Goal: Contribute content: Contribute content

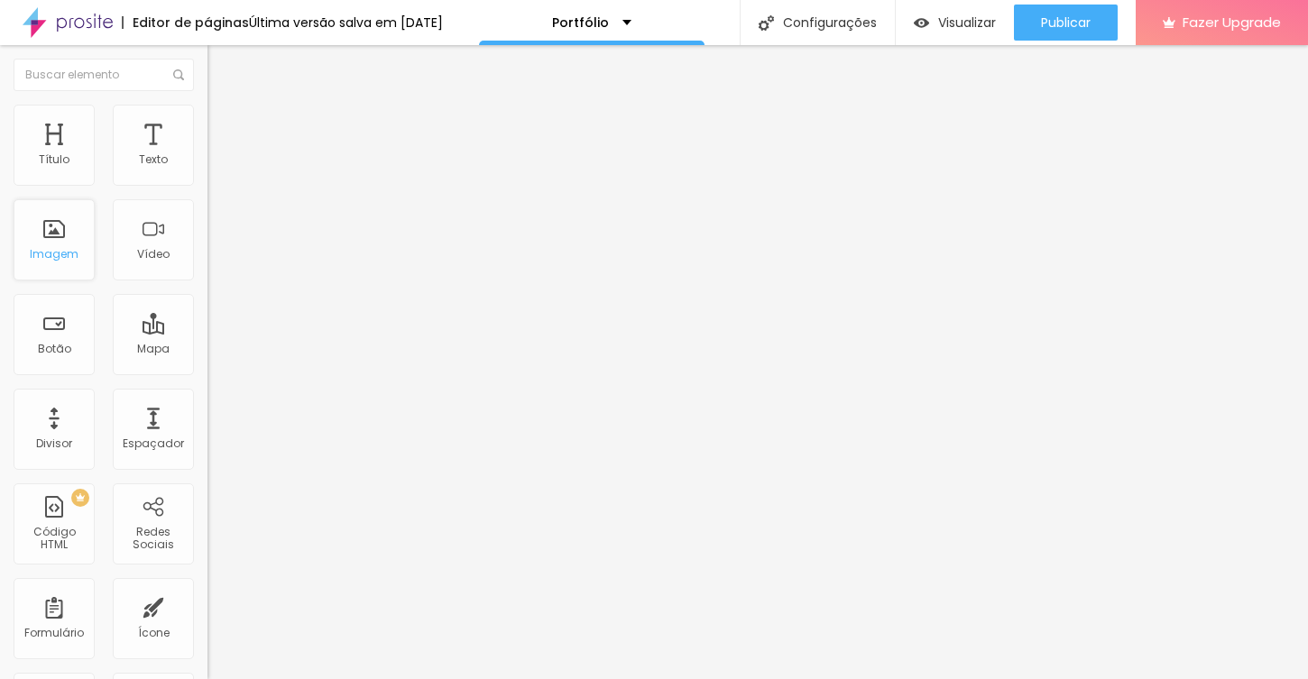
click at [61, 238] on div "Imagem" at bounding box center [54, 239] width 81 height 81
click at [633, 26] on div "Portfólio" at bounding box center [610, 22] width 79 height 13
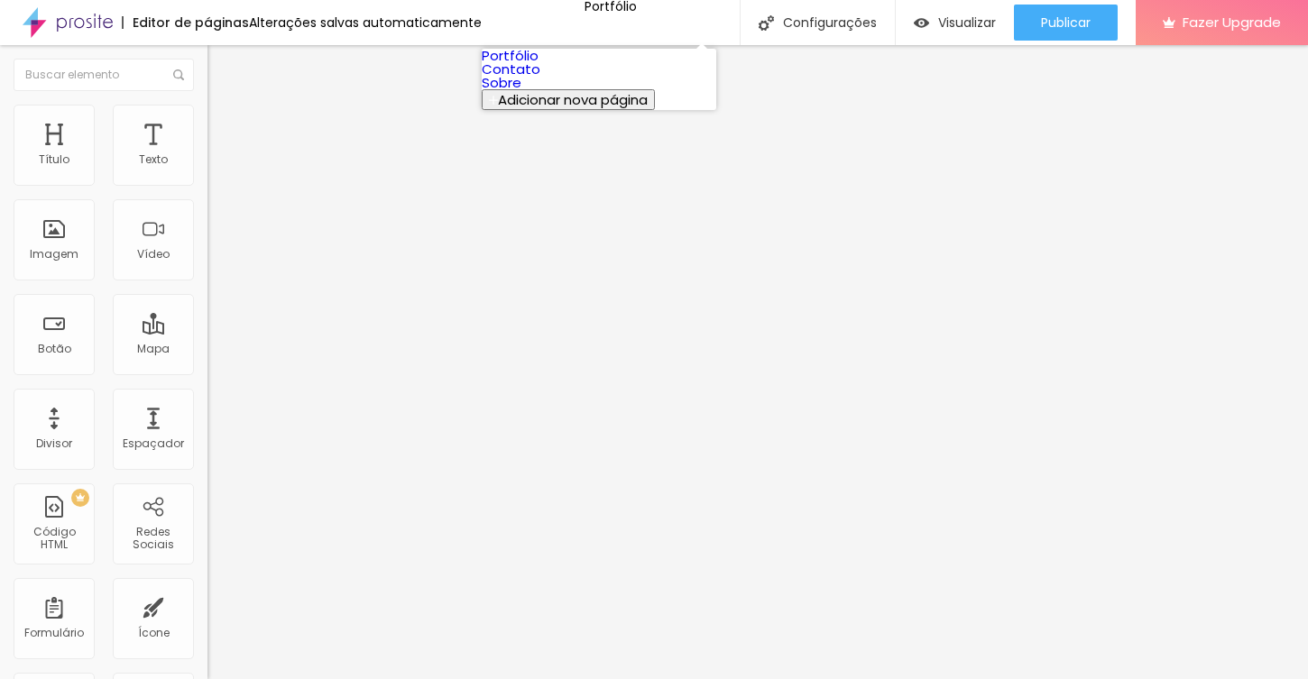
click at [607, 109] on span "Adicionar nova página" at bounding box center [573, 99] width 150 height 19
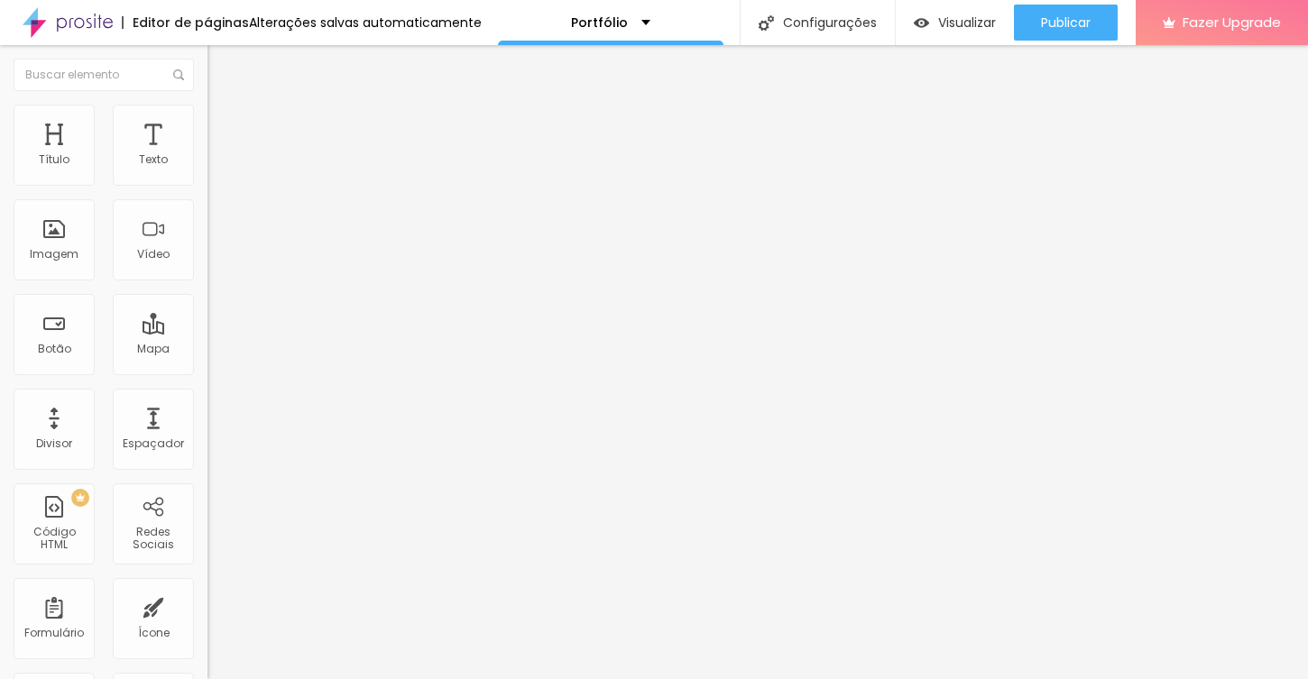
type input "Portifolio"
click at [57, 238] on div "Imagem" at bounding box center [54, 239] width 81 height 81
click at [59, 236] on div "Imagem" at bounding box center [54, 239] width 81 height 81
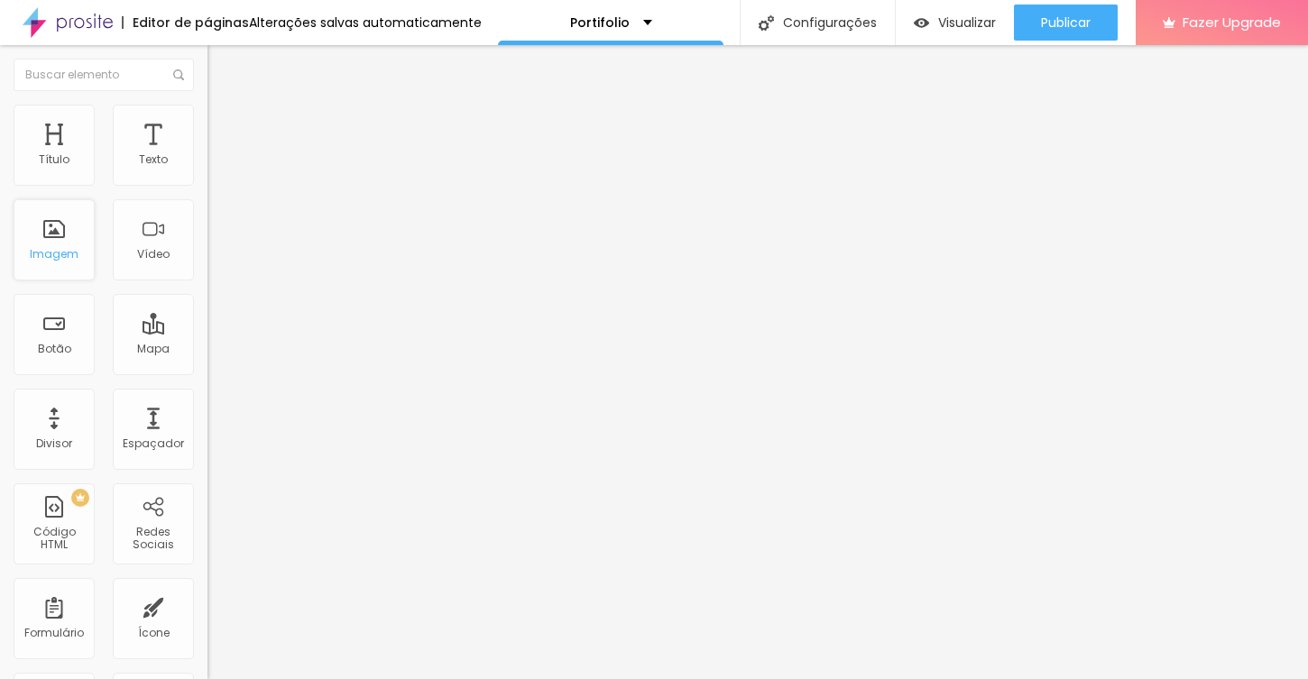
click at [60, 230] on div "Imagem" at bounding box center [54, 239] width 81 height 81
click at [60, 223] on div "Imagem" at bounding box center [54, 239] width 81 height 81
click at [55, 235] on div "Imagem" at bounding box center [54, 239] width 81 height 81
click at [53, 244] on div "Imagem" at bounding box center [54, 239] width 81 height 81
click at [60, 248] on div "Imagem" at bounding box center [54, 254] width 49 height 13
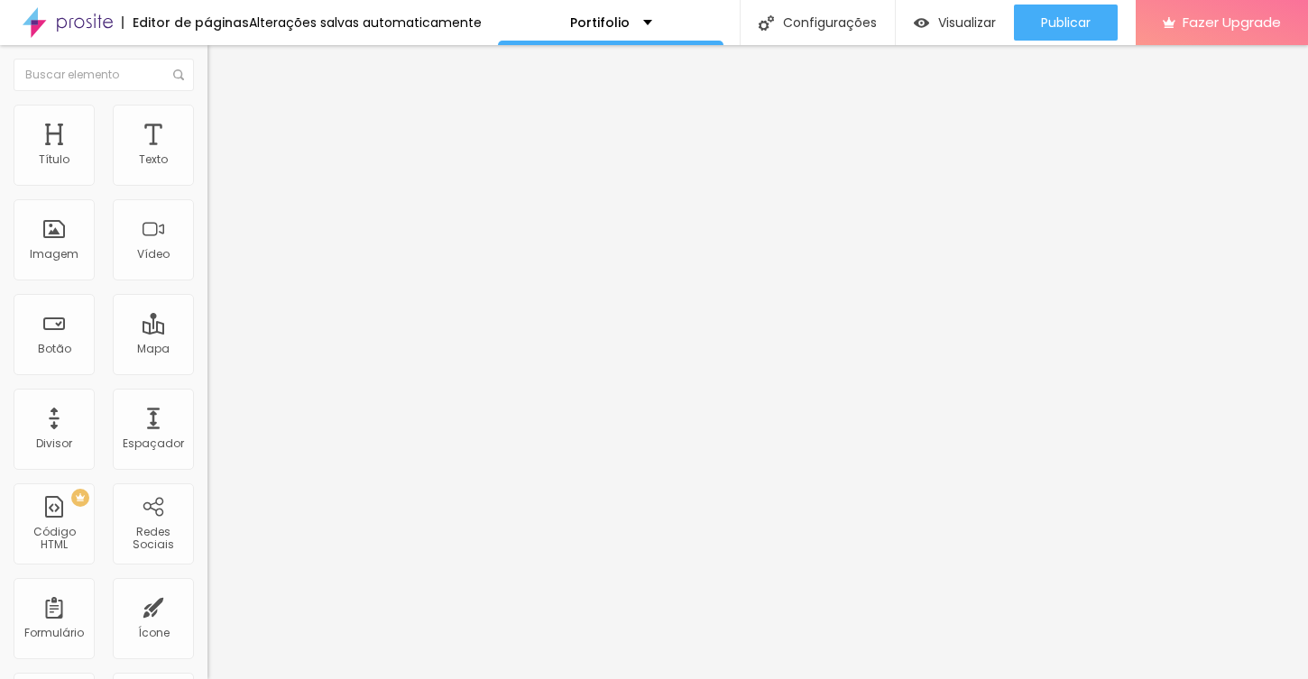
click at [207, 164] on span "Encaixotado" at bounding box center [242, 156] width 70 height 15
click at [207, 116] on img at bounding box center [215, 113] width 16 height 16
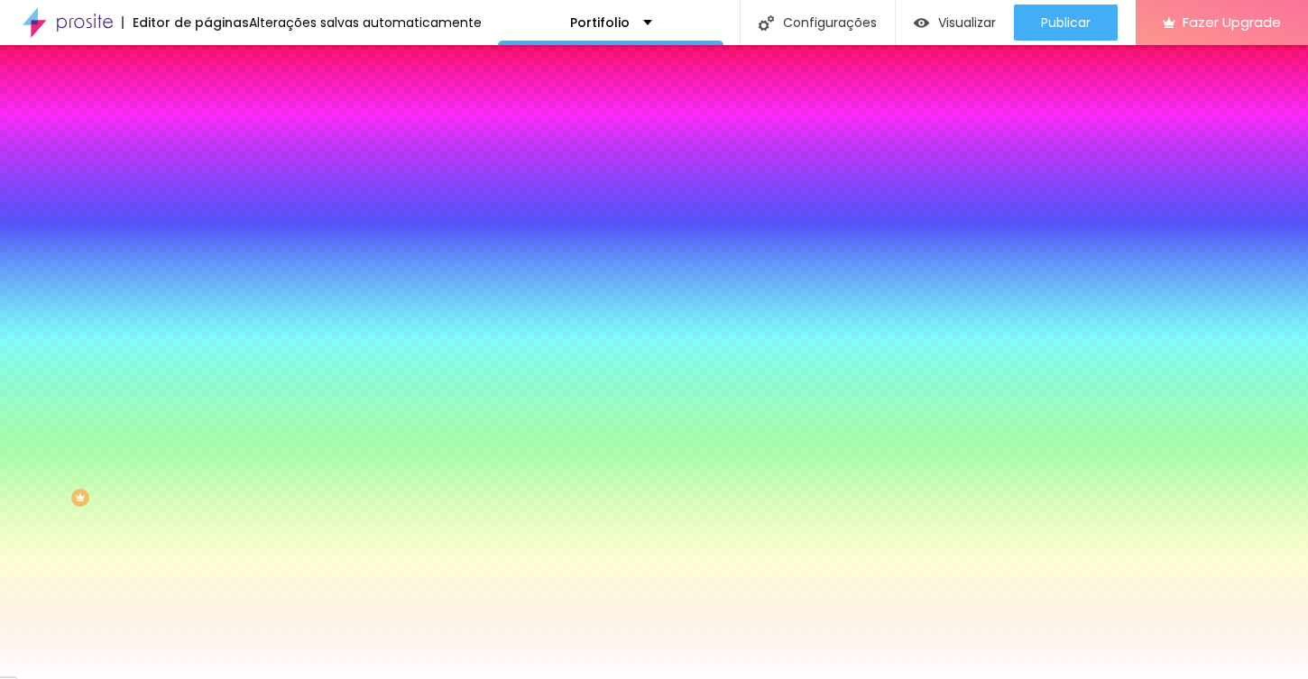
click at [207, 103] on img at bounding box center [215, 95] width 16 height 16
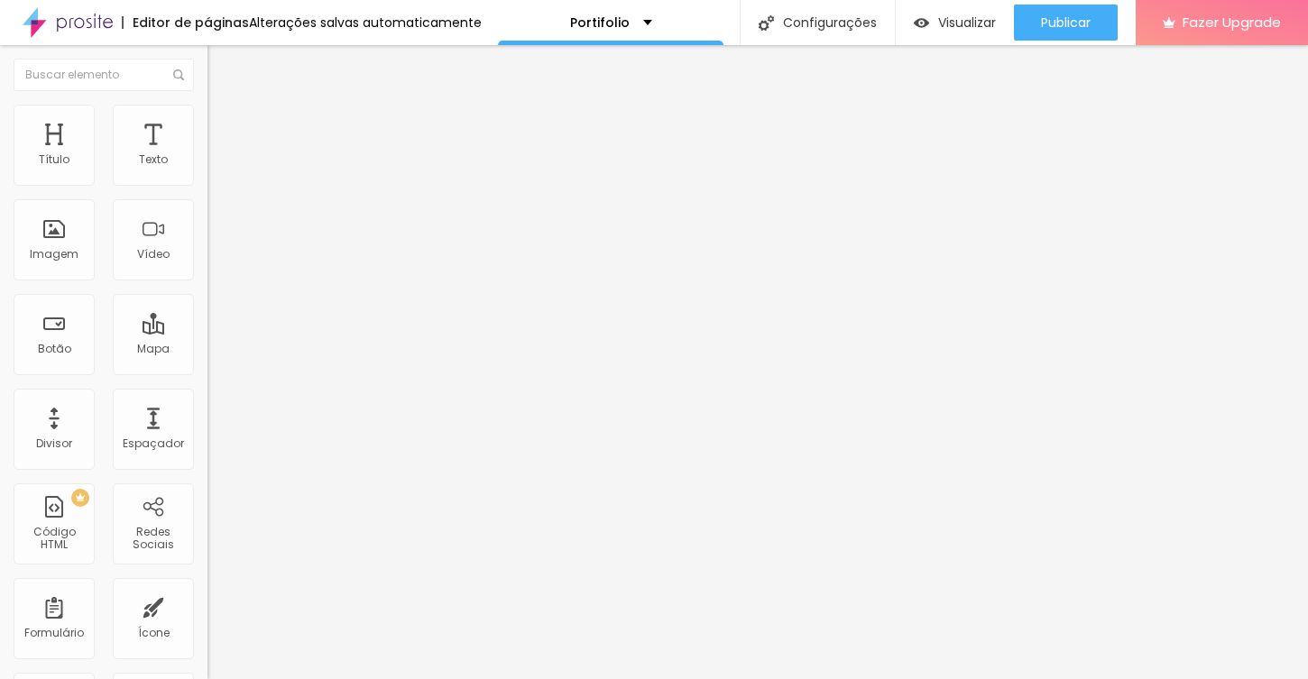
click at [207, 152] on div "Modo" at bounding box center [310, 146] width 207 height 11
click at [207, 192] on span "Completo" at bounding box center [234, 184] width 55 height 15
click at [207, 175] on span "Encaixotado" at bounding box center [242, 167] width 70 height 15
click at [207, 111] on img at bounding box center [215, 113] width 16 height 16
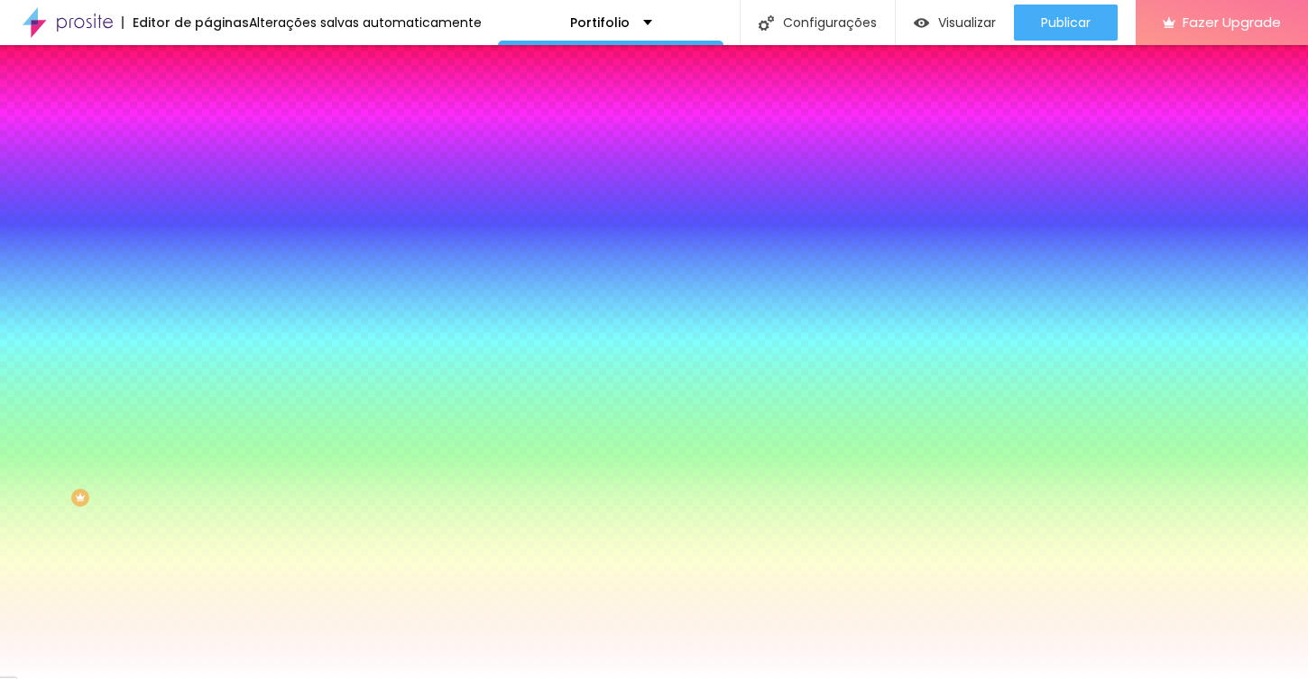
click at [207, 166] on span "Adicionar imagem" at bounding box center [265, 158] width 116 height 15
click at [207, 103] on img at bounding box center [215, 95] width 16 height 16
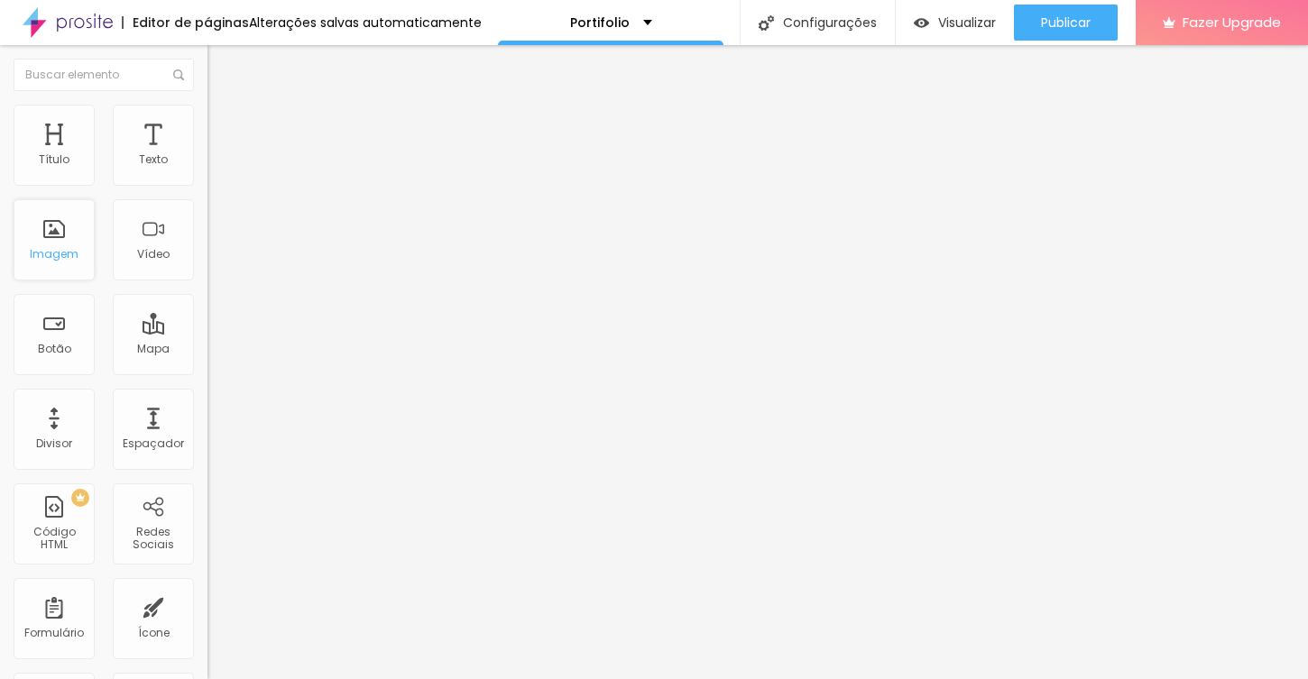
click at [47, 242] on div "Imagem" at bounding box center [54, 239] width 81 height 81
click at [207, 155] on span "Adicionar imagem" at bounding box center [265, 147] width 116 height 15
click at [373, 678] on div at bounding box center [654, 690] width 1308 height 0
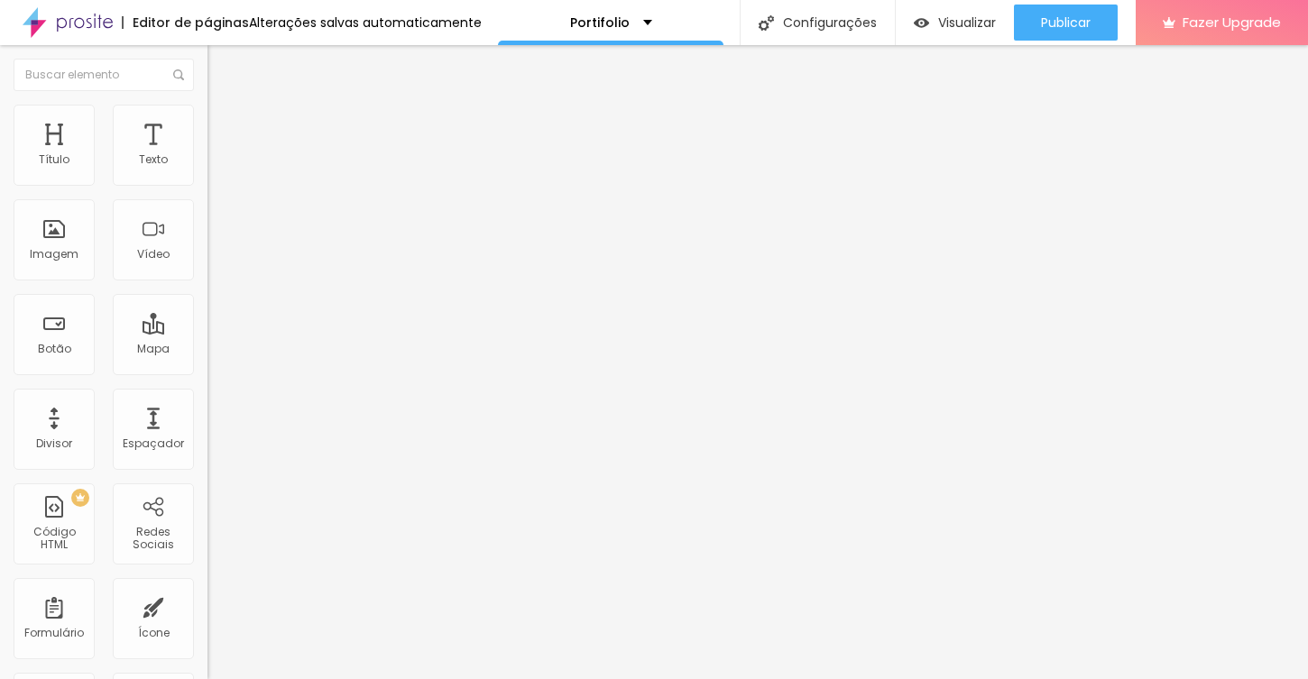
scroll to position [632, 0]
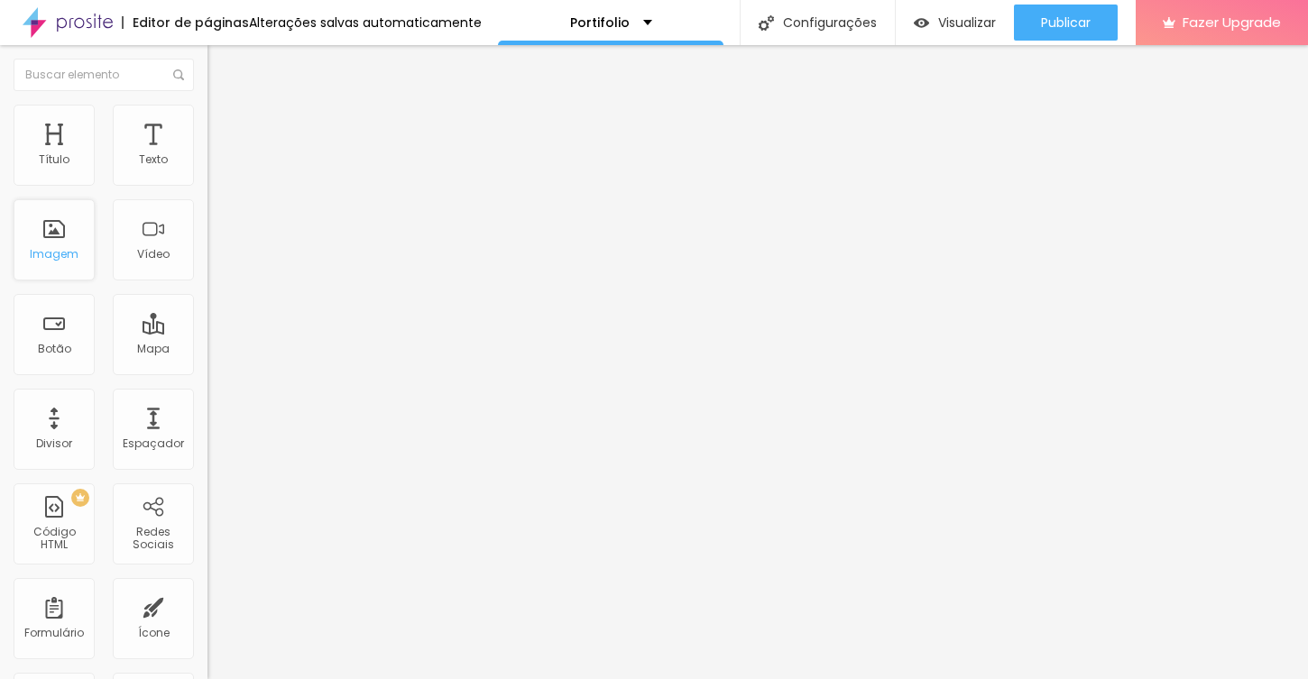
click at [55, 229] on div "Imagem" at bounding box center [54, 239] width 81 height 81
click at [62, 248] on div "Imagem" at bounding box center [54, 254] width 49 height 13
click at [62, 236] on div "Imagem" at bounding box center [54, 239] width 81 height 81
click at [56, 237] on div "Imagem" at bounding box center [54, 239] width 81 height 81
click at [207, 155] on span "Adicionar imagem" at bounding box center [265, 147] width 116 height 15
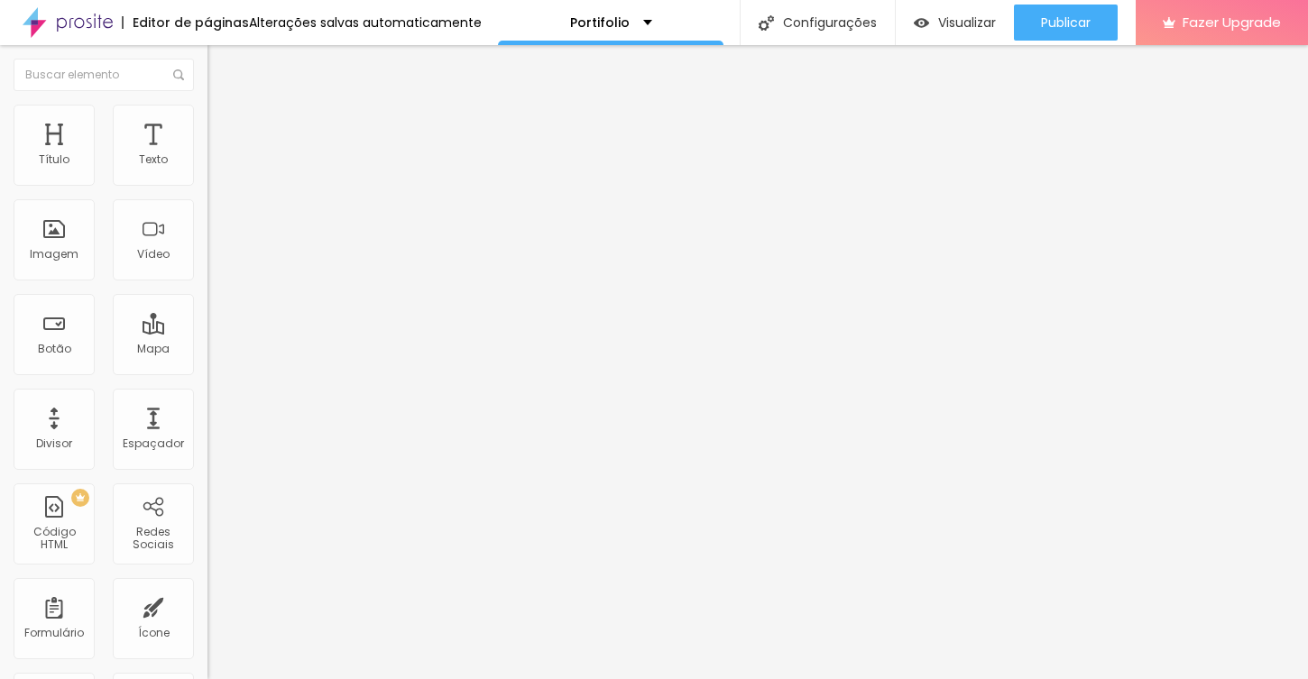
scroll to position [733, 0]
click at [207, 153] on div "Adicionar imagem" at bounding box center [310, 147] width 207 height 13
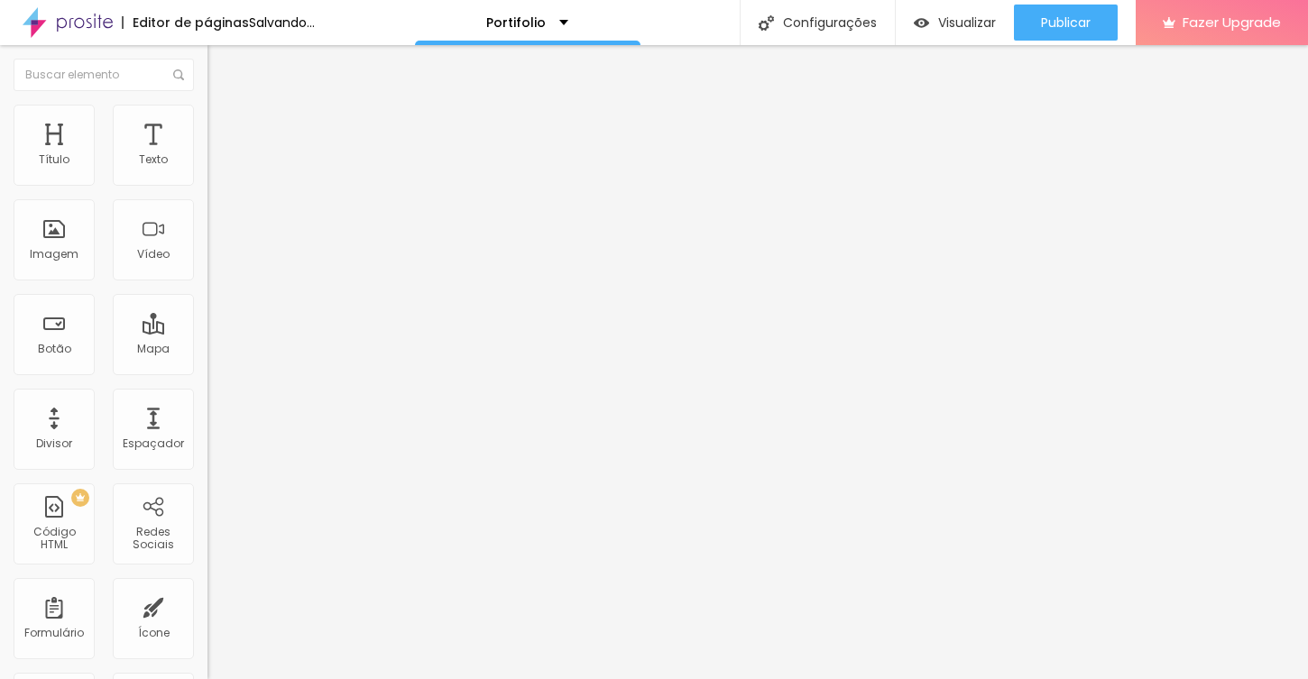
click at [207, 155] on span "Adicionar imagem" at bounding box center [265, 147] width 116 height 15
click at [207, 153] on div "Adicionar imagem" at bounding box center [310, 147] width 207 height 13
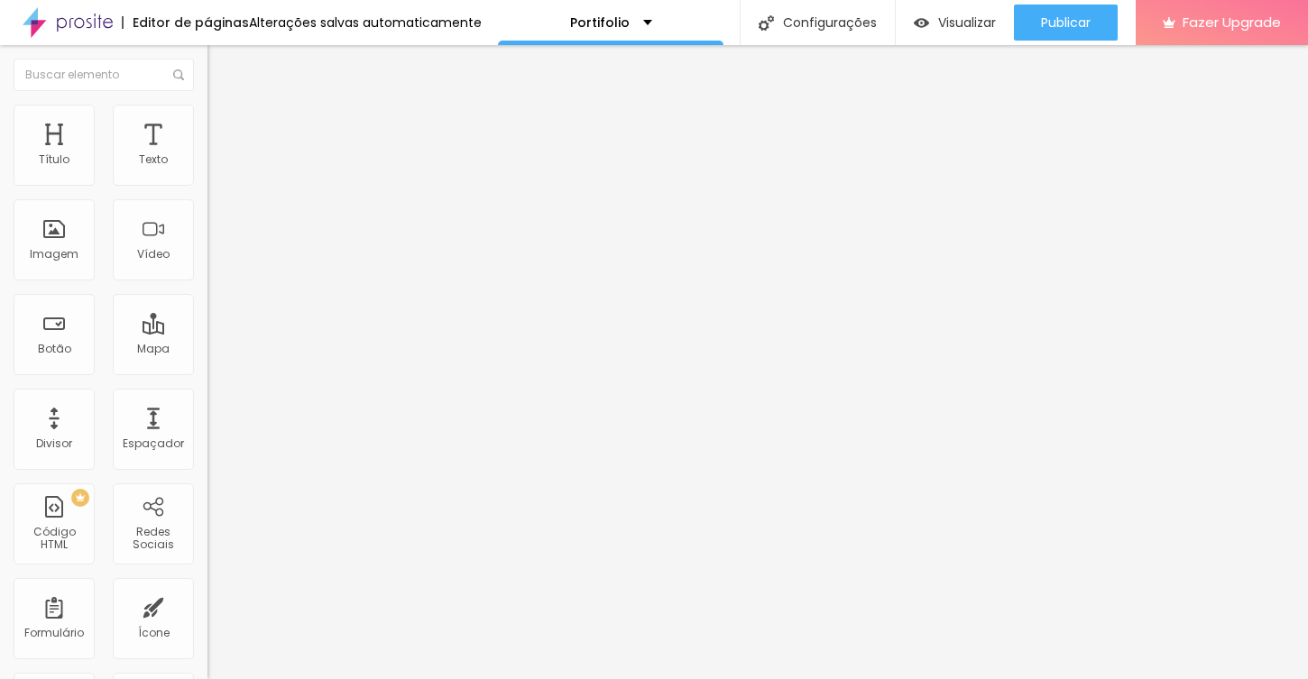
click at [207, 155] on span "Adicionar imagem" at bounding box center [265, 147] width 116 height 15
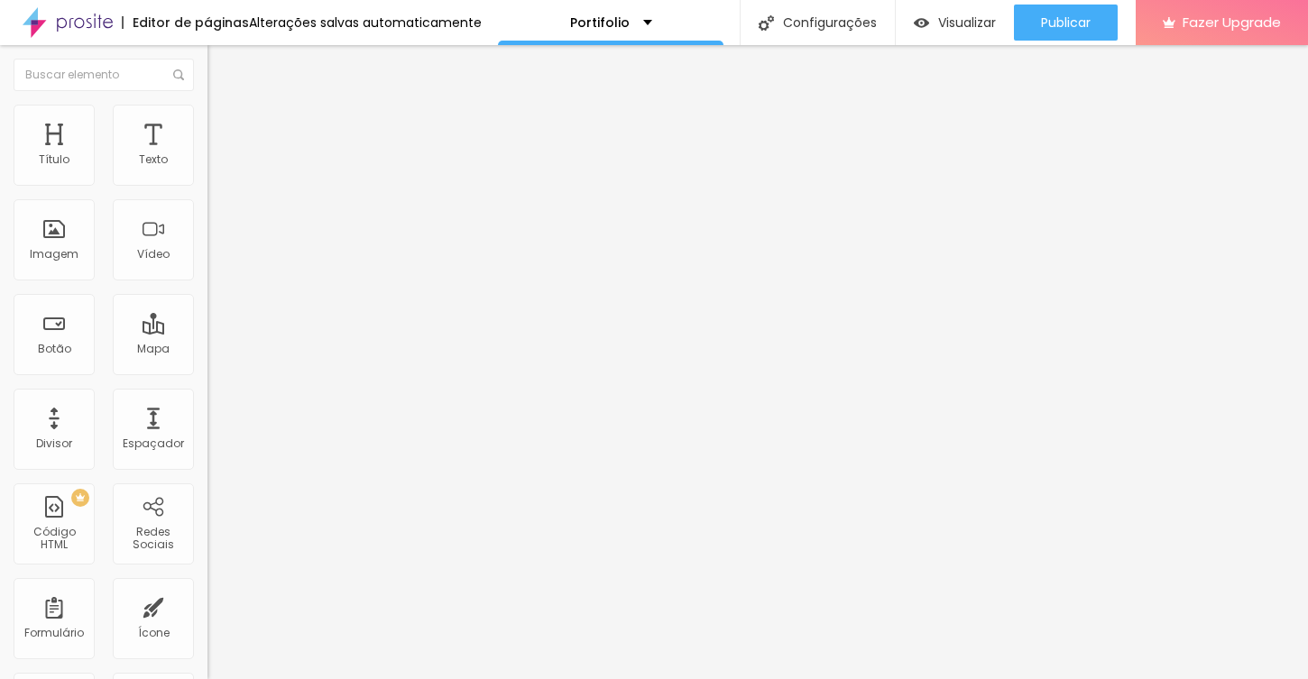
click at [207, 153] on div "Adicionar imagem" at bounding box center [310, 147] width 207 height 13
click at [207, 155] on span "Adicionar imagem" at bounding box center [265, 147] width 116 height 15
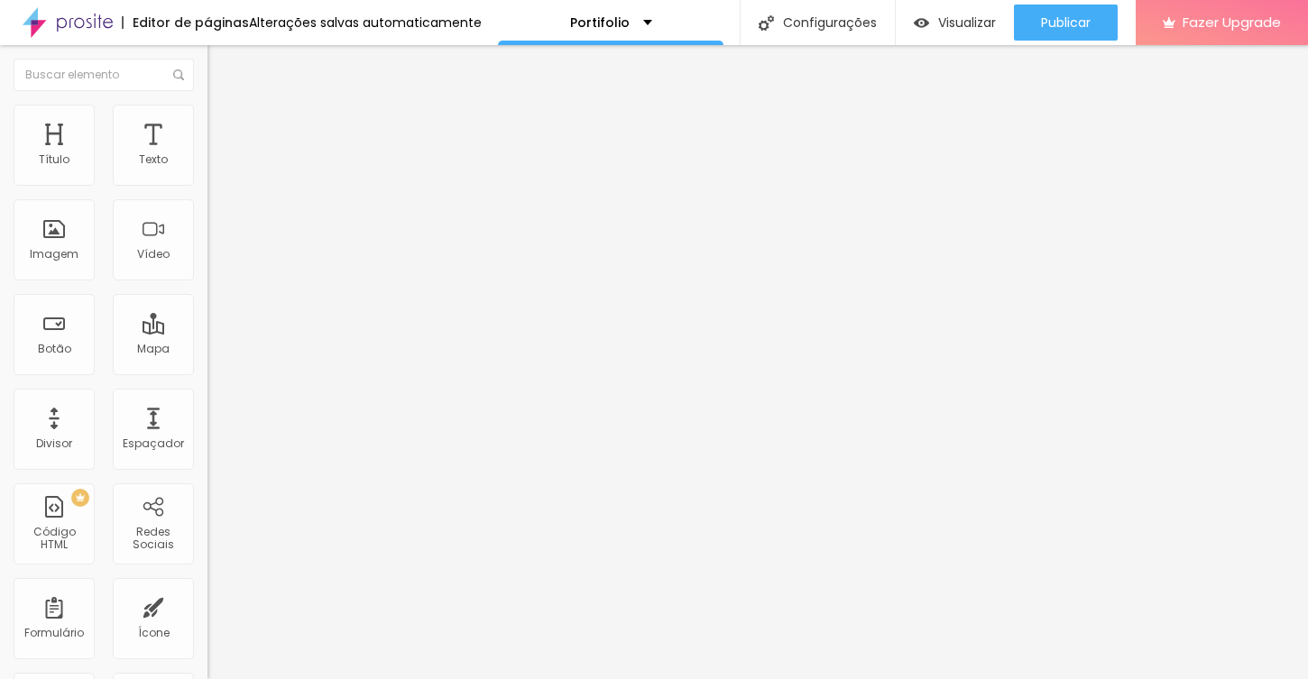
click at [60, 244] on div "Imagem" at bounding box center [54, 239] width 81 height 81
click at [207, 155] on span "Adicionar imagem" at bounding box center [265, 147] width 116 height 15
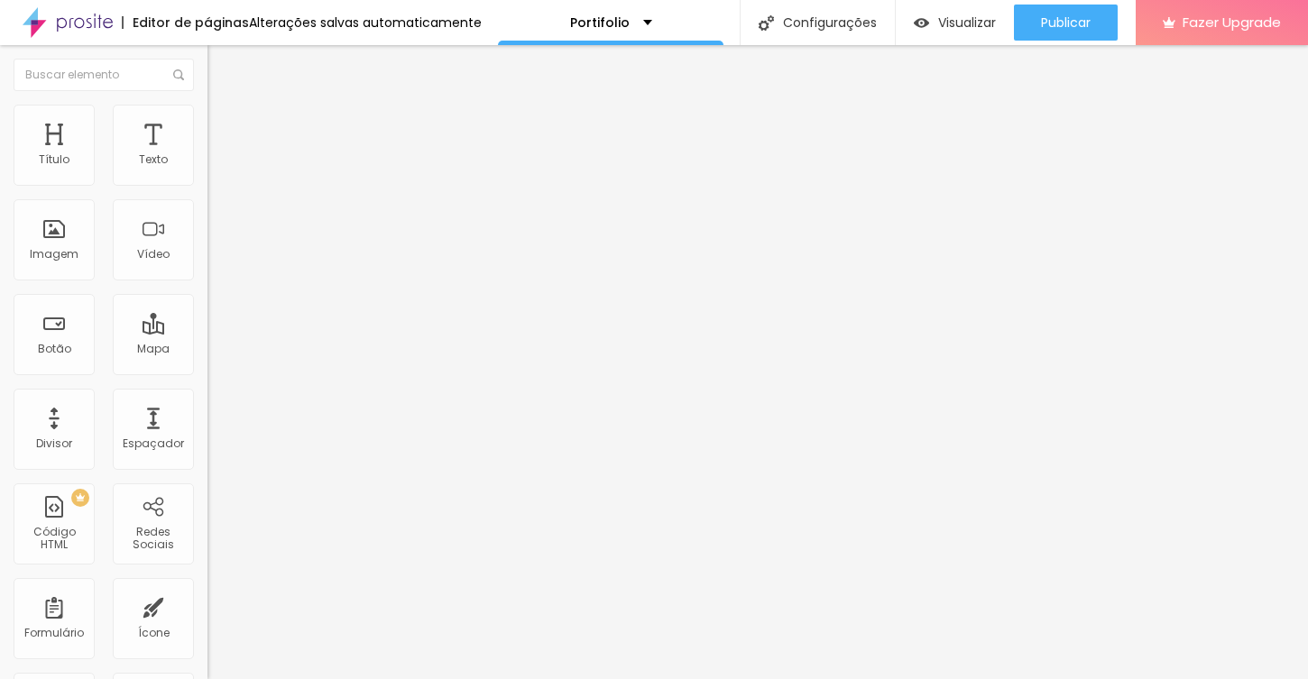
click at [207, 155] on span "Adicionar imagem" at bounding box center [265, 147] width 116 height 15
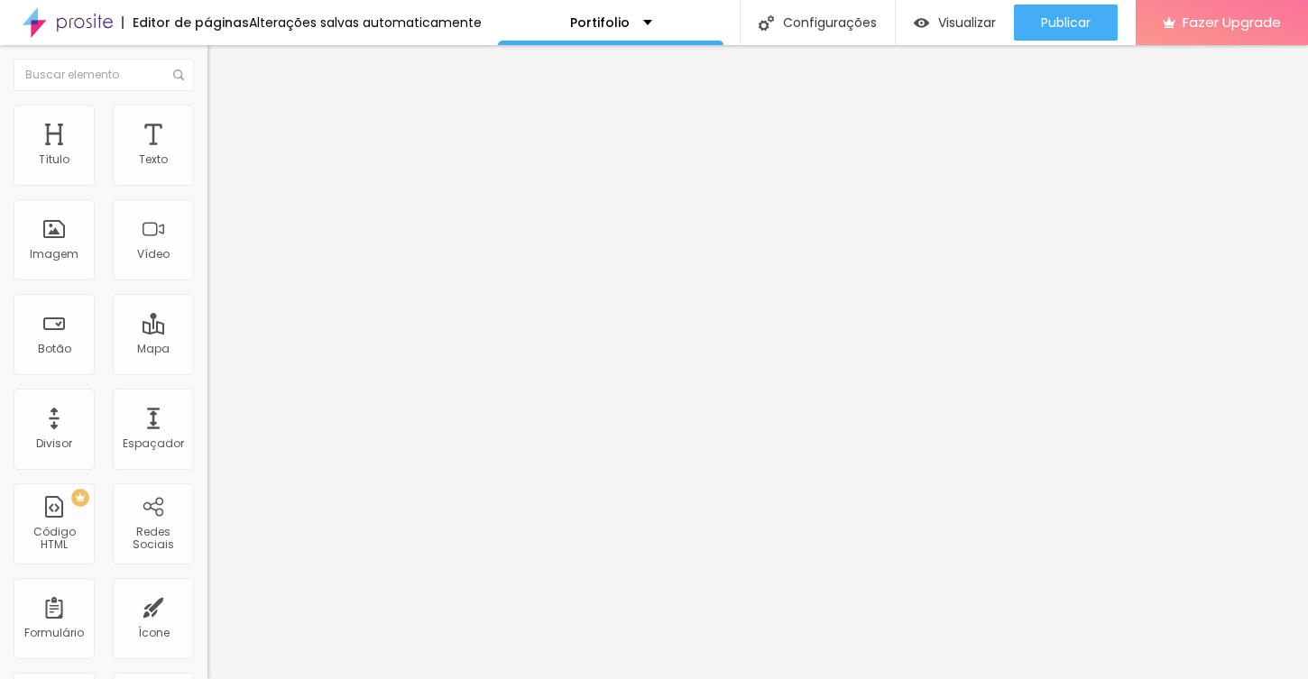
click at [207, 155] on span "Adicionar imagem" at bounding box center [265, 147] width 116 height 15
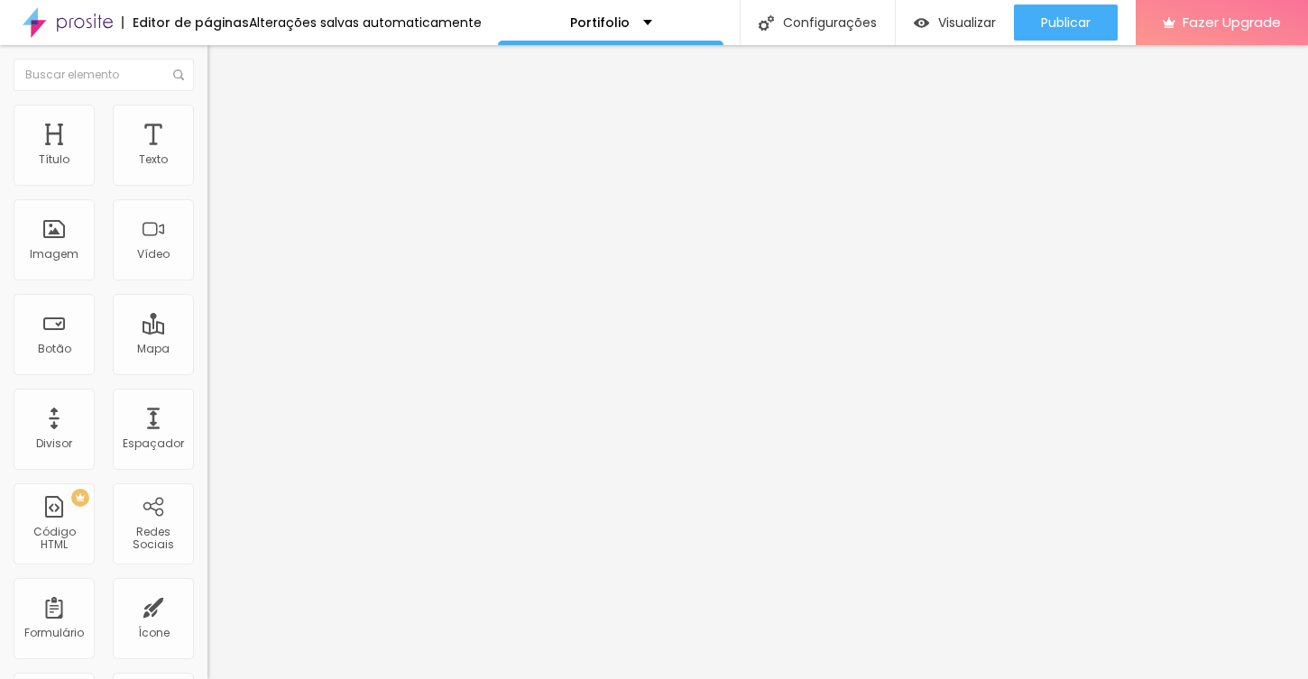
scroll to position [235, 0]
click at [207, 155] on span "Adicionar imagem" at bounding box center [265, 147] width 116 height 15
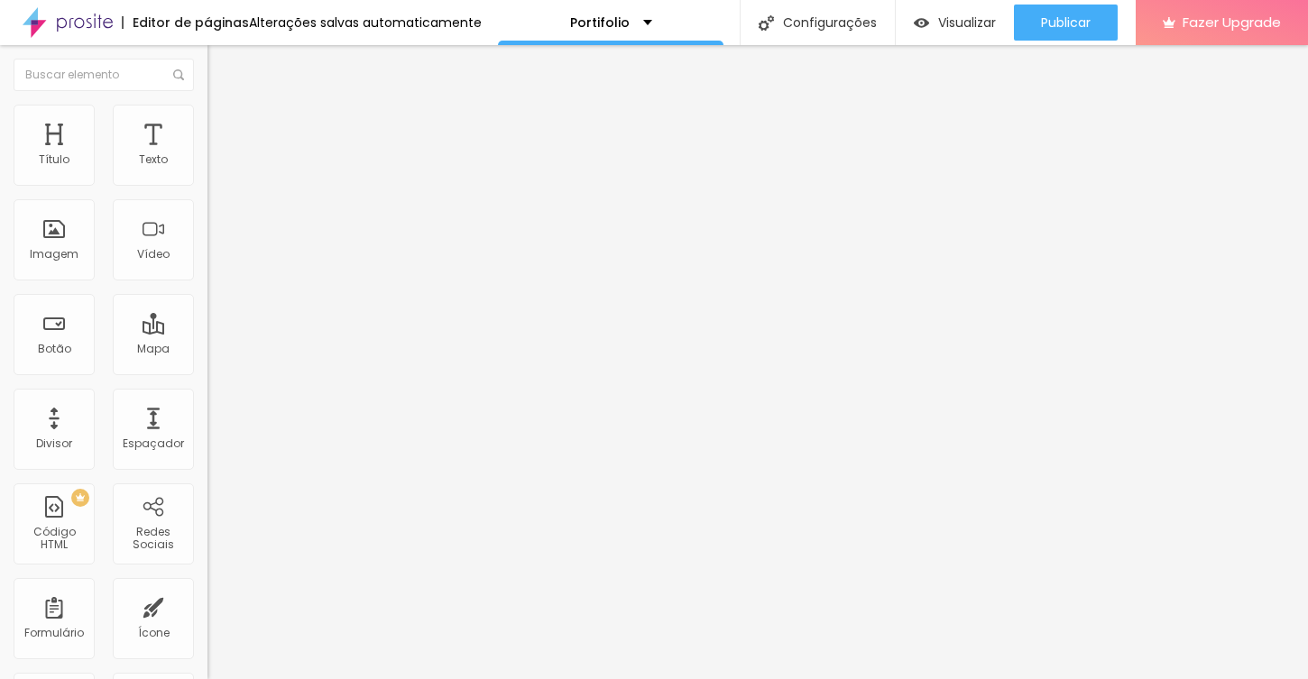
click at [207, 153] on div "Adicionar imagem" at bounding box center [310, 147] width 207 height 13
click at [207, 155] on span "Adicionar imagem" at bounding box center [265, 147] width 116 height 15
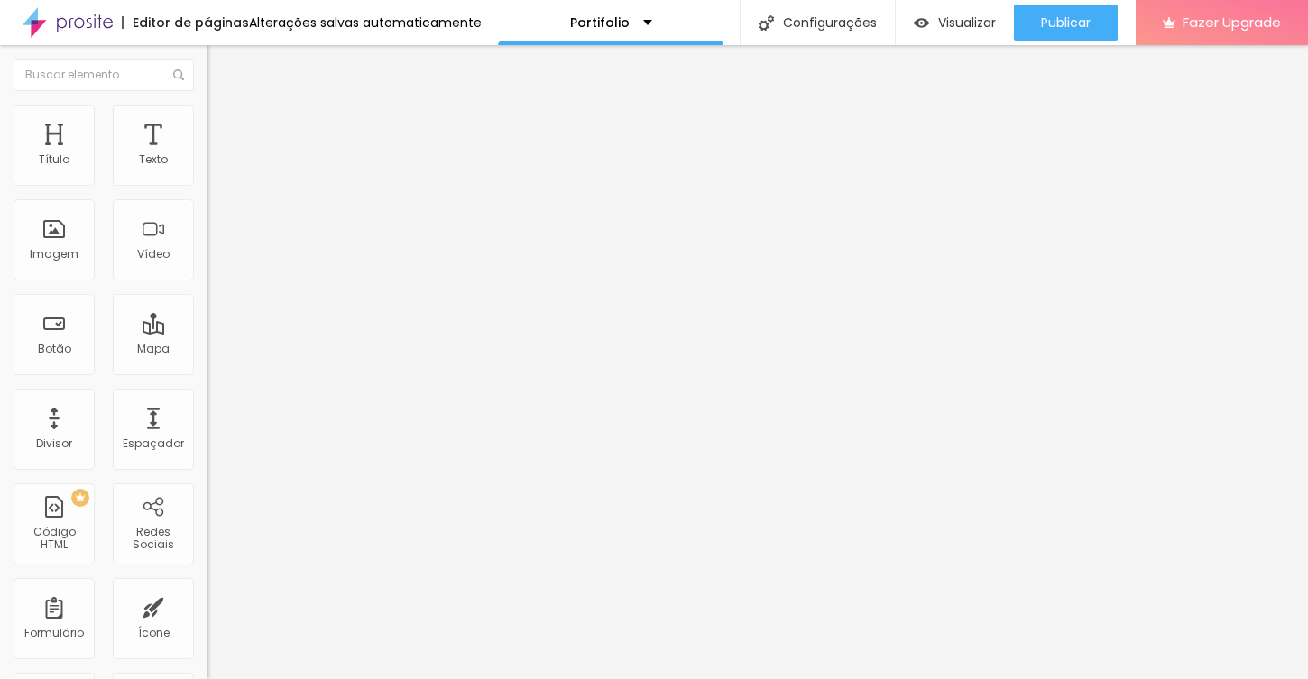
click at [207, 155] on span "Adicionar imagem" at bounding box center [265, 147] width 116 height 15
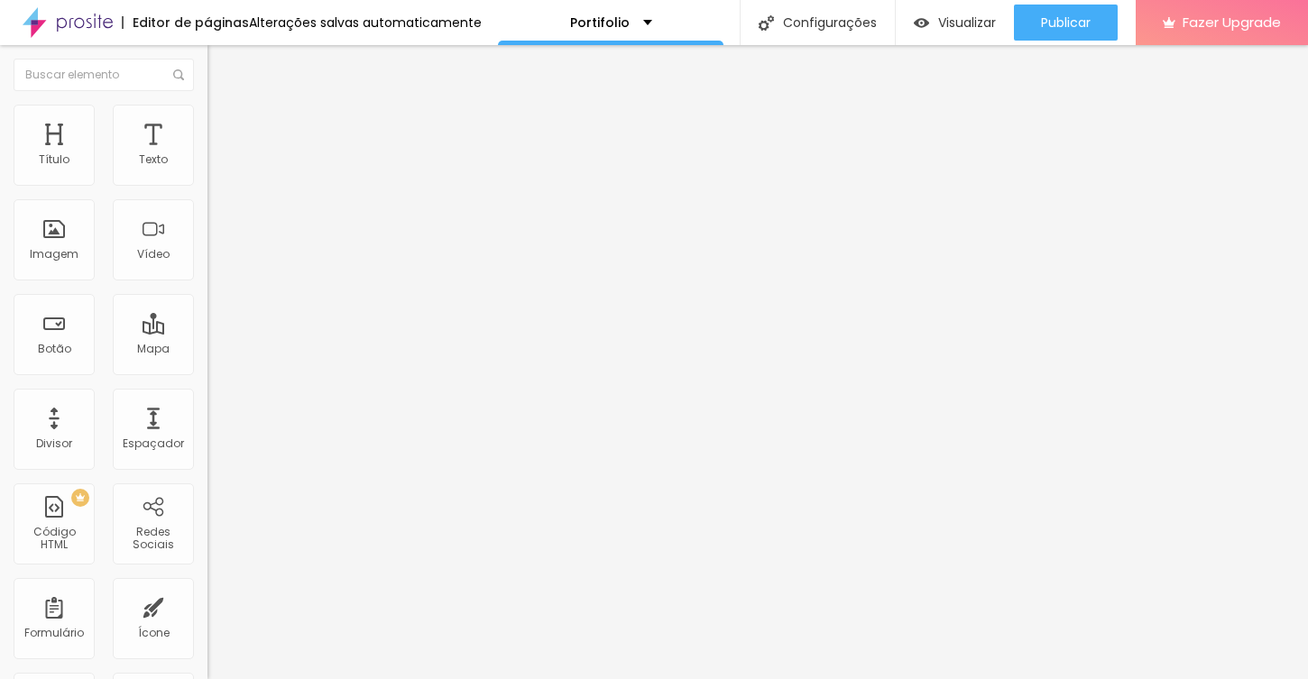
click at [207, 155] on span "Adicionar imagem" at bounding box center [265, 147] width 116 height 15
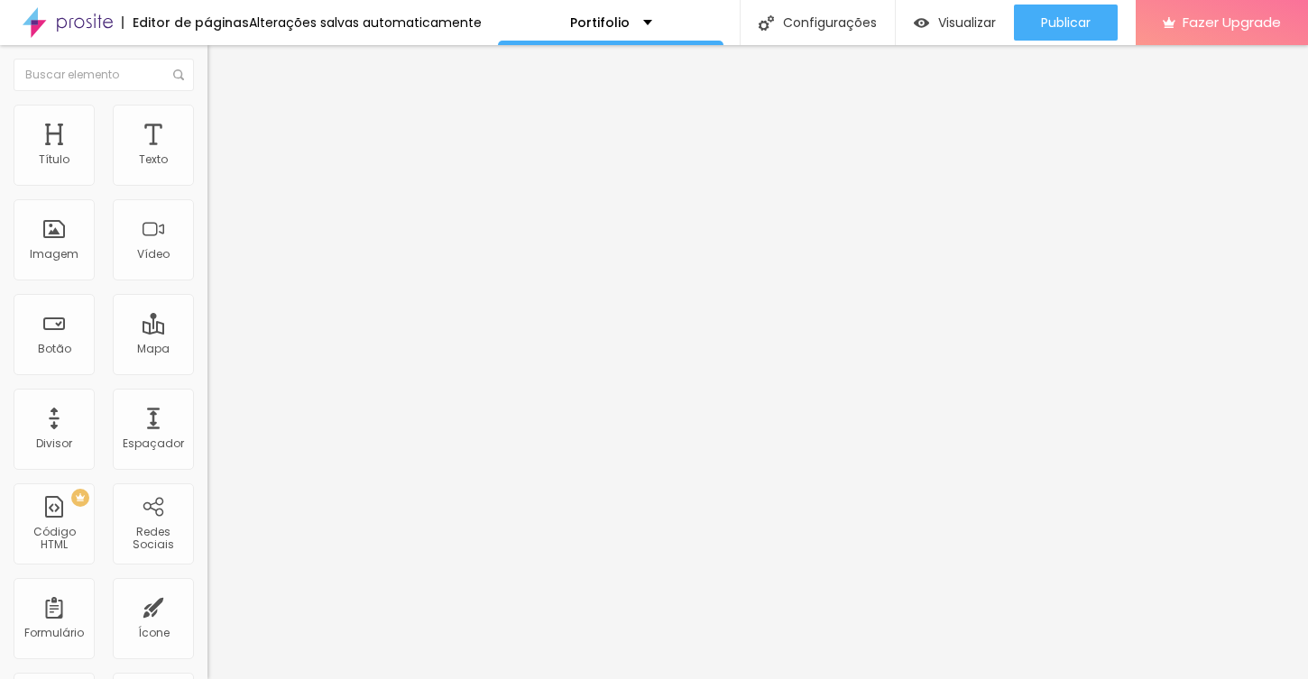
click at [207, 155] on span "Adicionar imagem" at bounding box center [265, 147] width 116 height 15
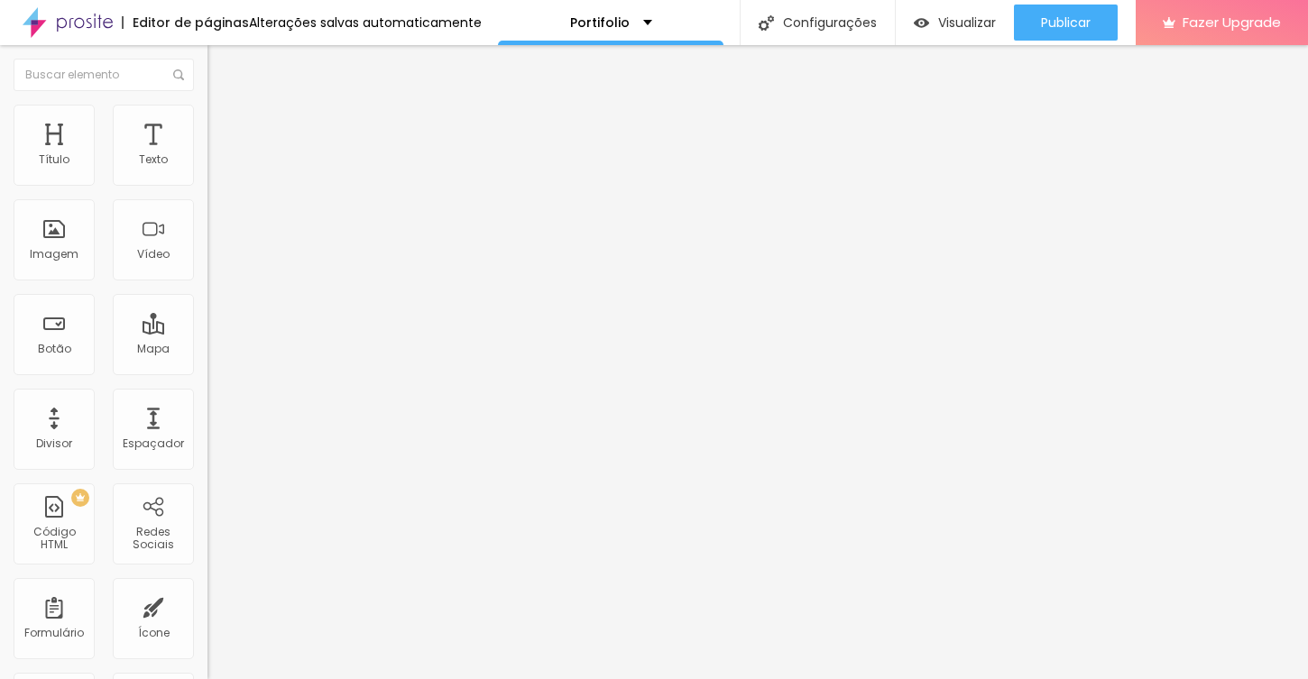
scroll to position [323, 0]
click at [207, 155] on span "Adicionar imagem" at bounding box center [265, 147] width 116 height 15
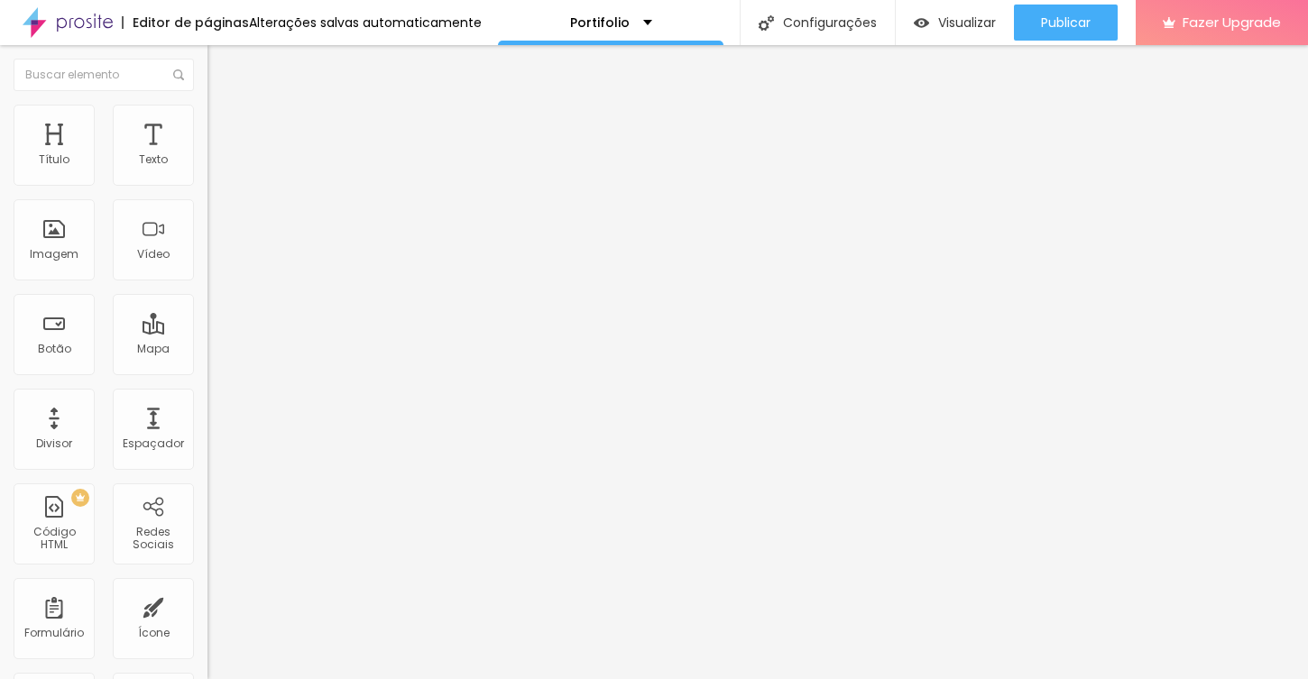
click at [207, 155] on span "Adicionar imagem" at bounding box center [265, 147] width 116 height 15
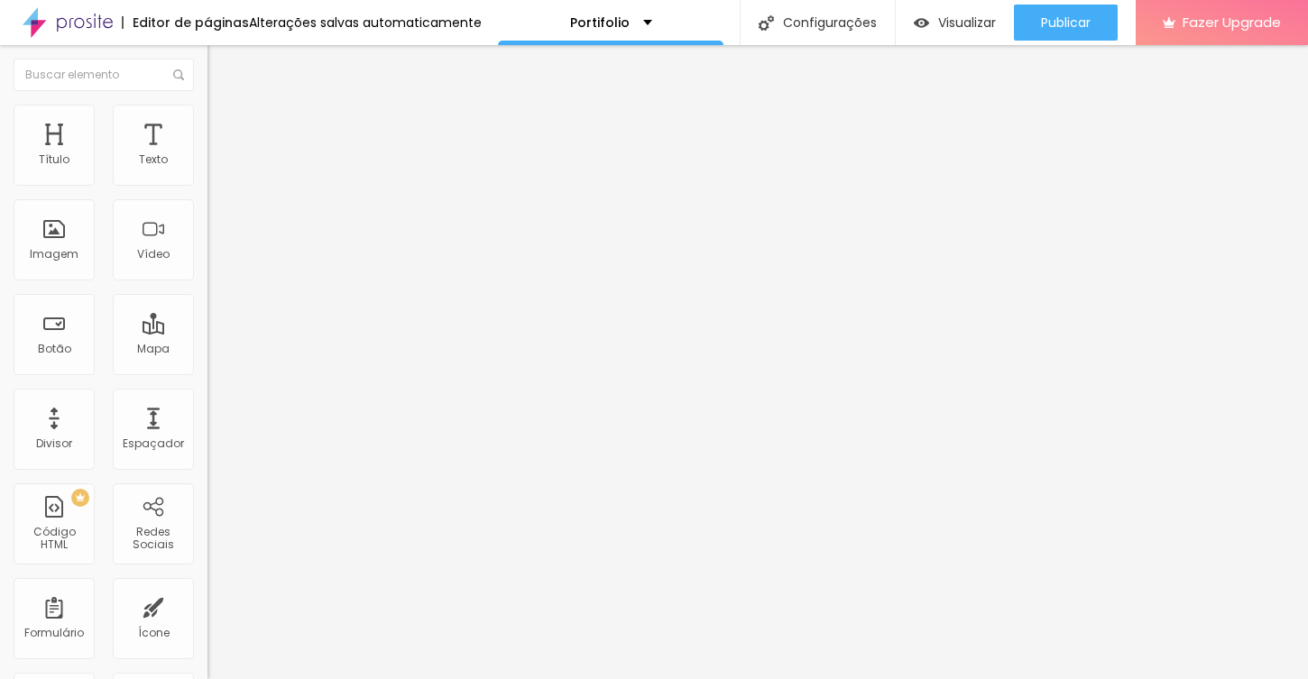
click at [207, 155] on span "Adicionar imagem" at bounding box center [265, 147] width 116 height 15
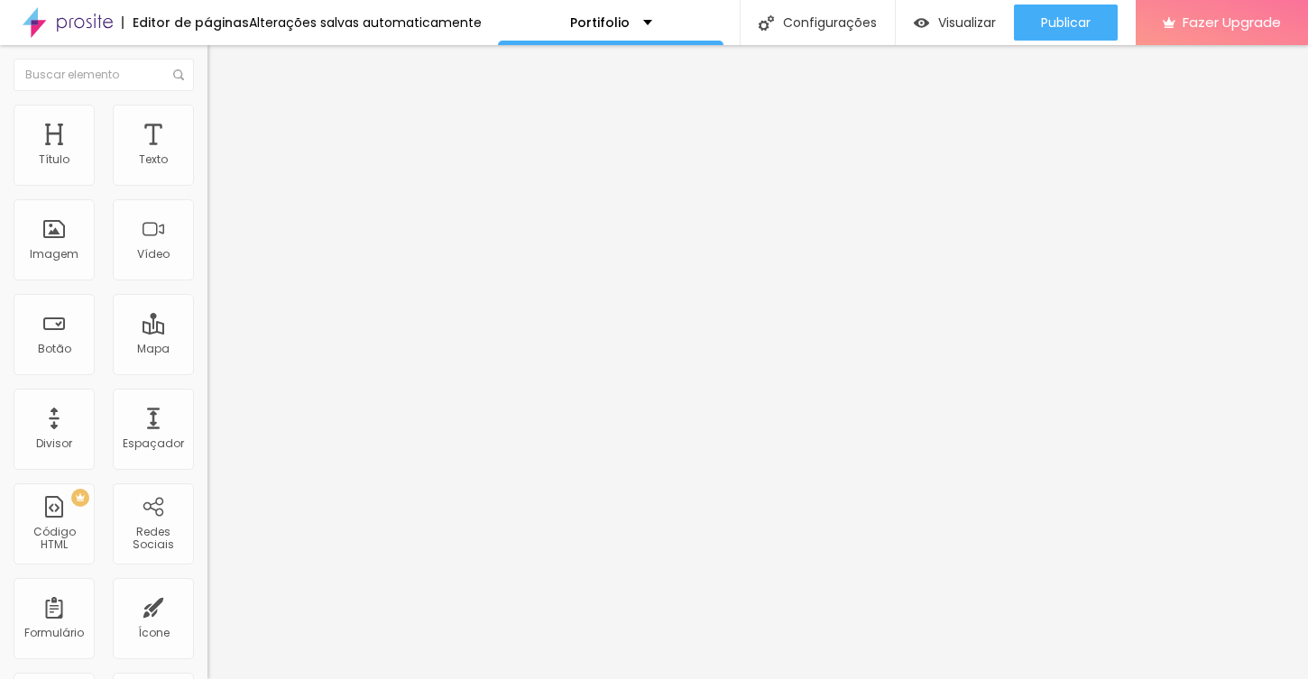
click at [207, 155] on span "Adicionar imagem" at bounding box center [265, 147] width 116 height 15
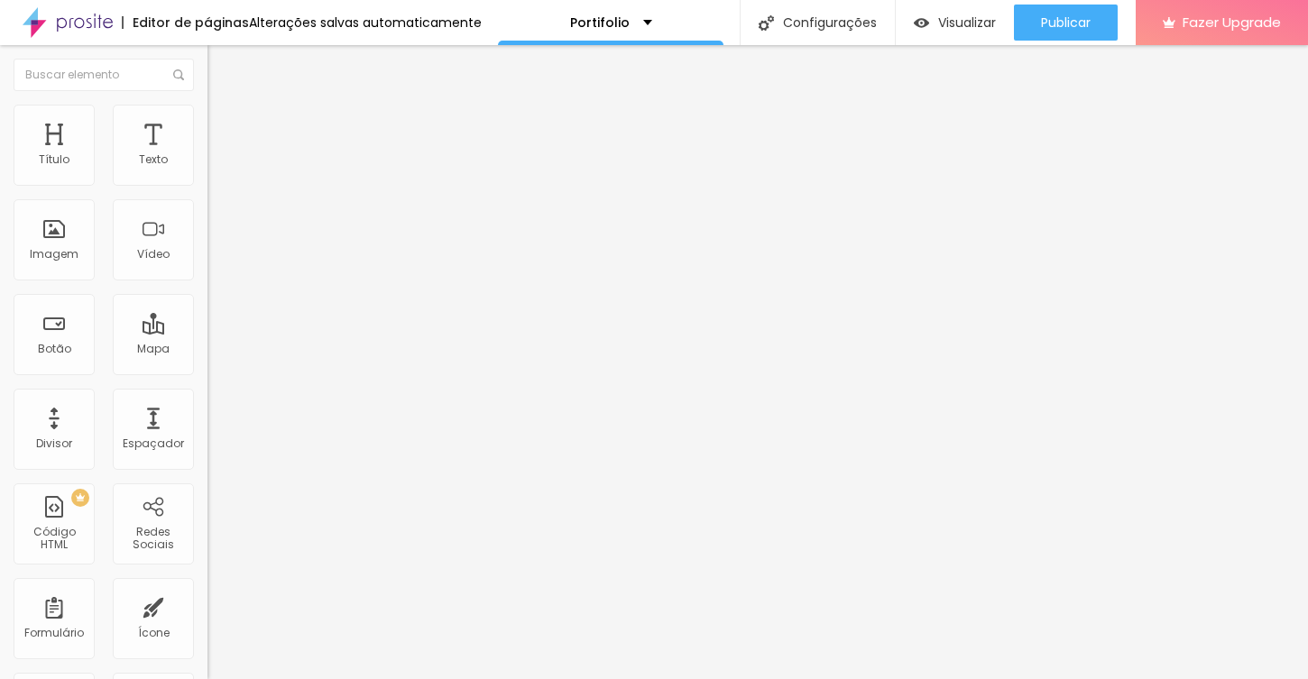
click at [207, 155] on span "Adicionar imagem" at bounding box center [265, 147] width 116 height 15
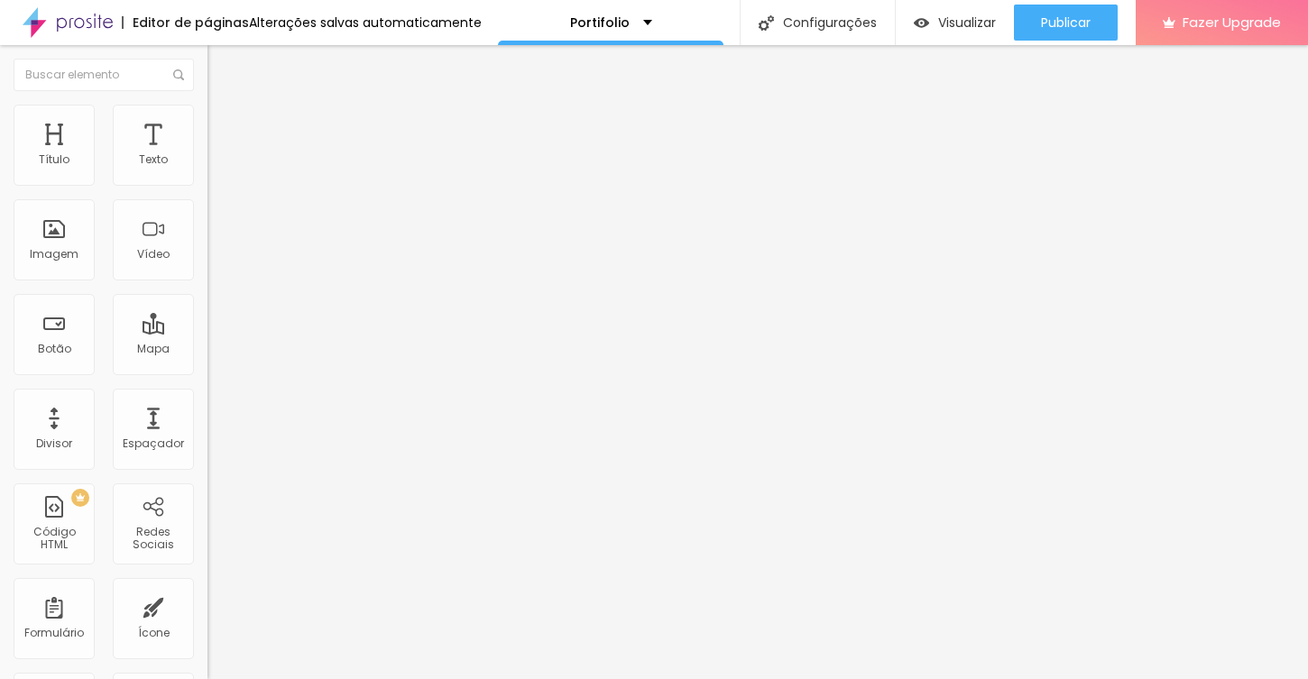
click at [207, 155] on span "Adicionar imagem" at bounding box center [265, 147] width 116 height 15
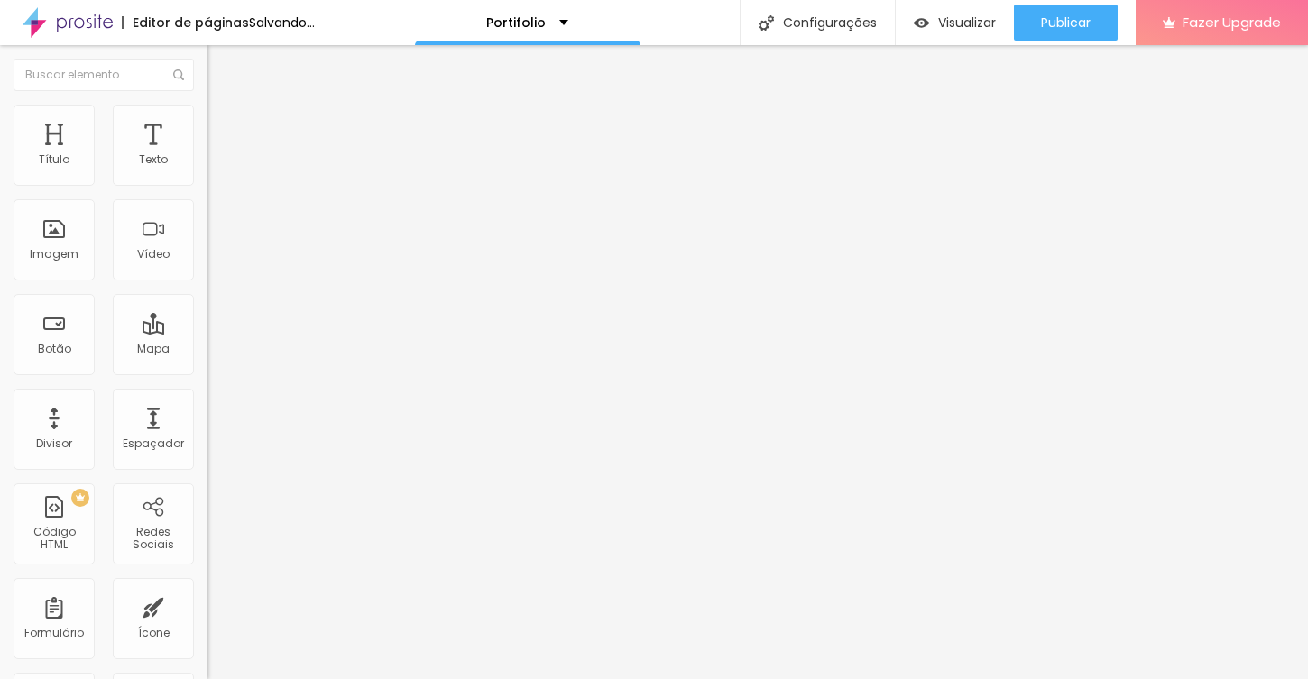
click at [207, 155] on span "Adicionar imagem" at bounding box center [265, 147] width 116 height 15
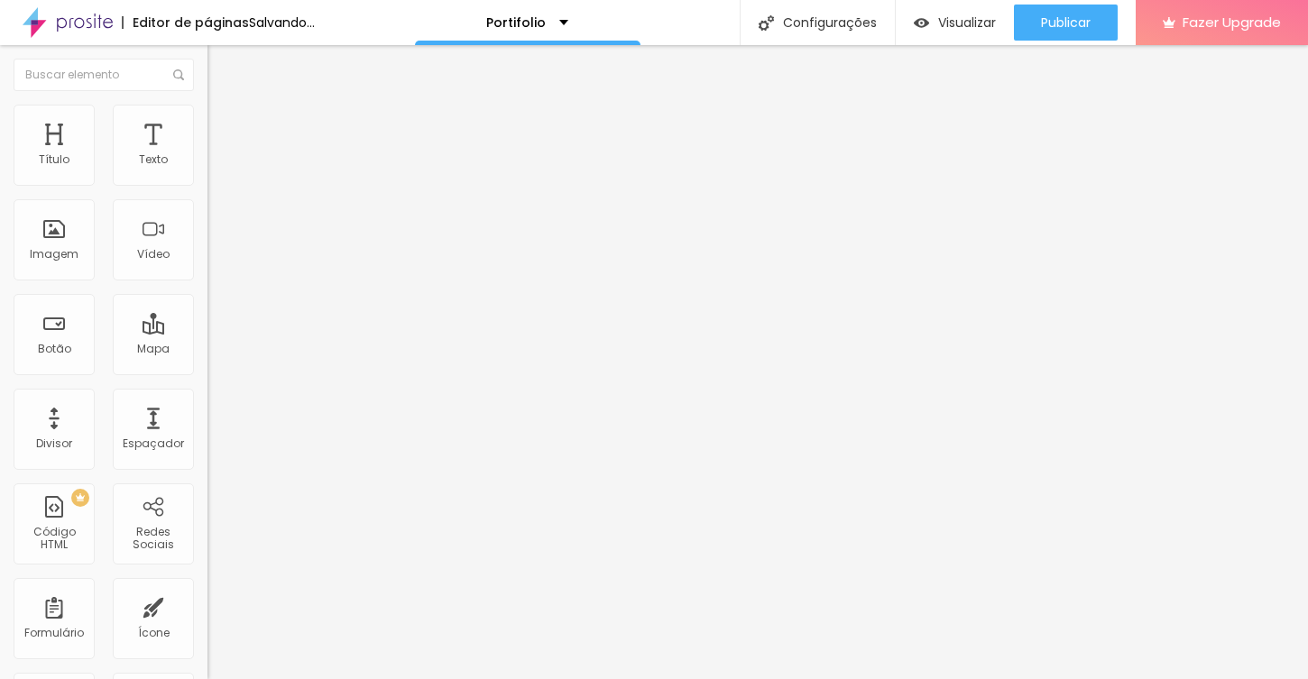
click at [207, 155] on span "Adicionar imagem" at bounding box center [265, 147] width 116 height 15
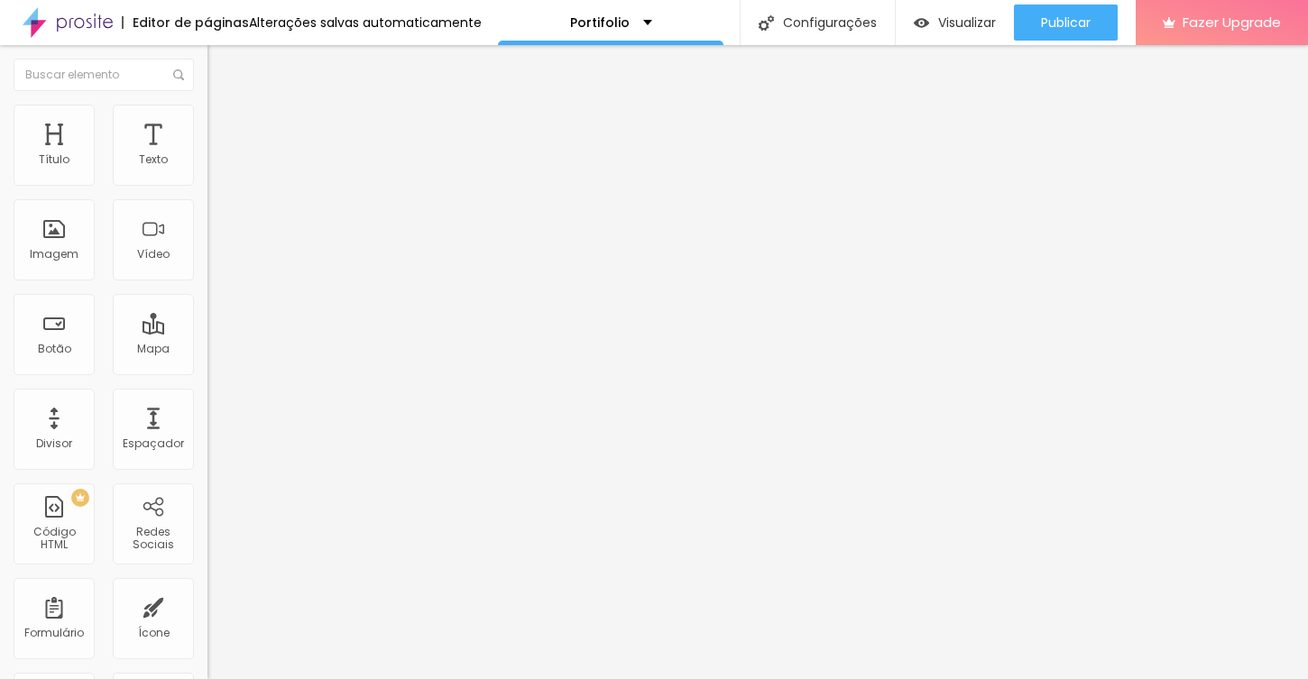
scroll to position [10, 0]
click at [207, 155] on span "Adicionar imagem" at bounding box center [265, 147] width 116 height 15
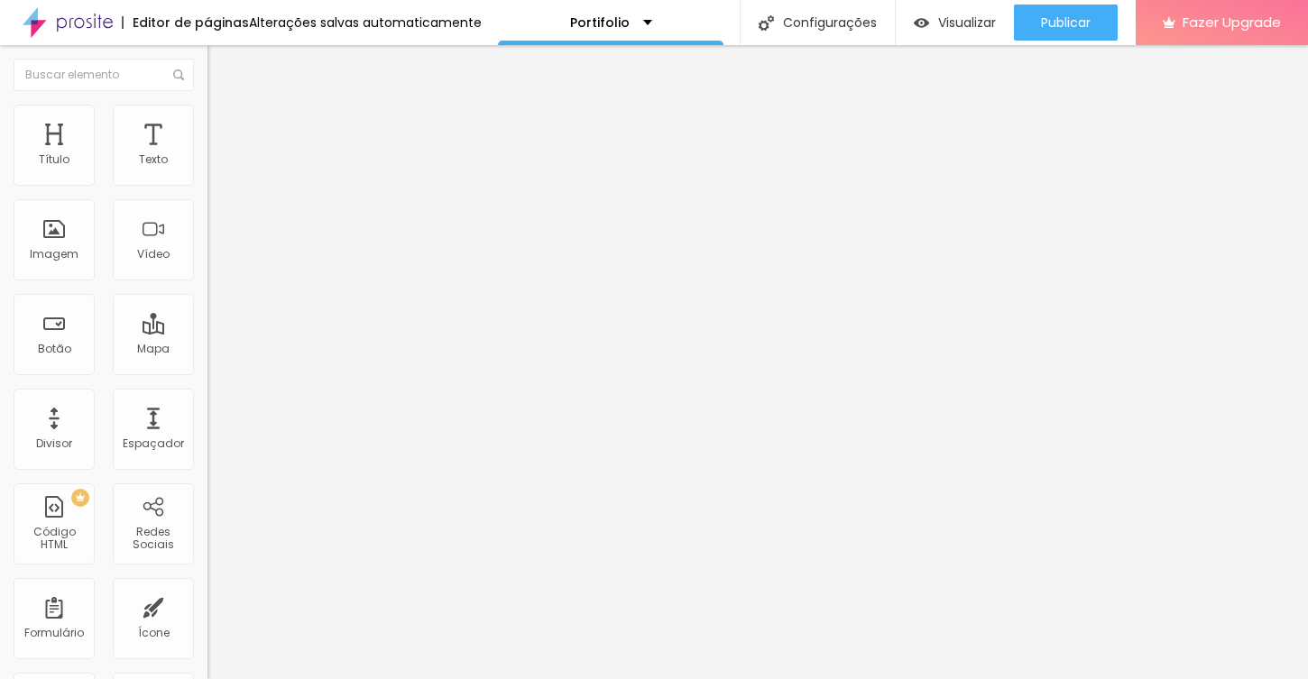
click at [207, 155] on span "Adicionar imagem" at bounding box center [265, 147] width 116 height 15
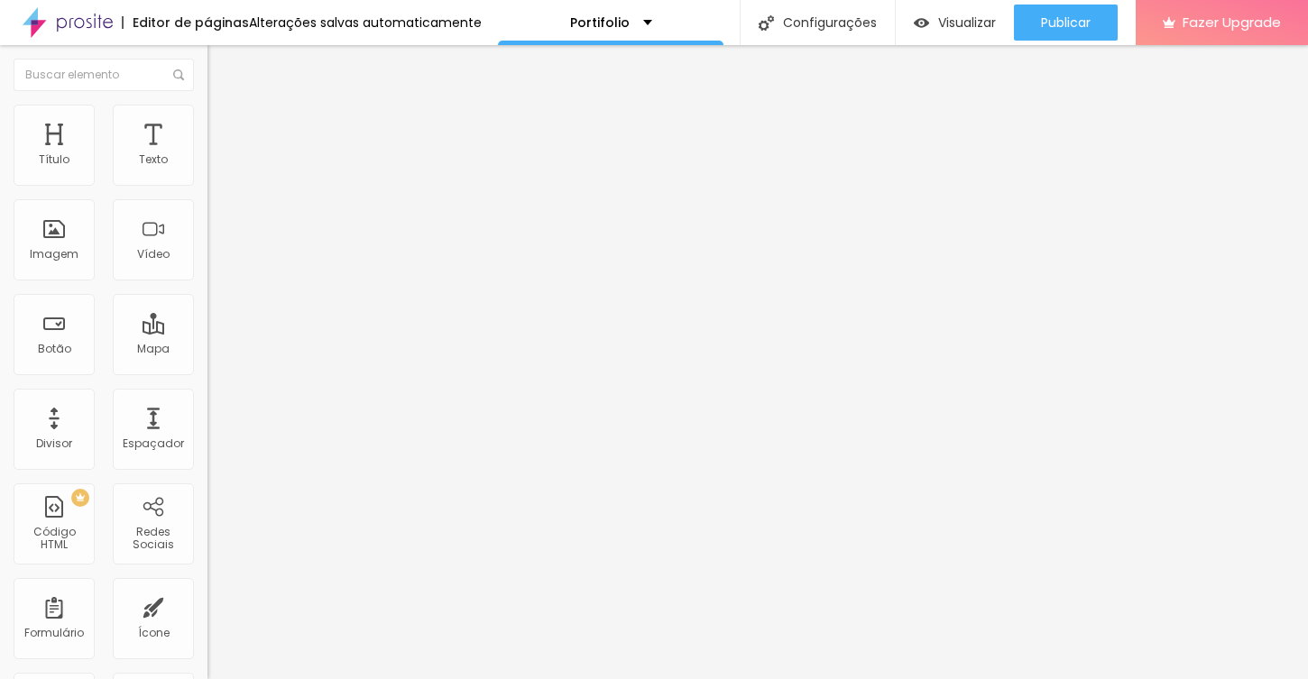
click at [207, 155] on span "Adicionar imagem" at bounding box center [265, 147] width 116 height 15
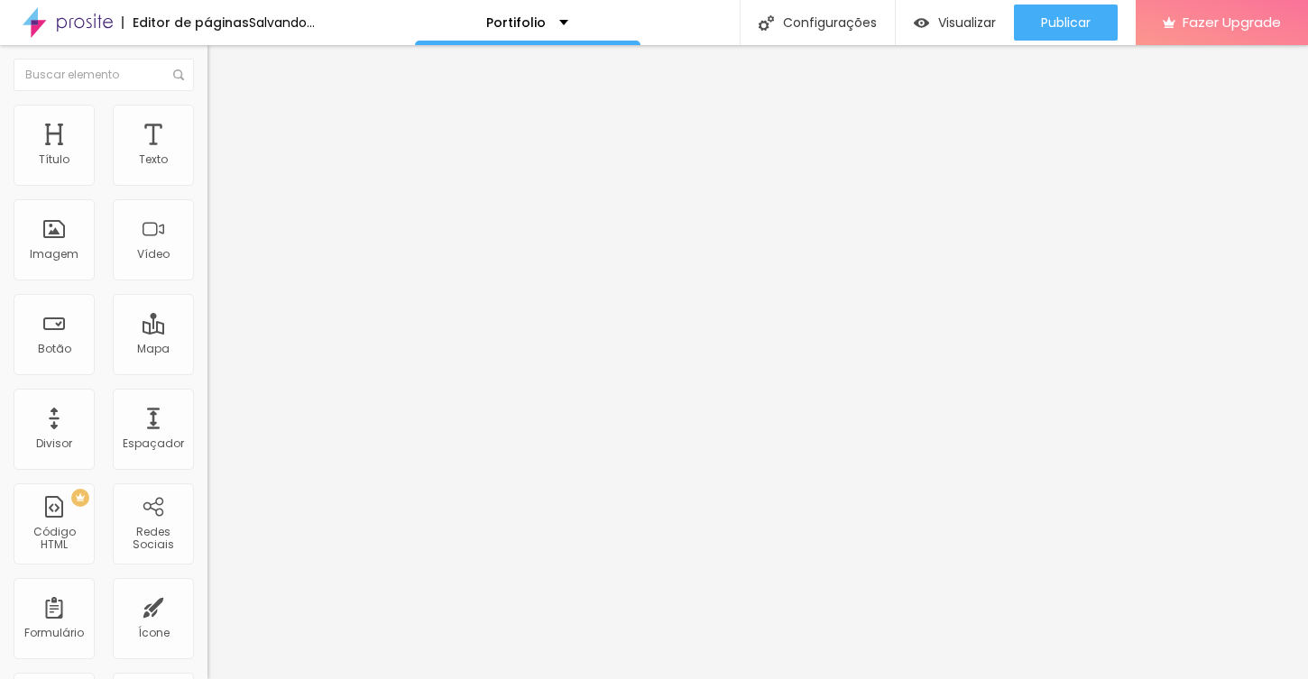
click at [207, 155] on span "Adicionar imagem" at bounding box center [265, 147] width 116 height 15
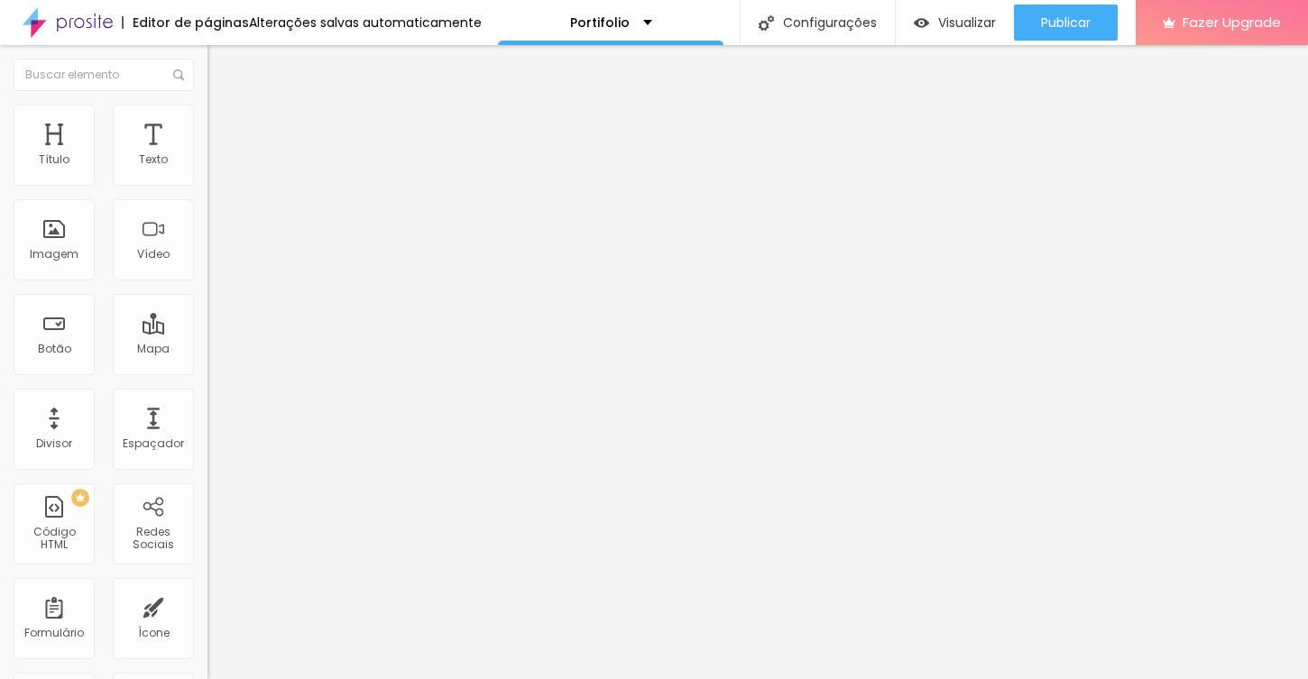
click at [63, 237] on div "Imagem" at bounding box center [54, 239] width 81 height 81
click at [207, 155] on span "Adicionar imagem" at bounding box center [265, 147] width 116 height 15
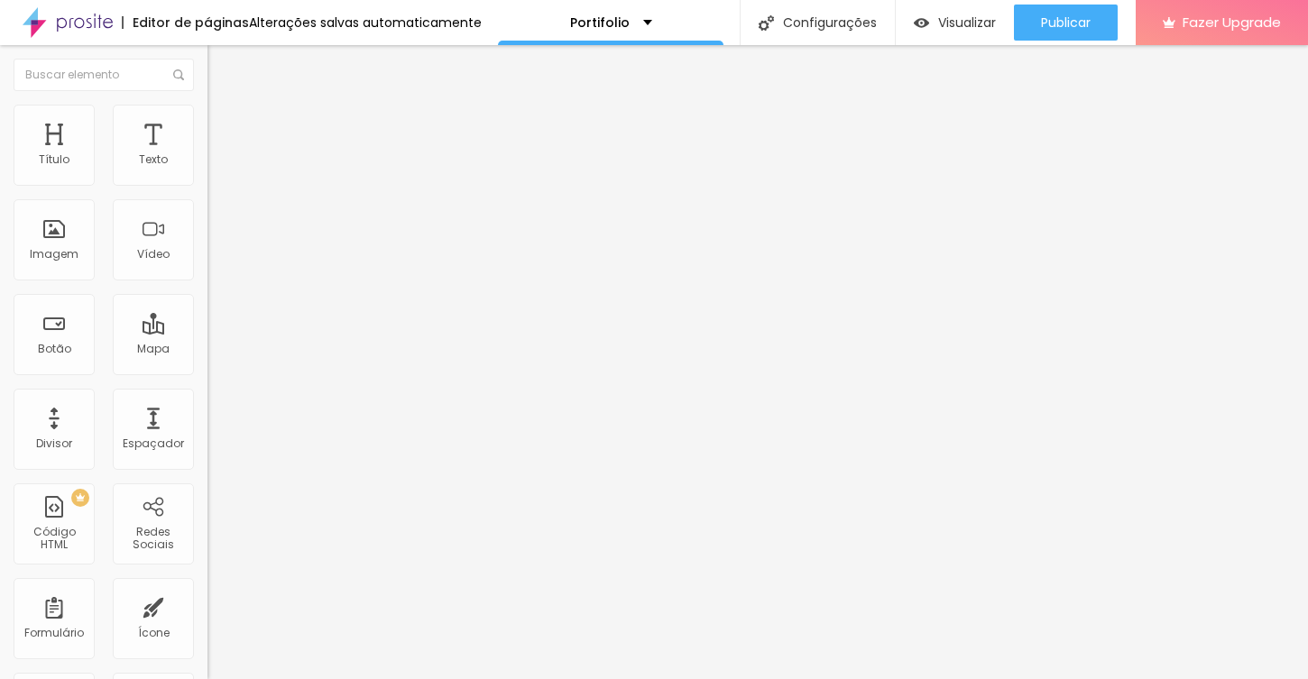
click at [207, 155] on span "Adicionar imagem" at bounding box center [265, 147] width 116 height 15
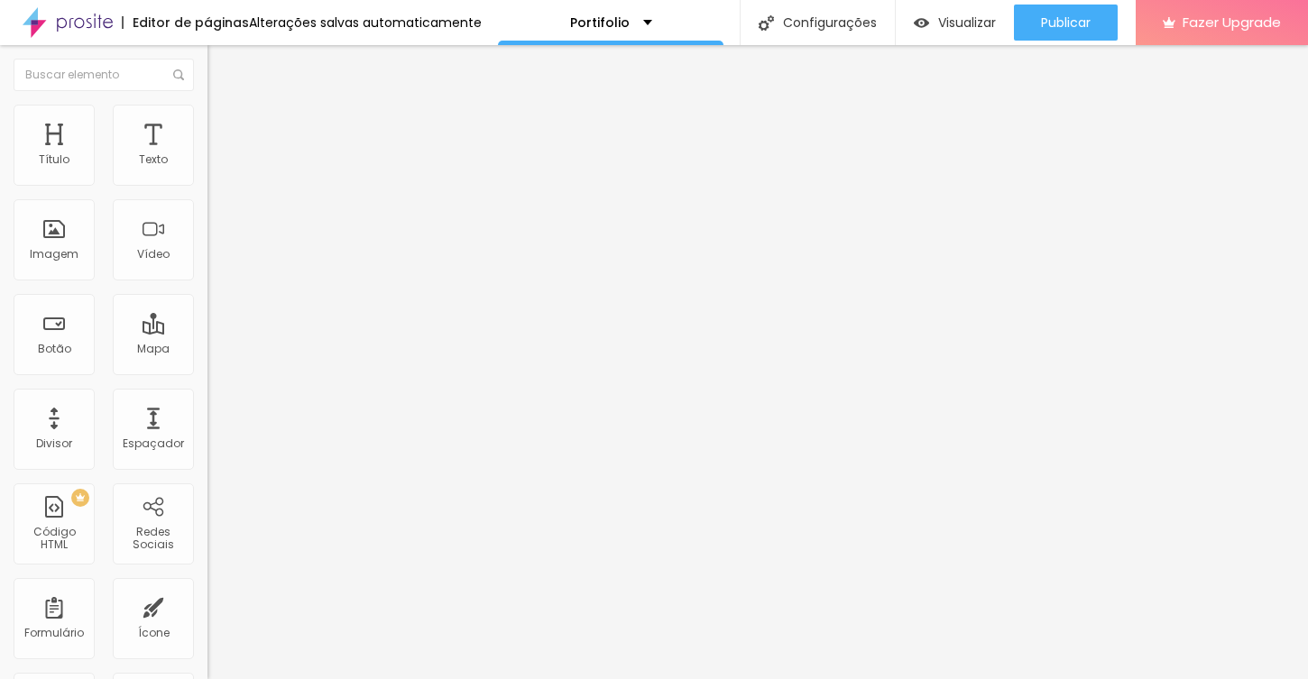
click at [207, 155] on span "Adicionar imagem" at bounding box center [265, 147] width 116 height 15
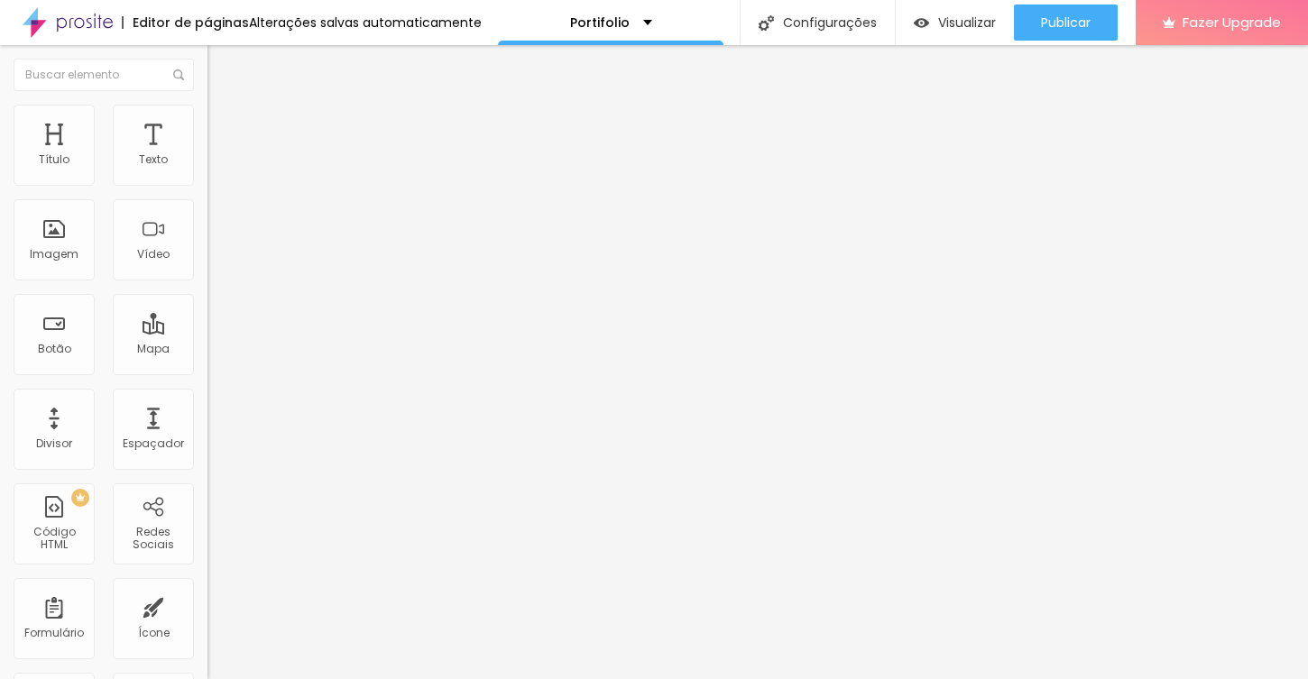
click at [207, 155] on span "Adicionar imagem" at bounding box center [265, 147] width 116 height 15
click at [160, 510] on div "Redes Sociais" at bounding box center [153, 524] width 81 height 81
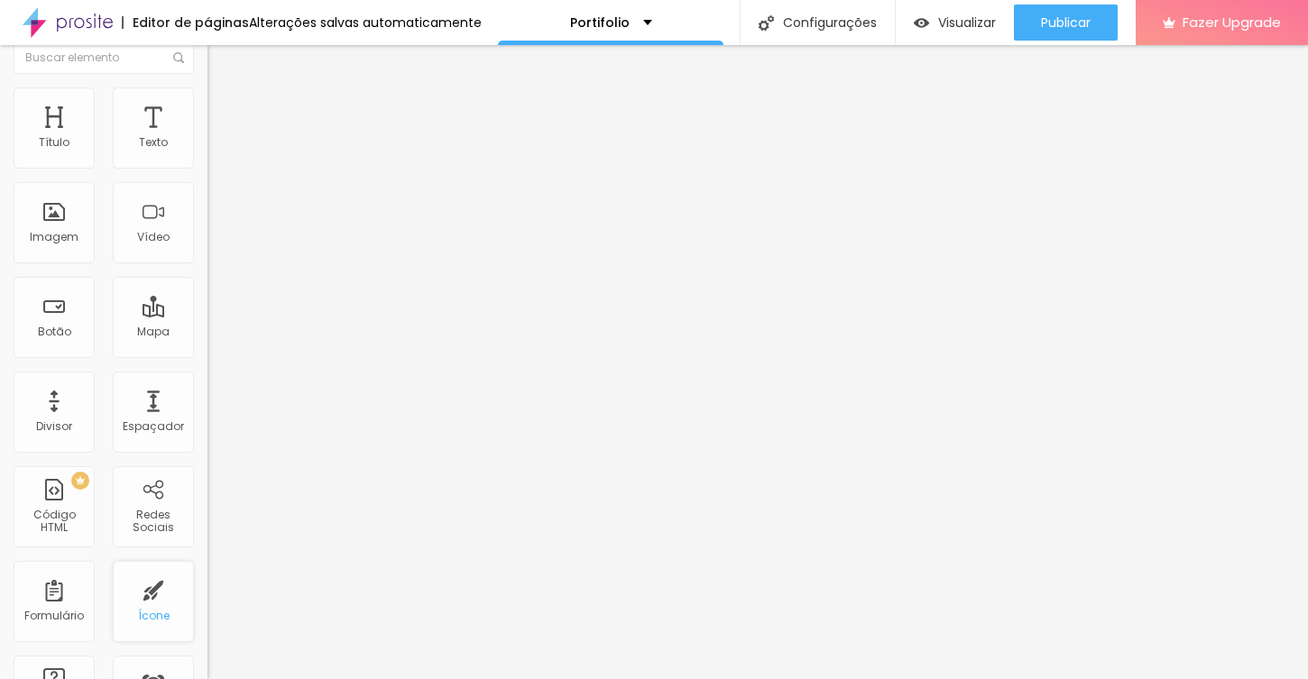
scroll to position [0, 0]
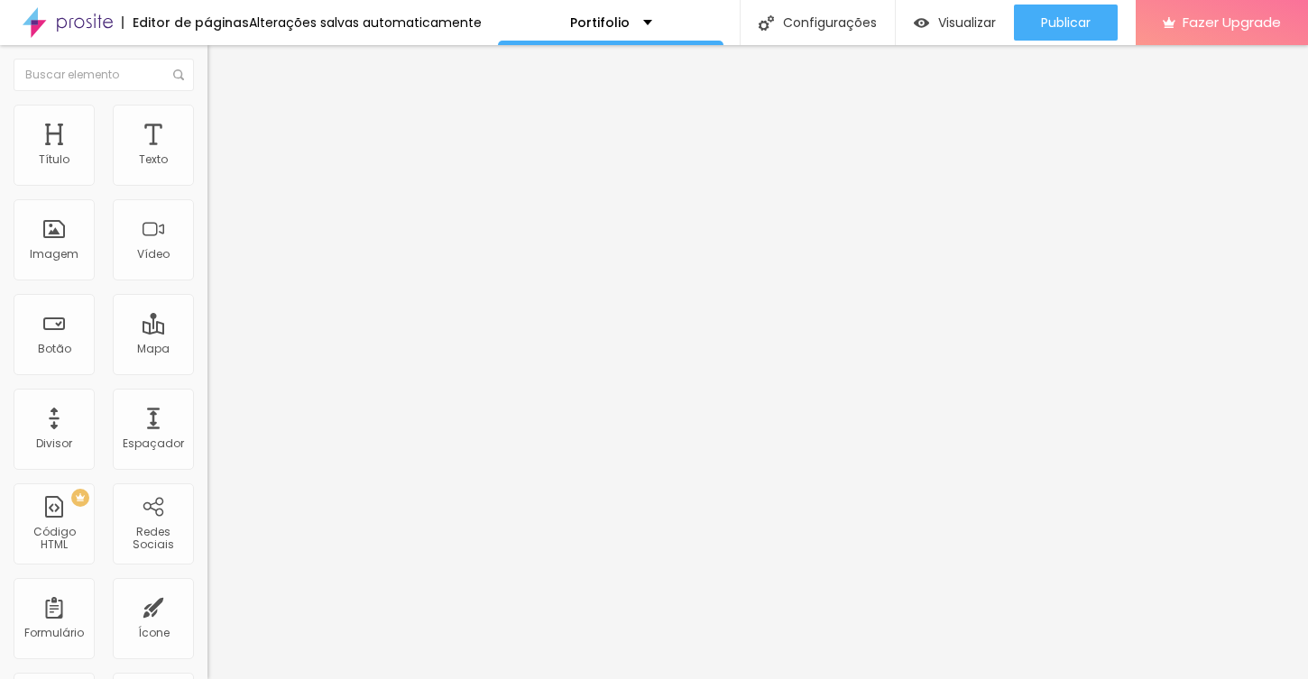
click at [207, 118] on li "Avançado" at bounding box center [310, 114] width 207 height 18
type input "11"
type input "15"
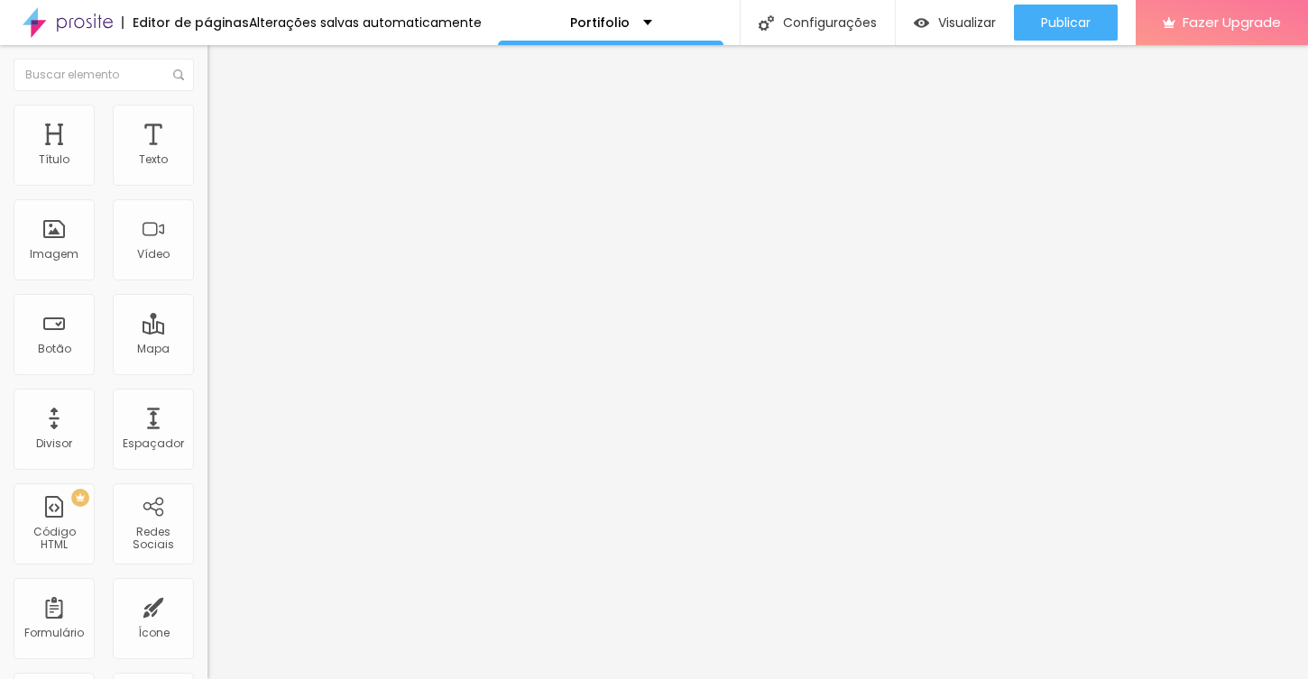
type input "20"
type input "21"
type input "22"
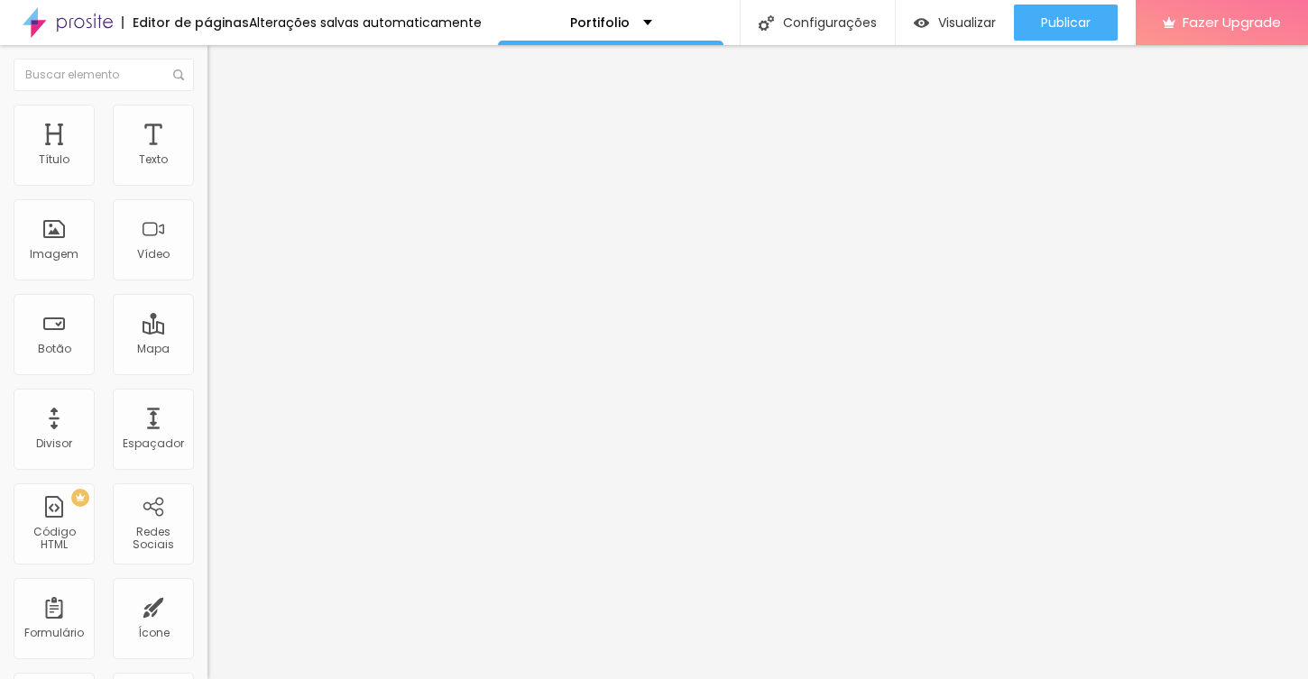
type input "22"
type input "23"
type input "24"
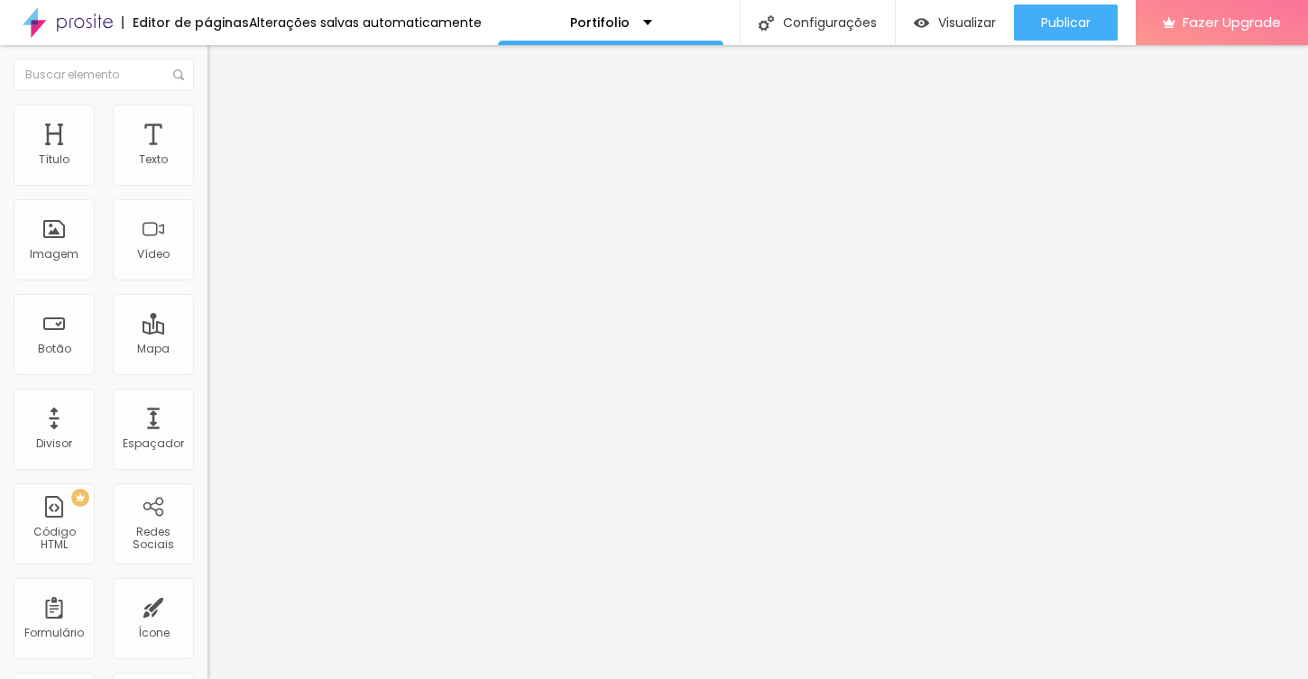
type input "26"
type input "29"
type input "31"
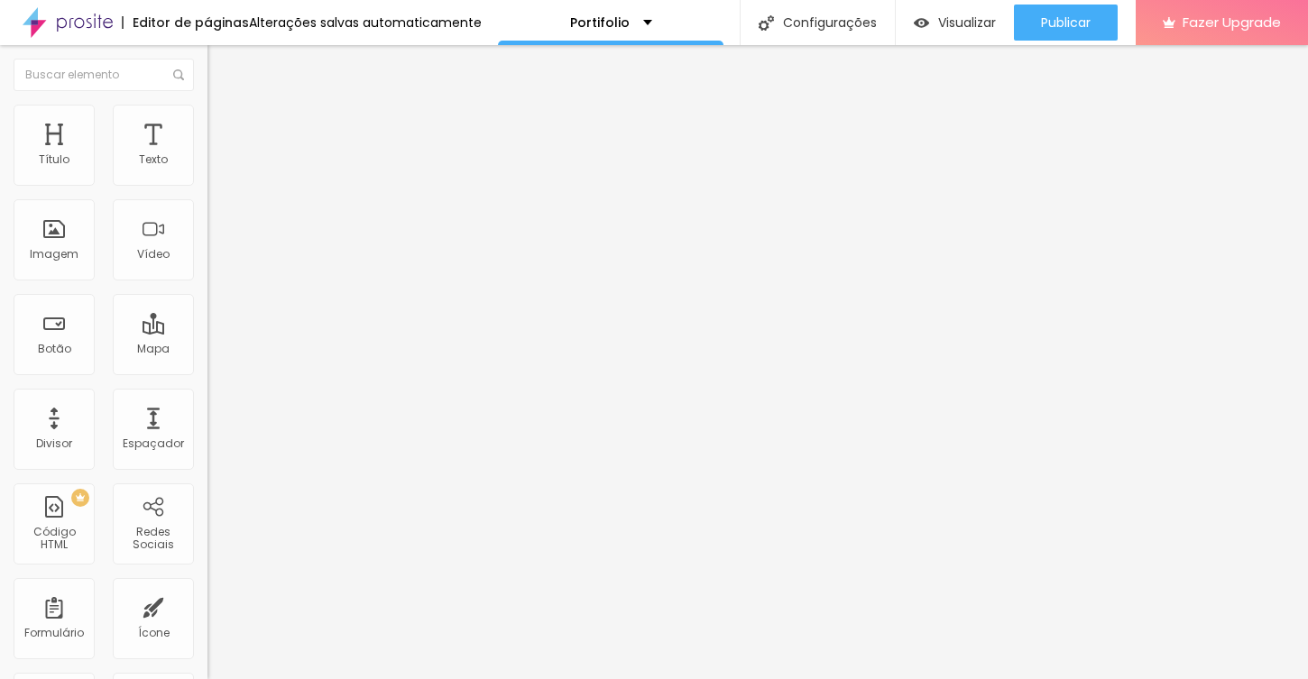
type input "31"
type input "33"
type input "36"
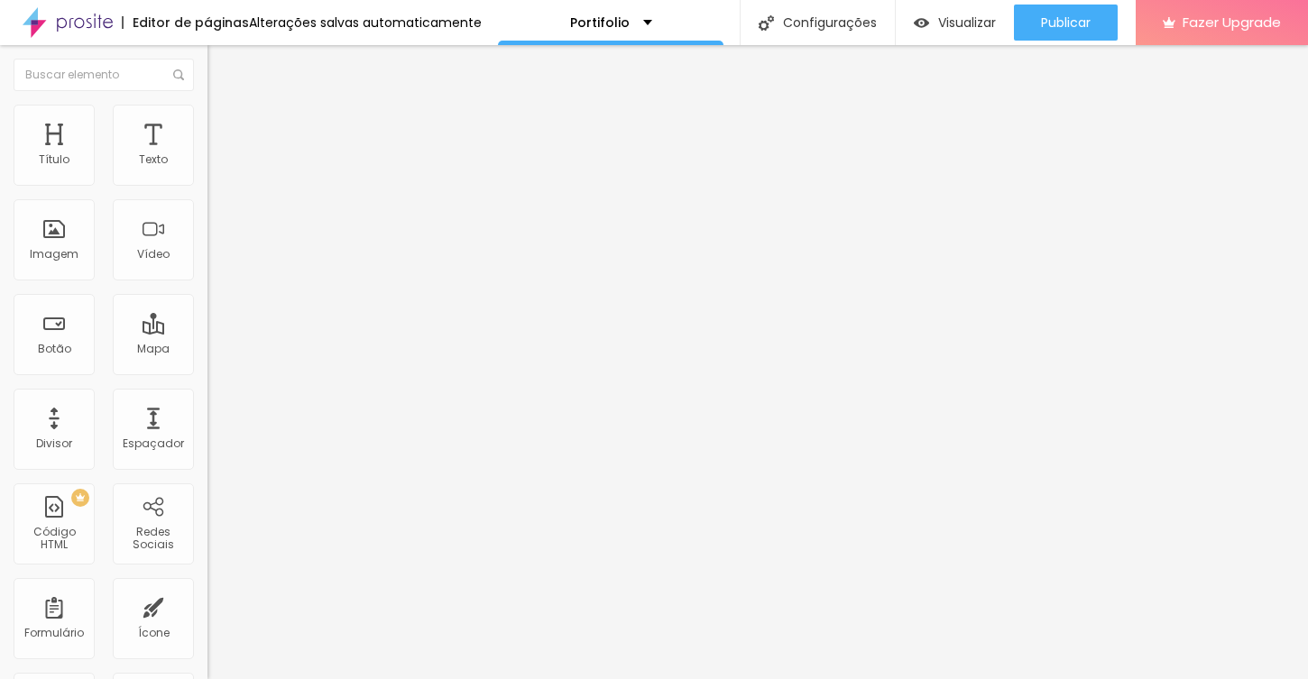
type input "37"
type input "38"
type input "39"
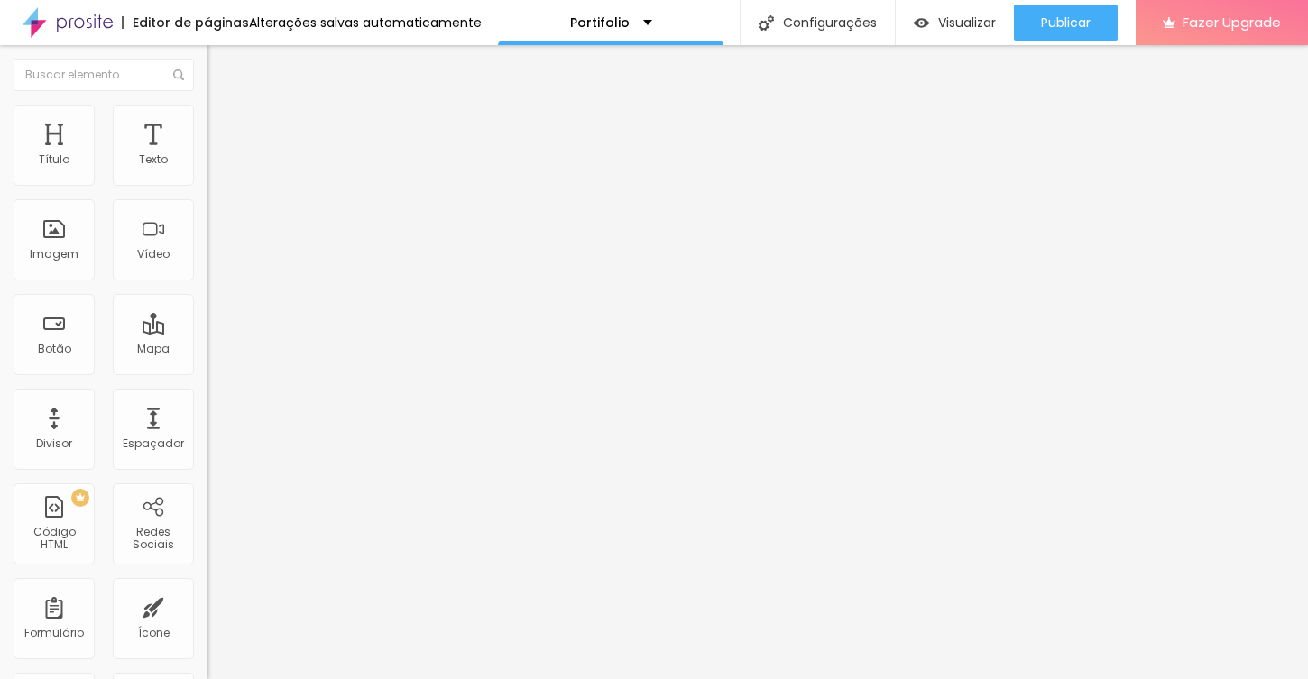
type input "39"
type input "40"
type input "41"
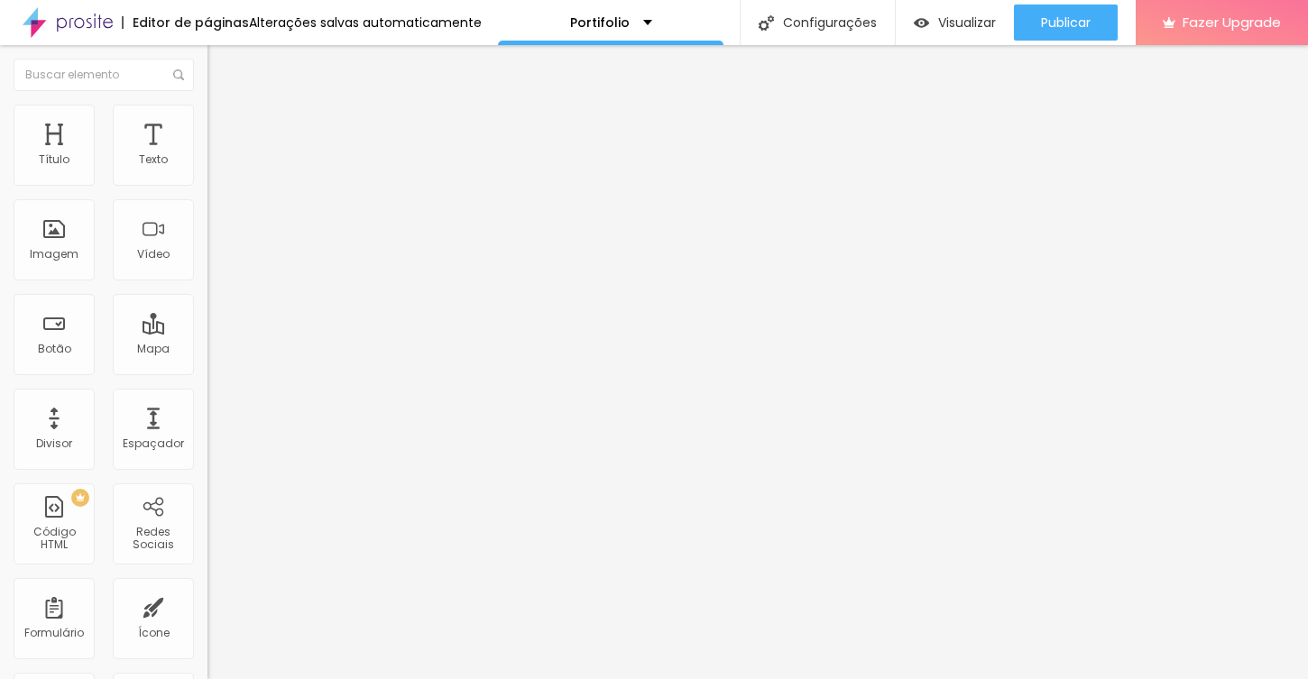
type input "42"
type input "41"
type input "40"
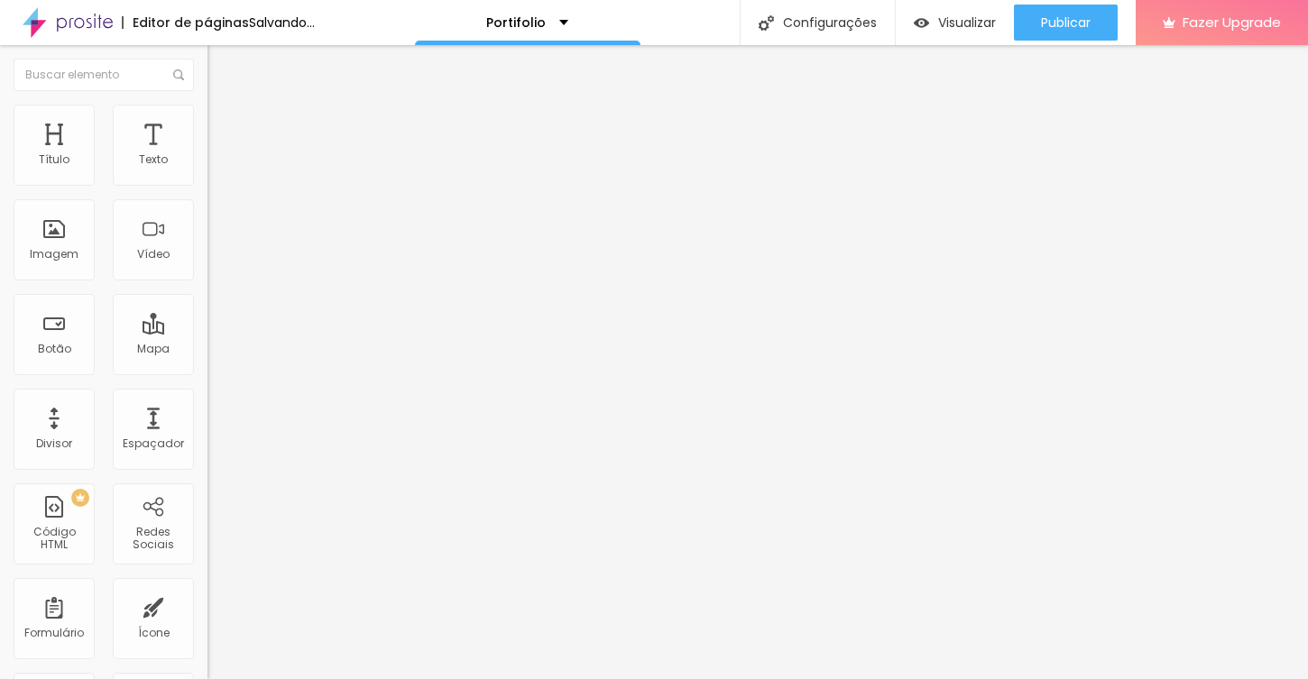
type input "40"
type input "39"
type input "38"
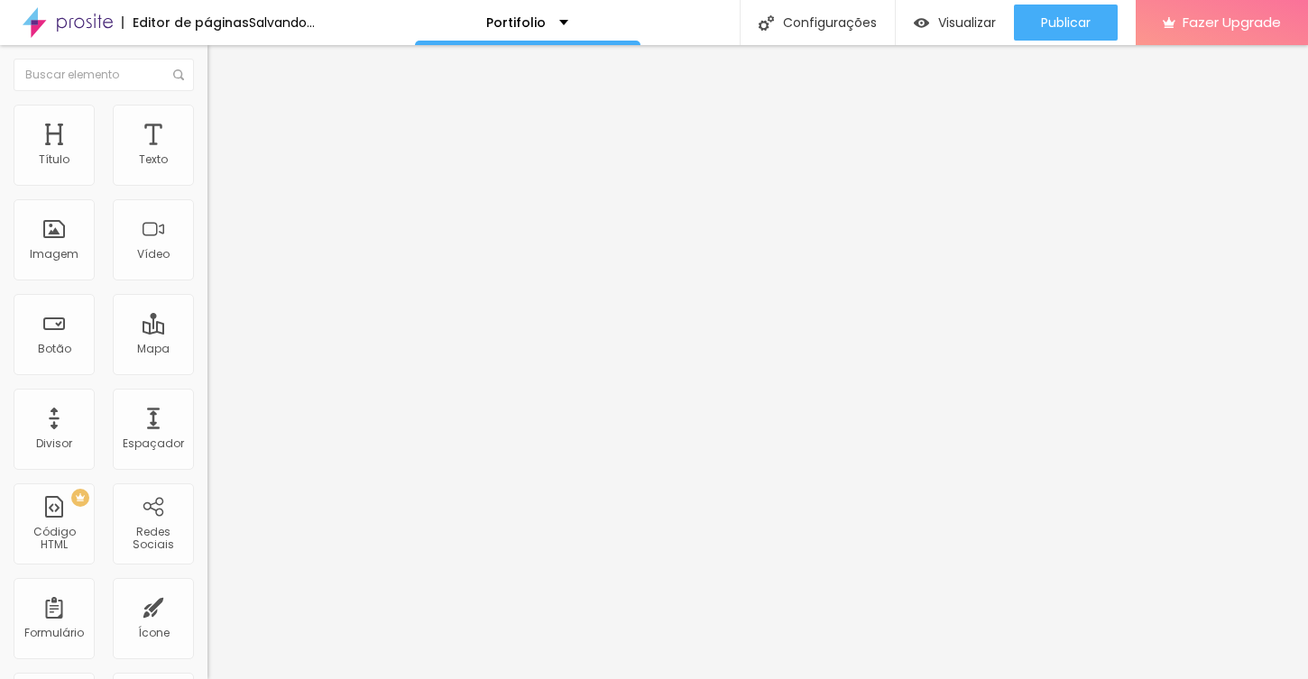
type input "37"
type input "36"
type input "34"
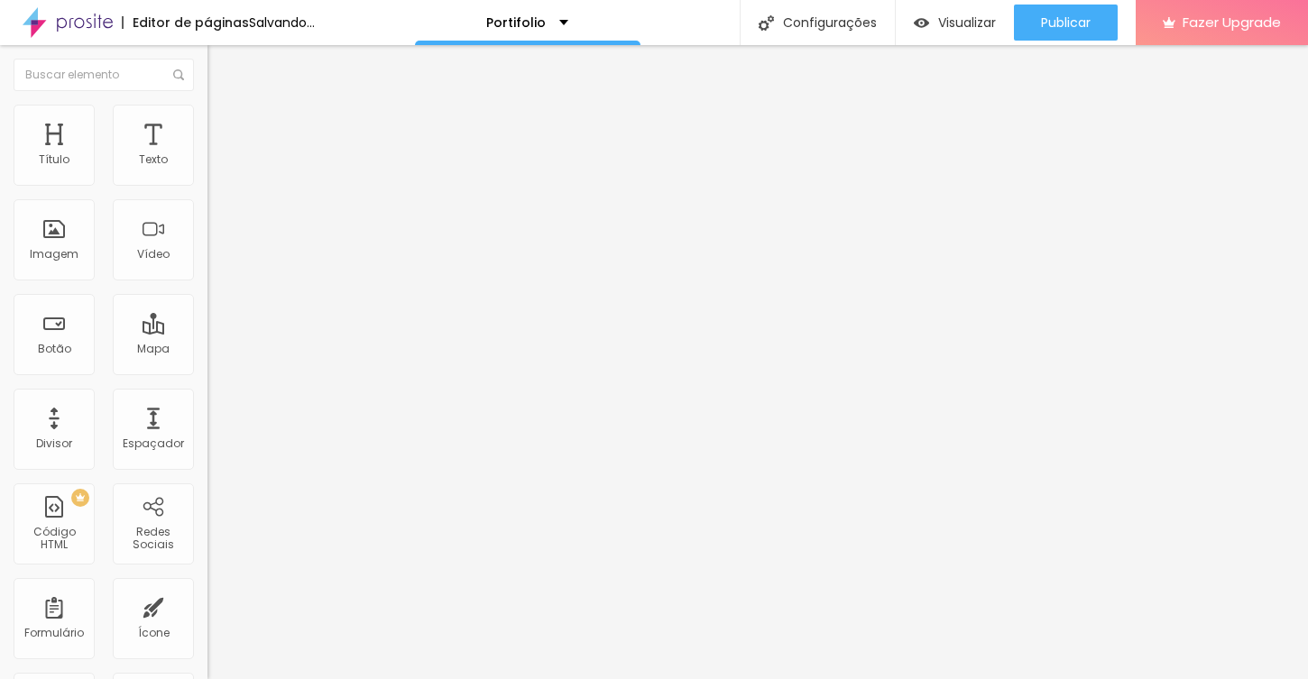
type input "34"
type input "33"
type input "31"
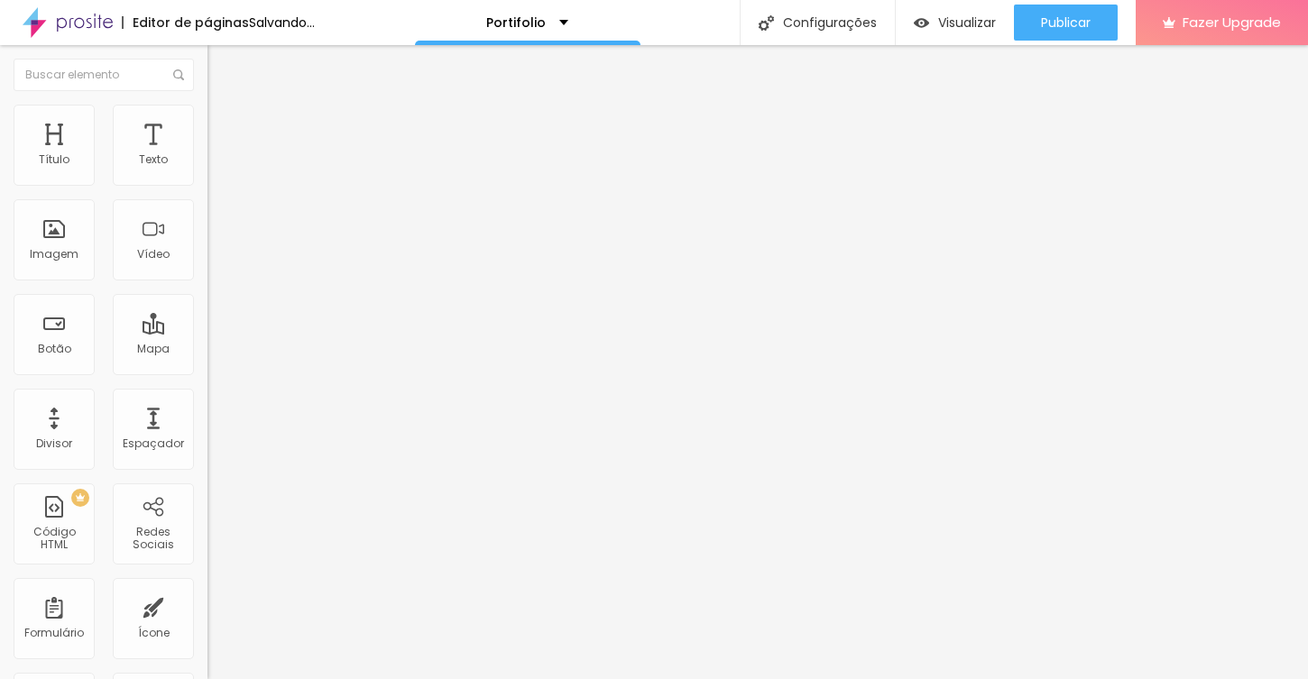
type input "30"
type input "29"
type input "28"
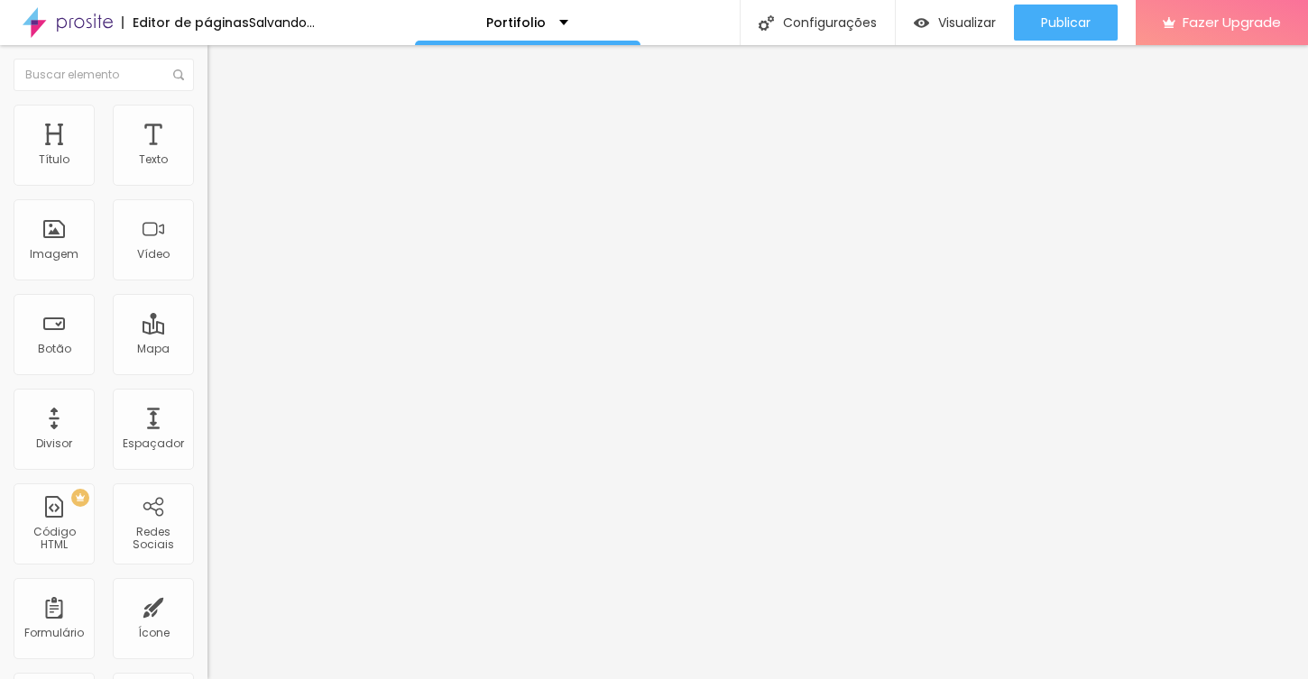
type input "28"
type input "27"
type input "26"
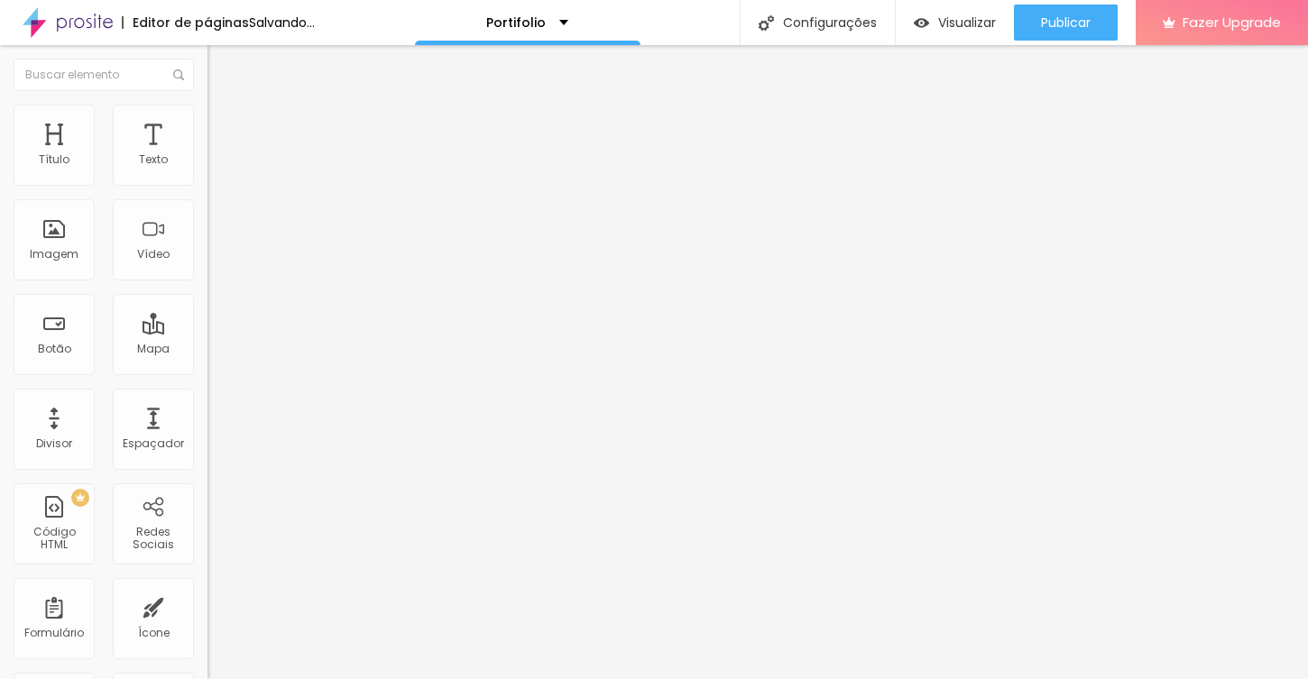
type input "25"
type input "24"
type input "23"
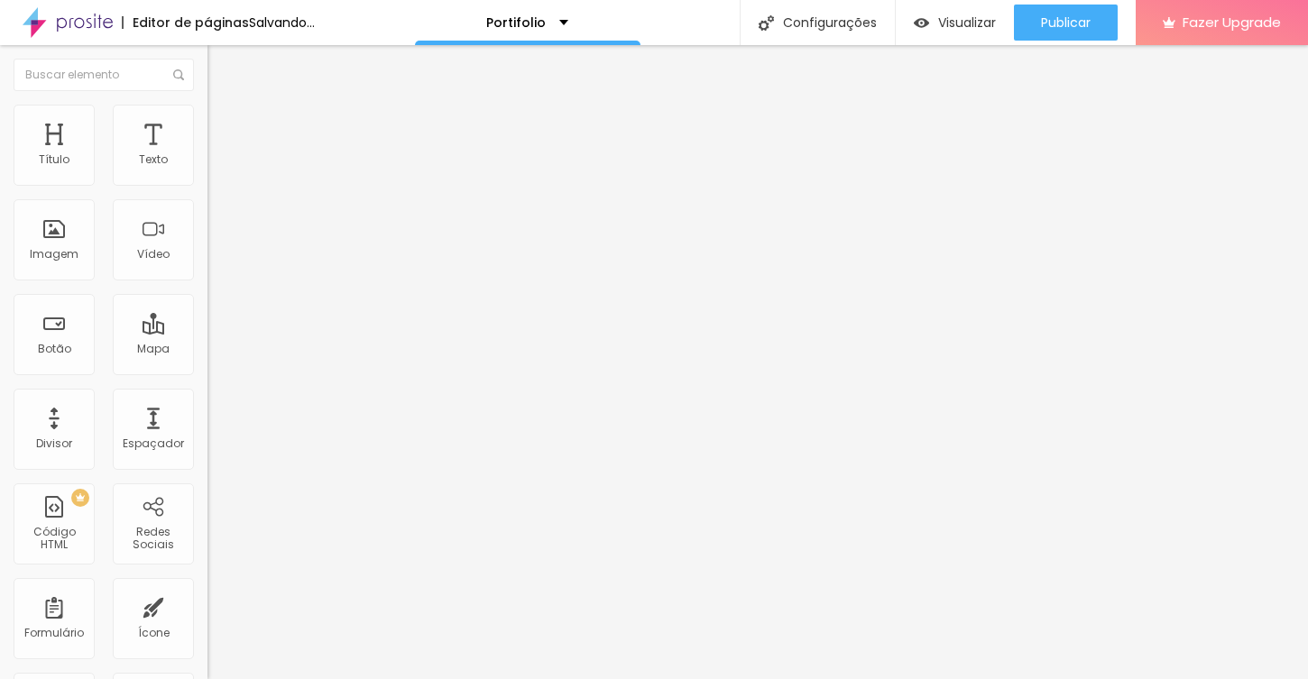
type input "23"
type input "22"
type input "21"
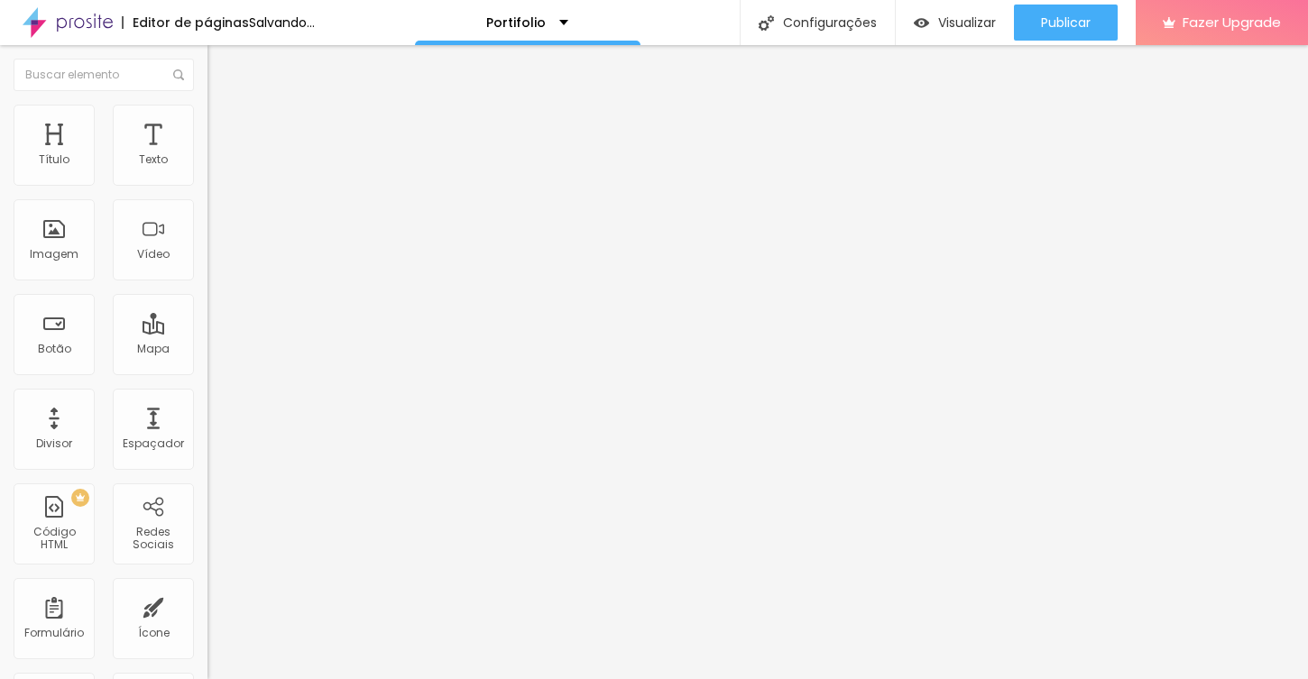
type input "20"
type input "19"
type input "18"
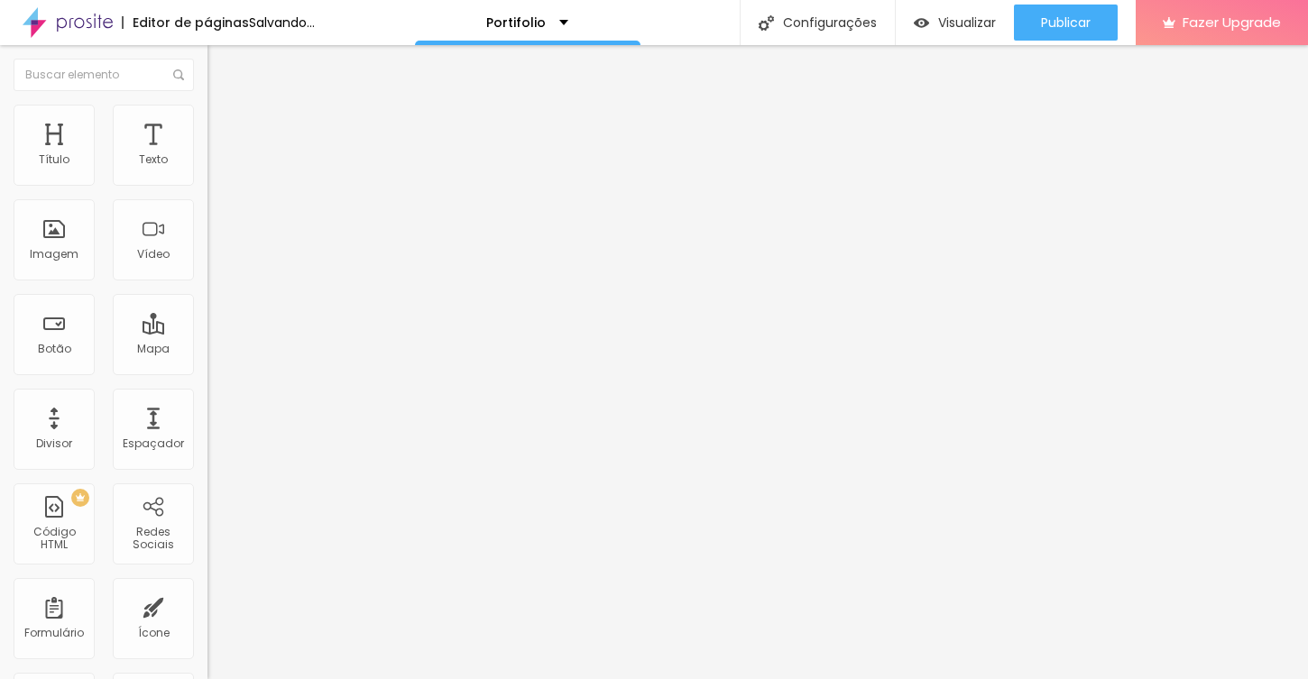
type input "18"
type input "17"
type input "16"
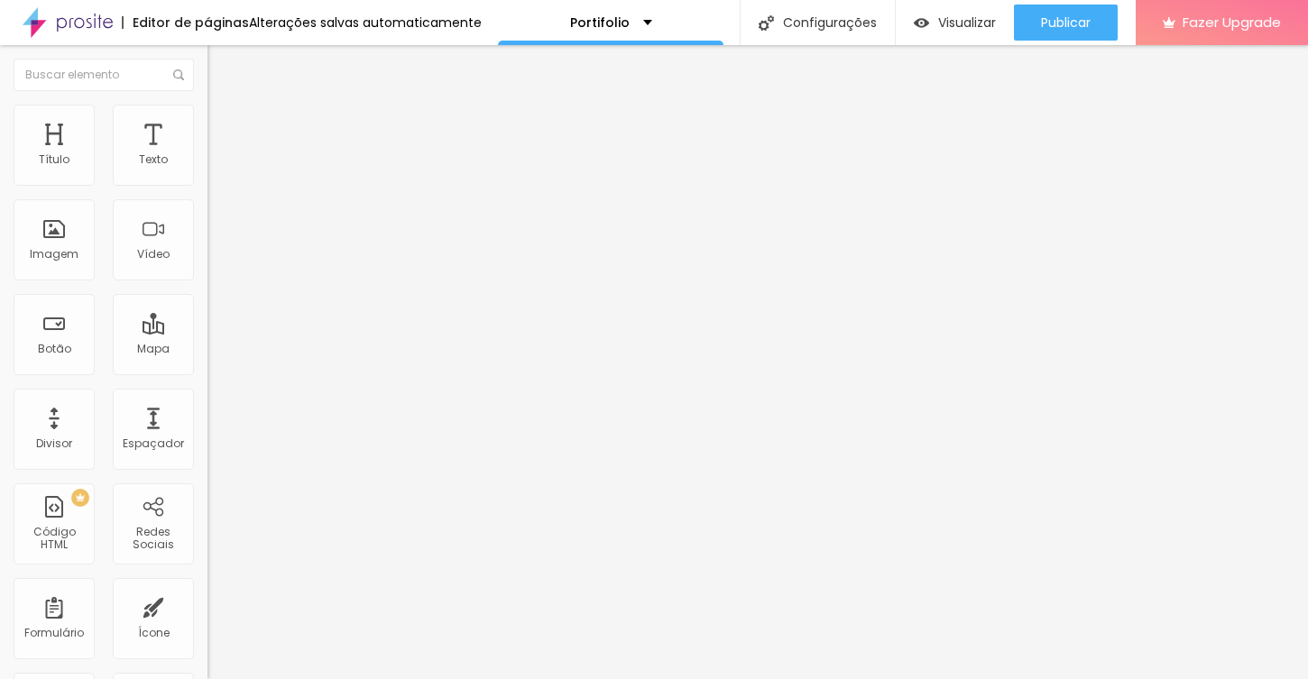
type input "15"
type input "14"
type input "13"
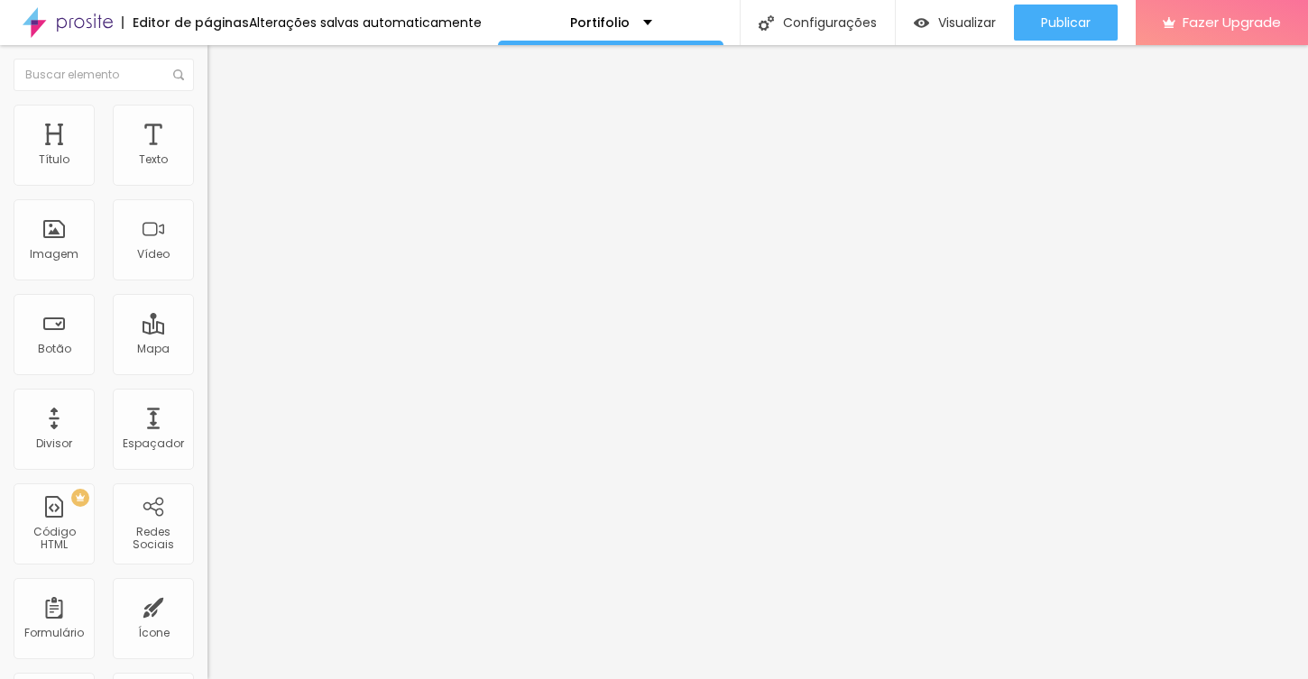
type input "13"
type input "12"
type input "11"
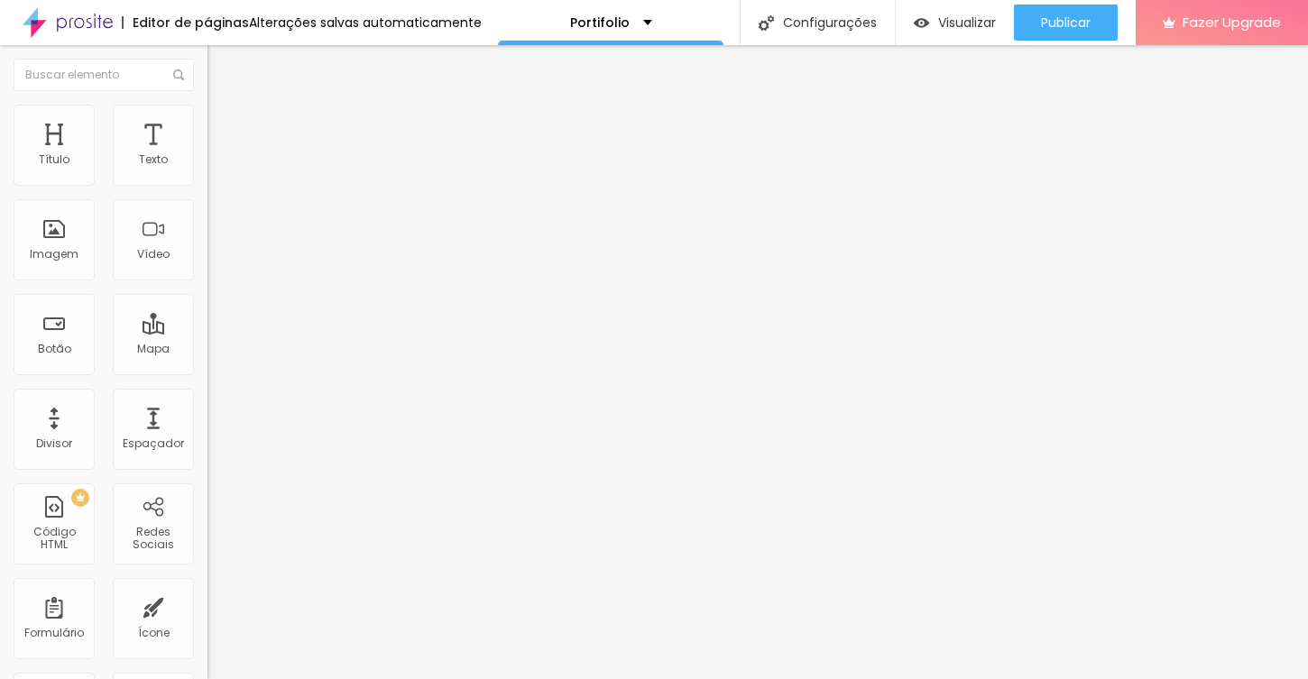
type input "10"
type input "11"
type input "12"
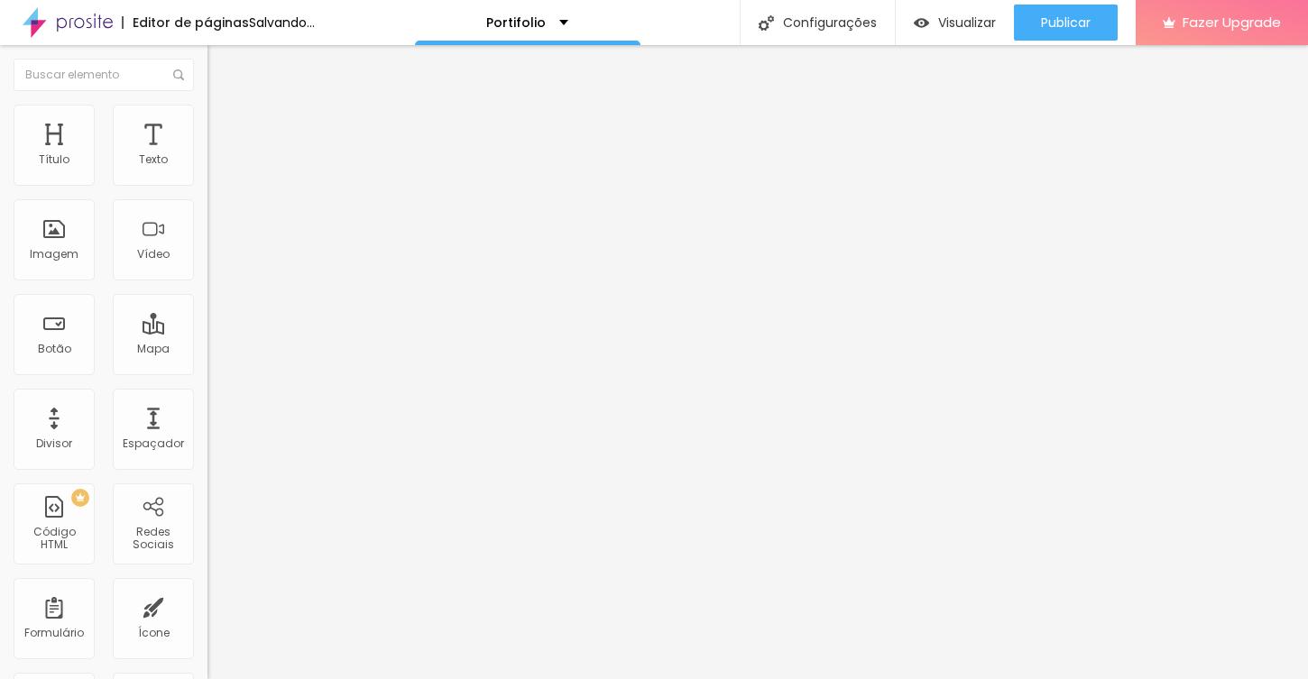
click at [207, 332] on input "range" at bounding box center [265, 339] width 116 height 14
type input "12"
type input "11"
type input "10"
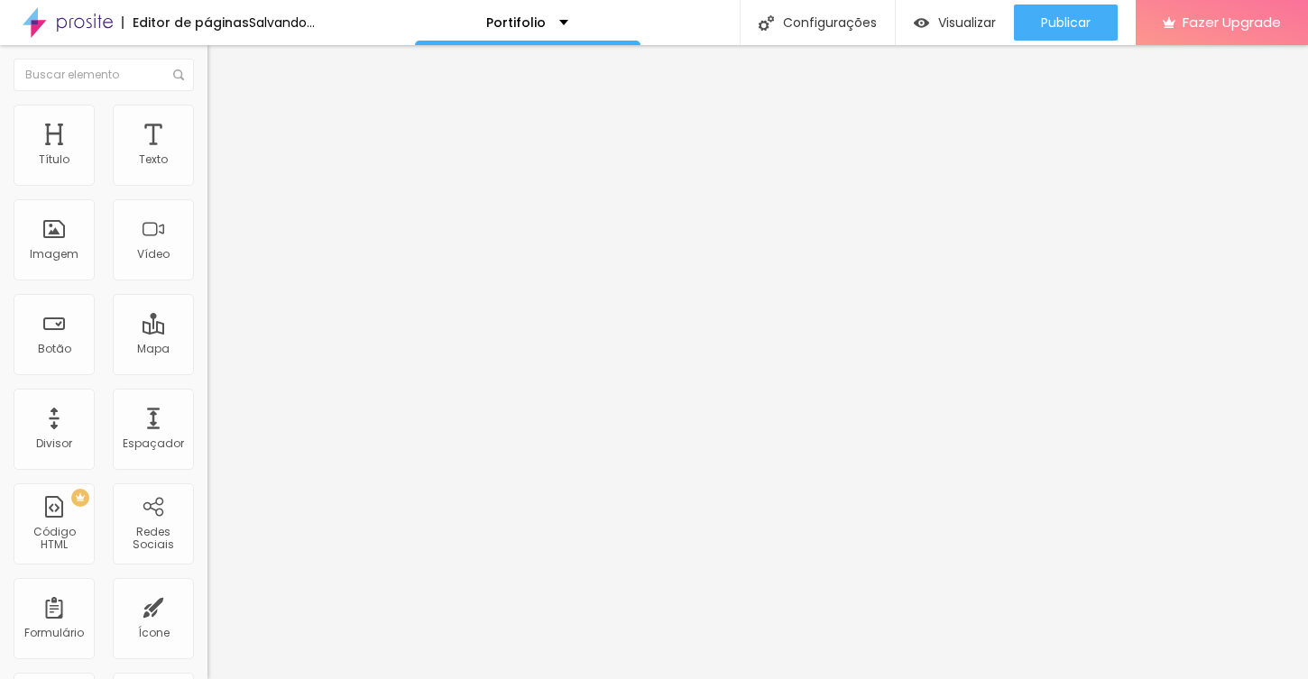
type input "10"
click at [207, 332] on input "range" at bounding box center [265, 339] width 116 height 14
type input "11"
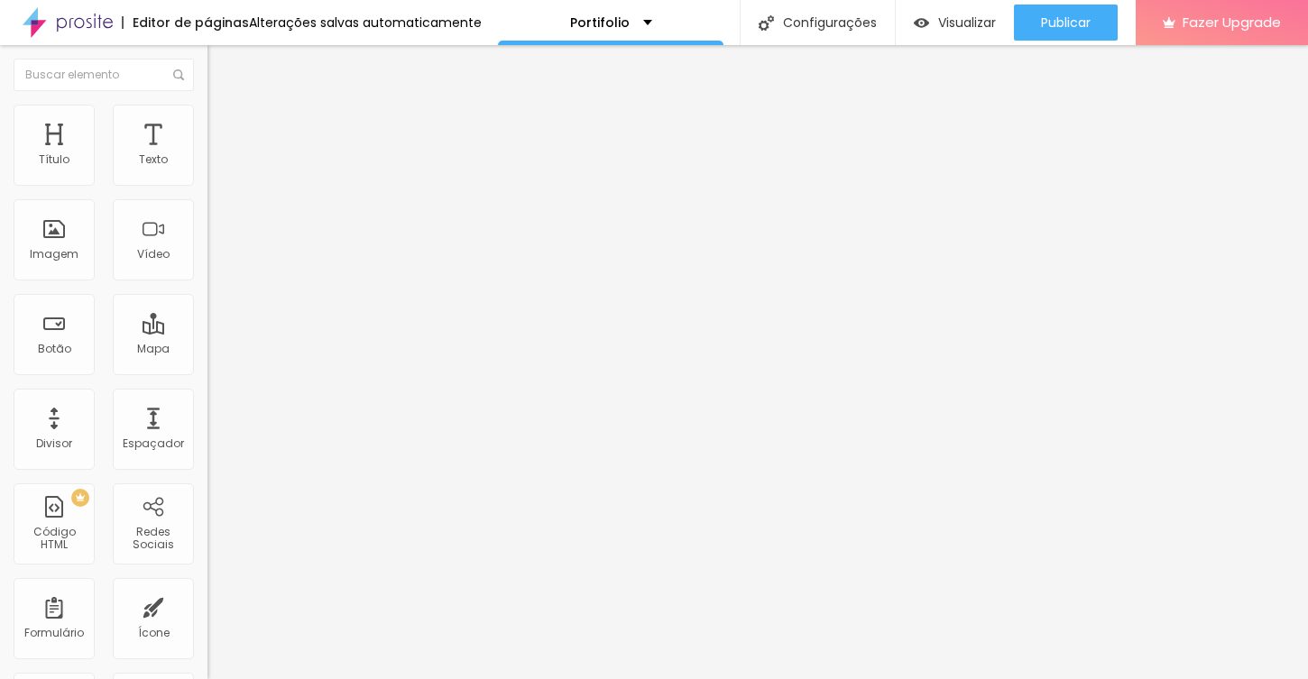
type input "19"
type input "22"
type input "24"
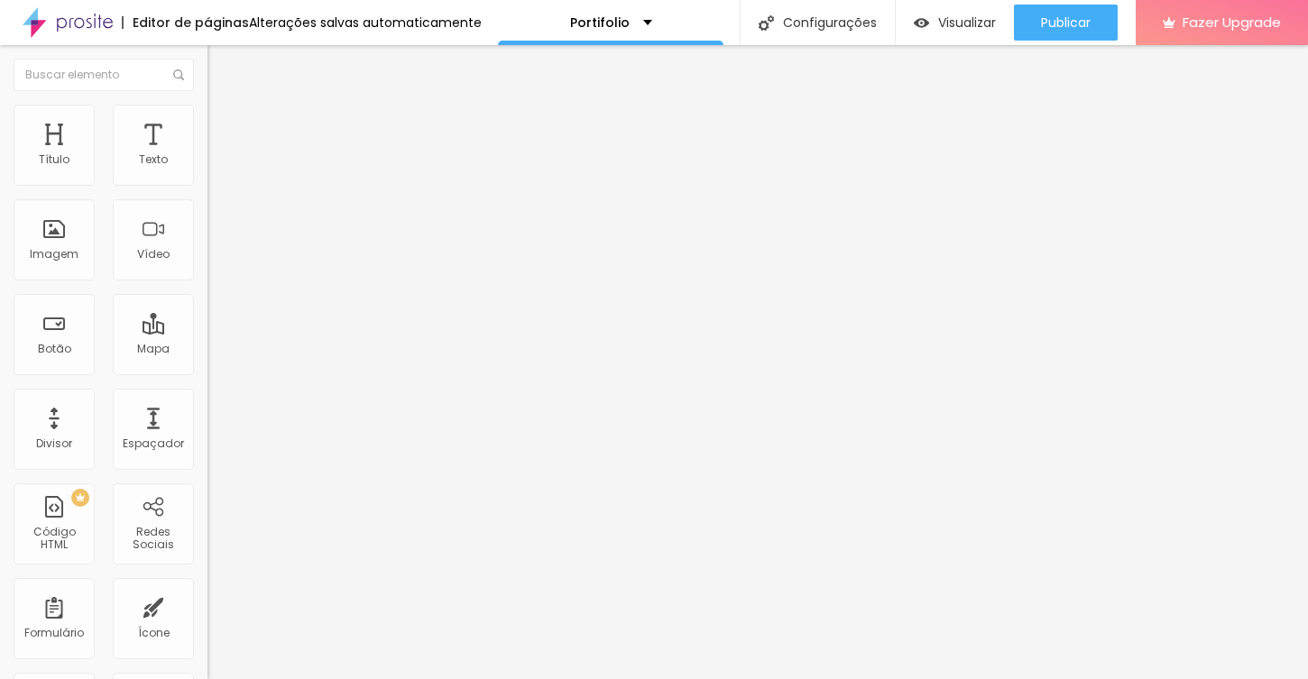
type input "24"
type input "26"
type input "27"
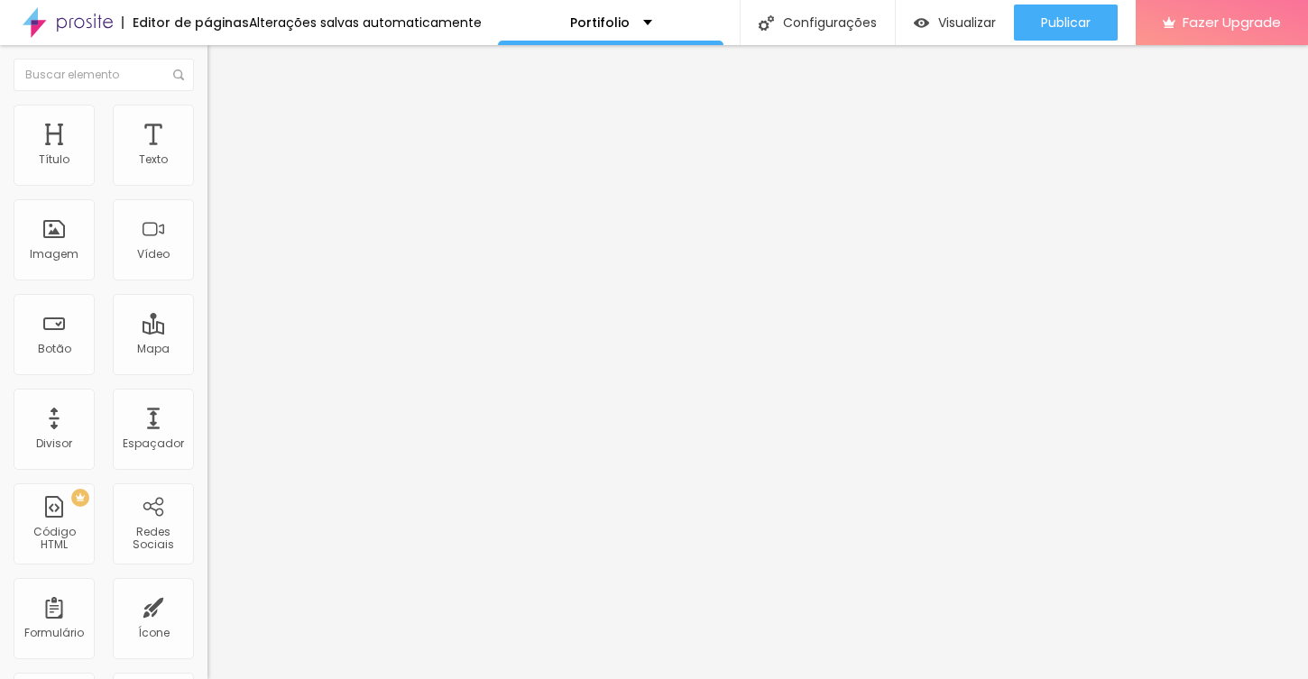
type input "28"
type input "29"
type input "28"
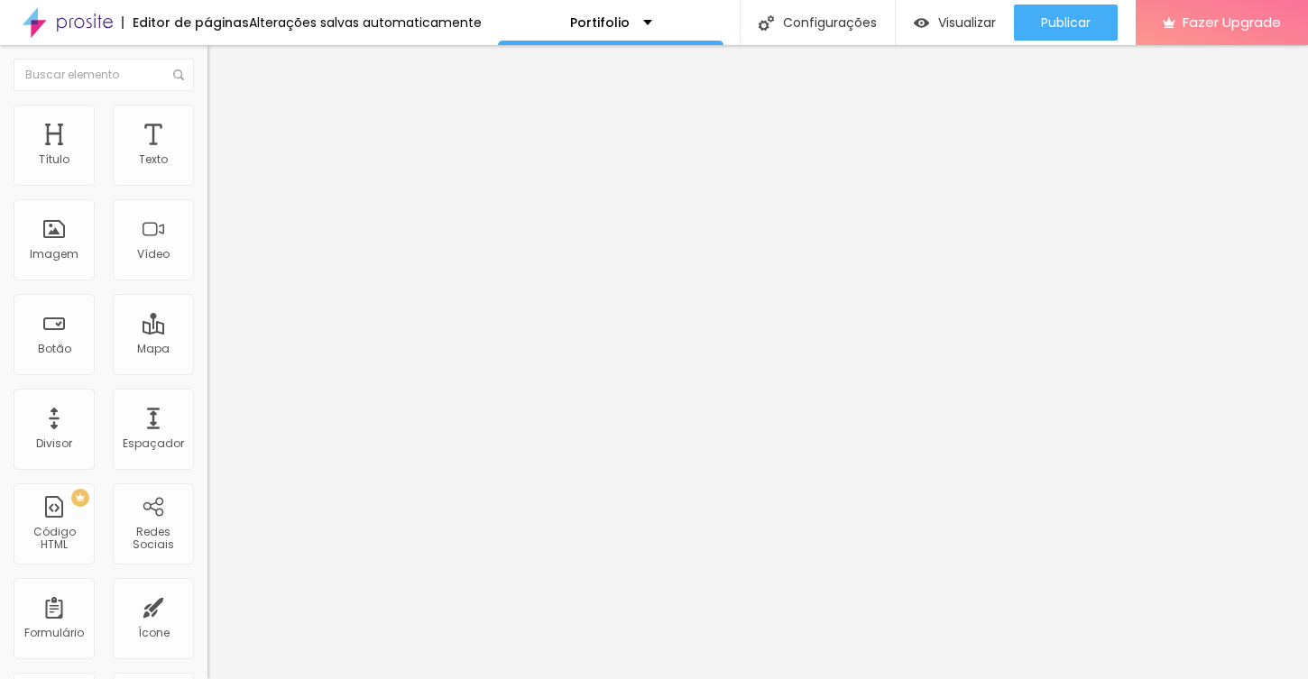
type input "28"
type input "27"
type input "26"
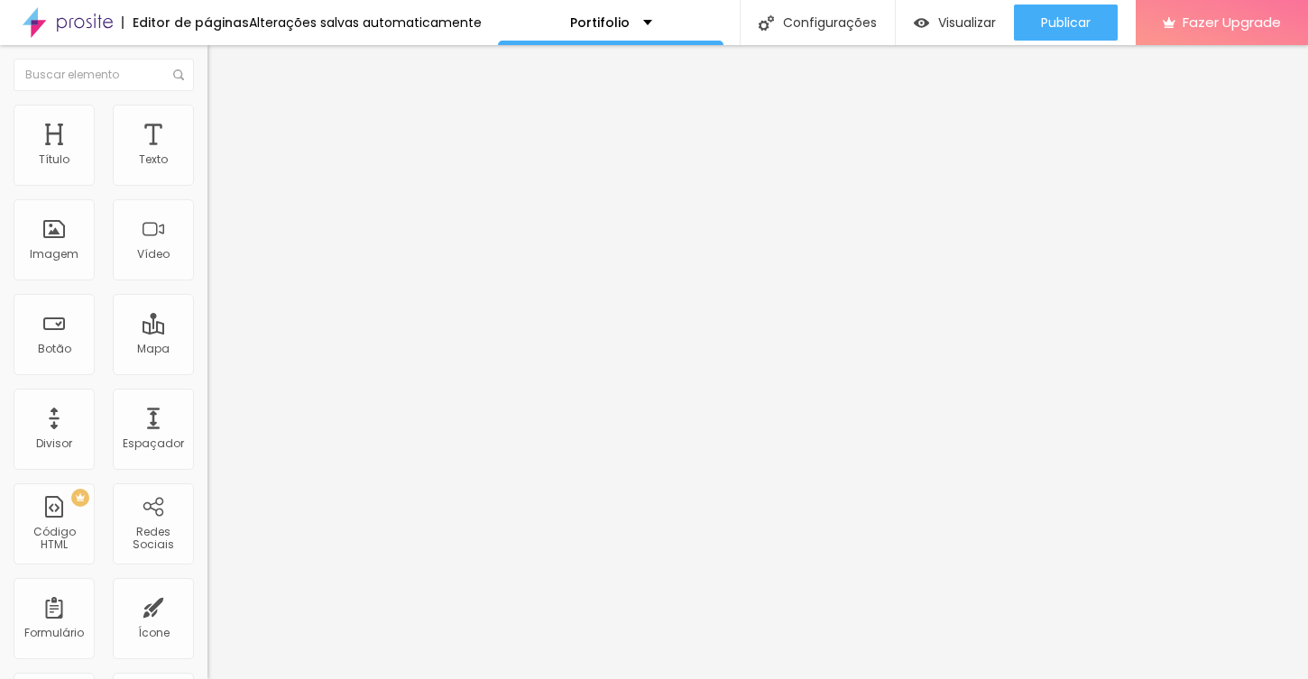
type input "25"
type input "24"
type input "23"
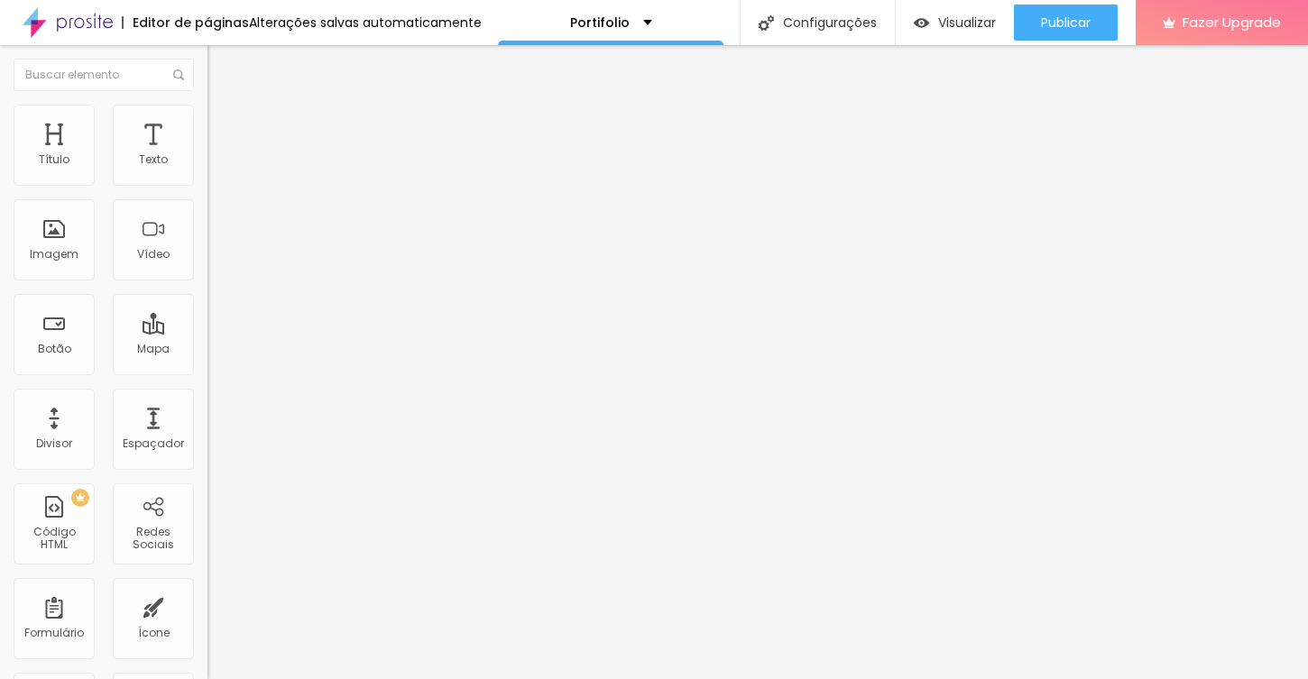
type input "23"
type input "22"
type input "21"
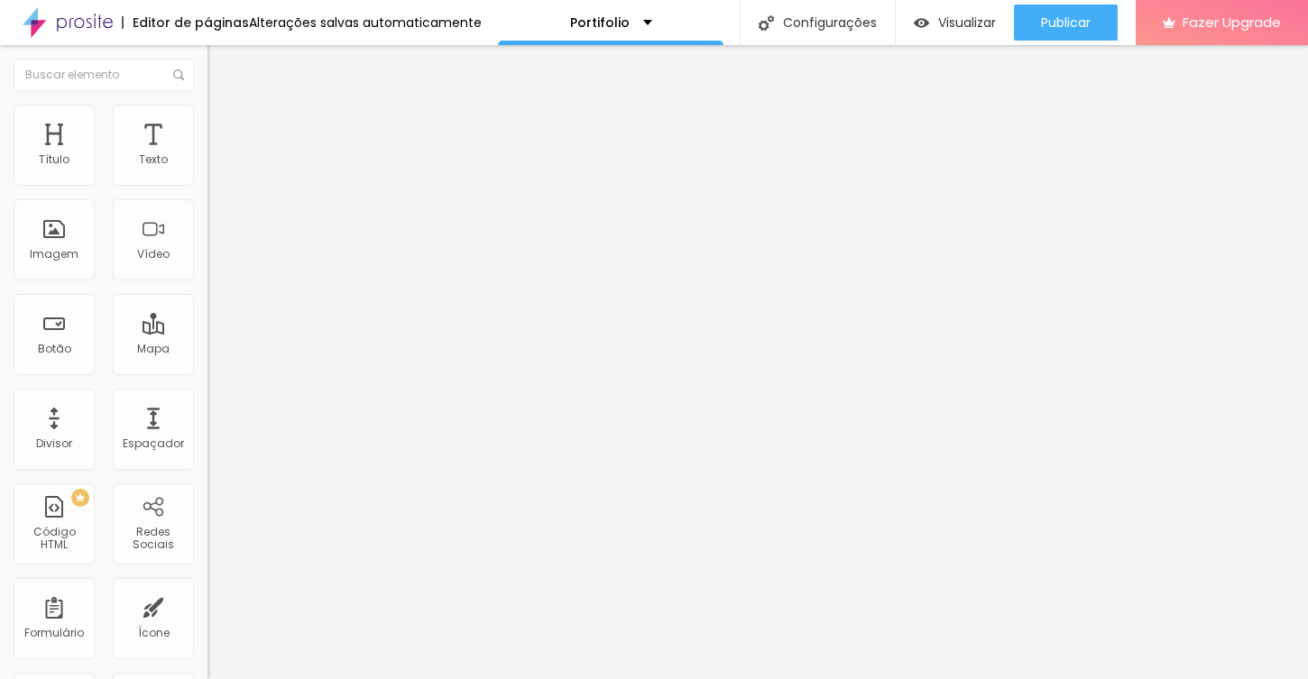
type input "19"
type input "18"
type input "17"
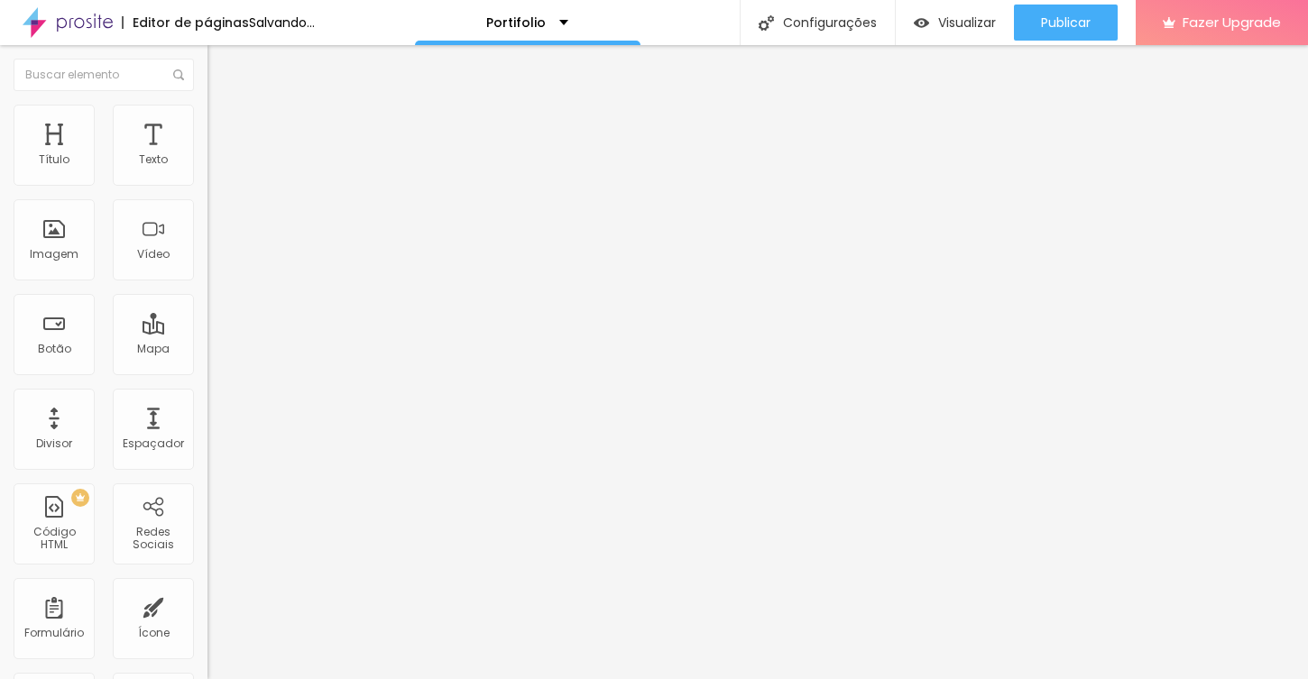
type input "17"
type input "16"
type input "15"
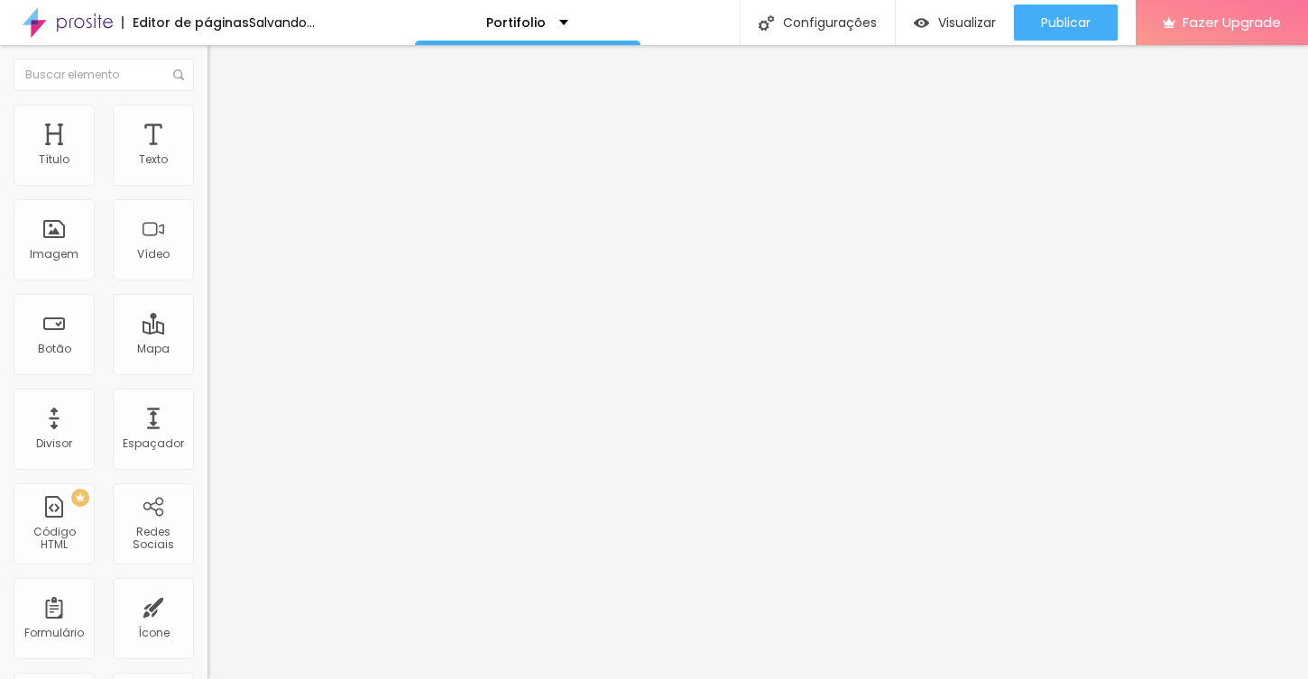
type input "14"
type input "13"
type input "12"
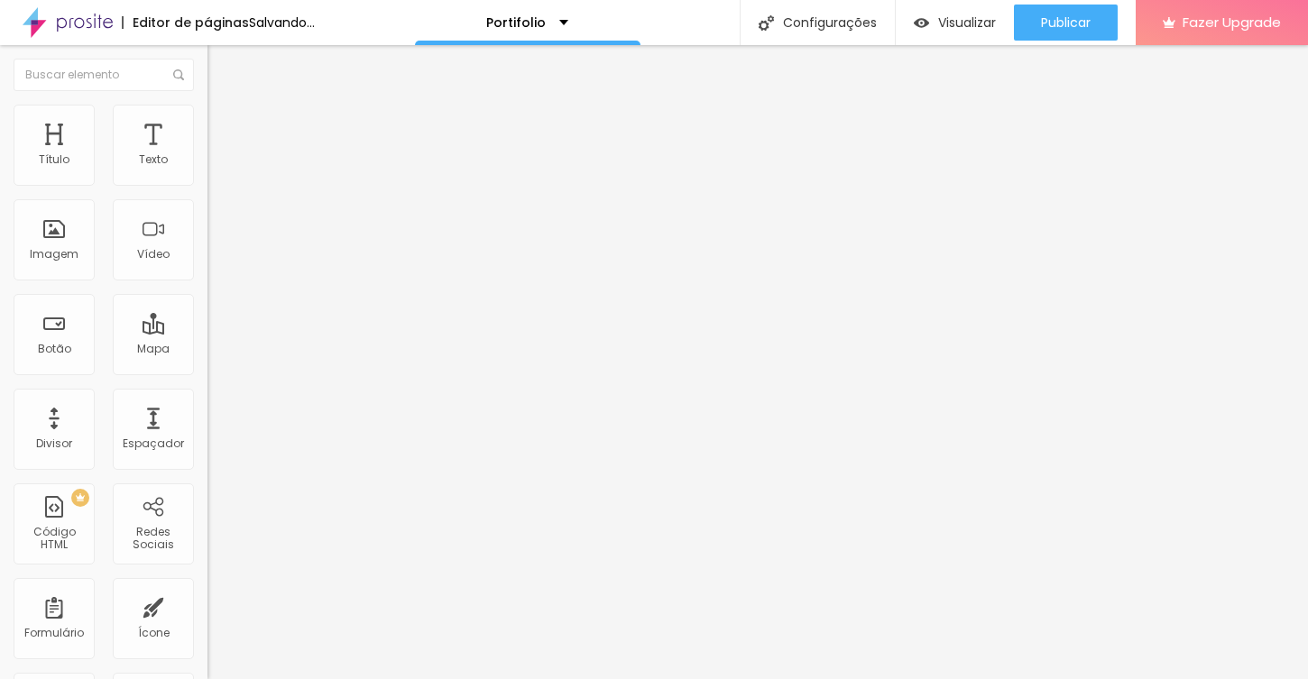
type input "12"
type input "11"
type input "10"
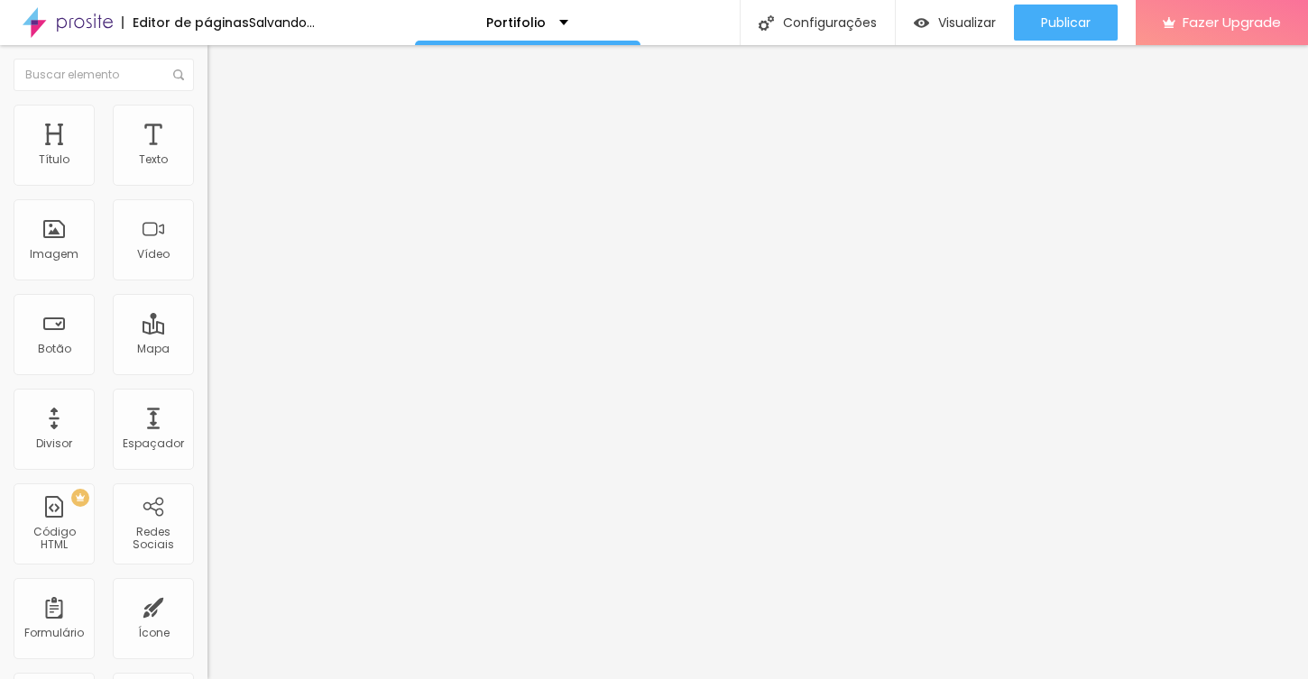
click at [207, 587] on input "range" at bounding box center [265, 594] width 116 height 14
click at [207, 105] on li "Estilo" at bounding box center [310, 96] width 207 height 18
click at [217, 166] on icon "button" at bounding box center [220, 162] width 7 height 7
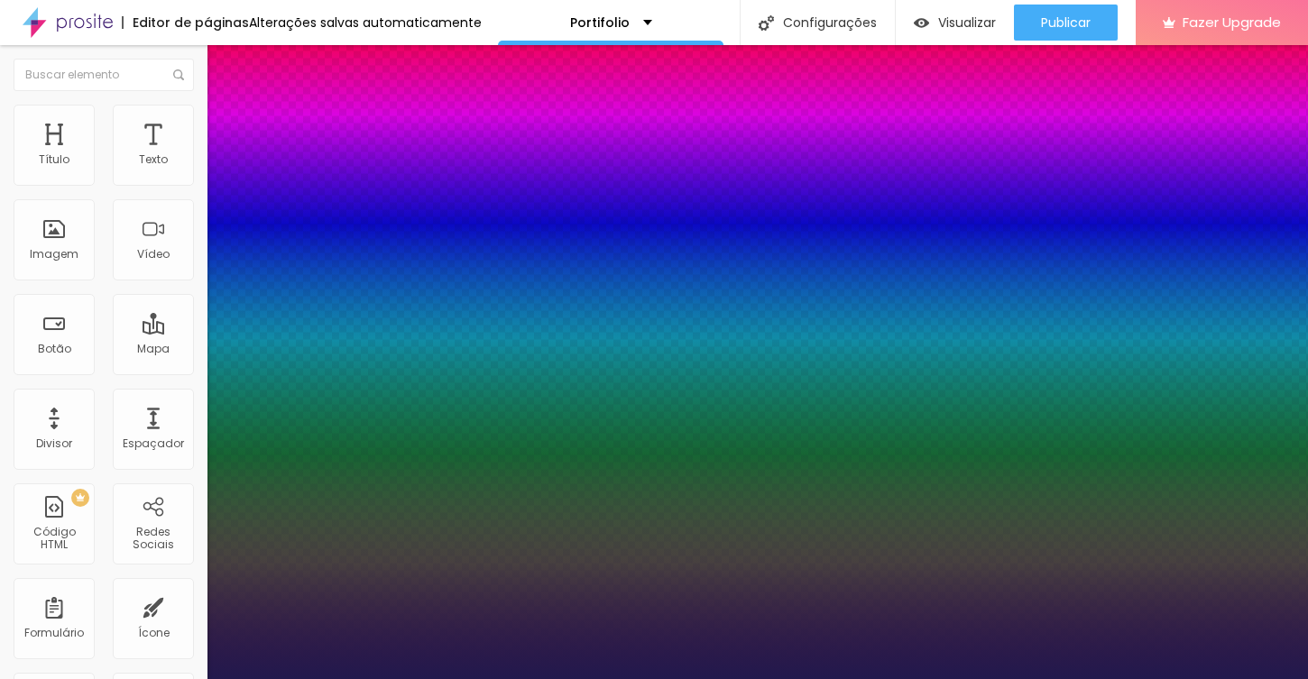
type input "1"
type input "14"
type input "1"
type input "15"
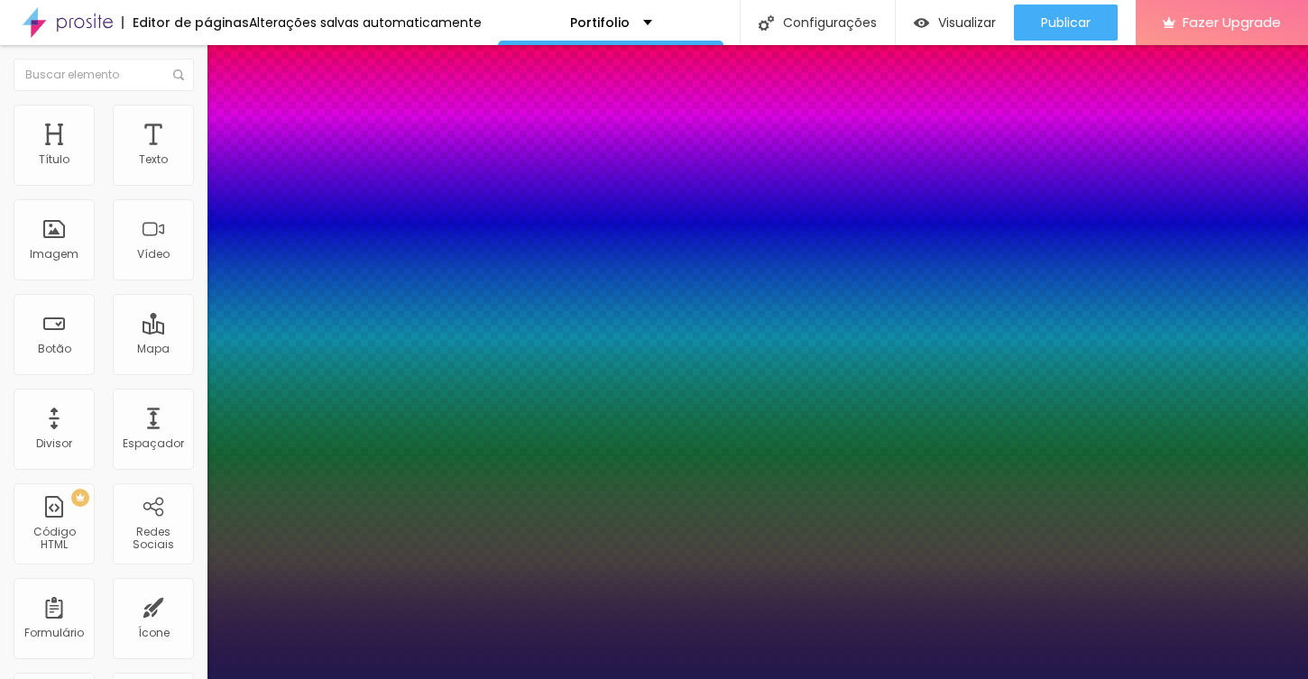
type input "15"
type input "1"
type input "22"
type input "1"
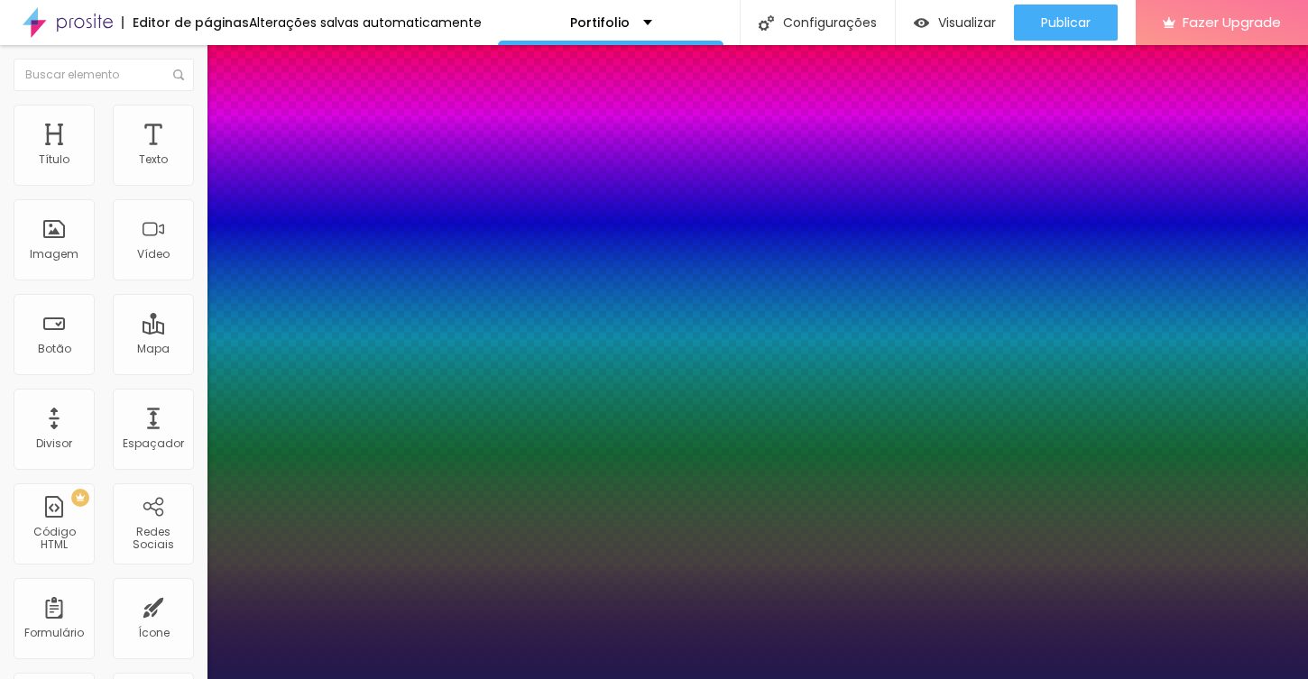
type input "24"
type input "1"
type input "26"
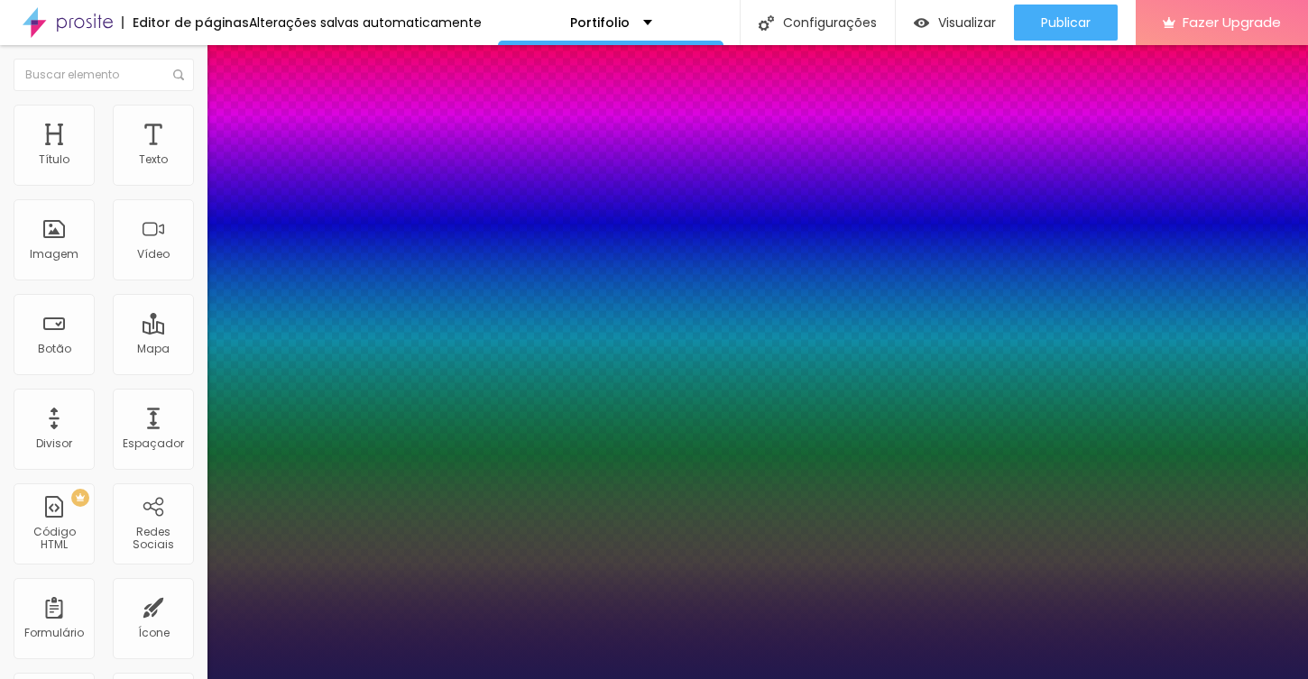
type input "1"
type input "28"
type input "1"
type input "30"
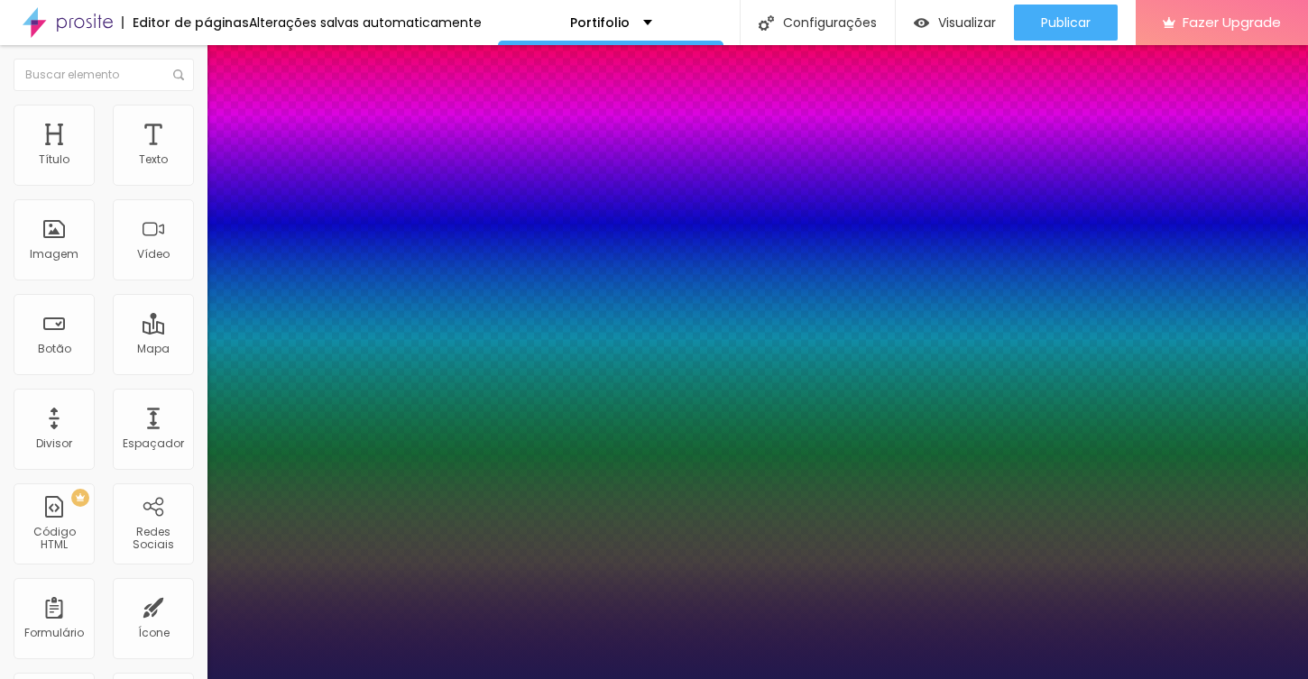
type input "30"
type input "1"
type input "32"
type input "1"
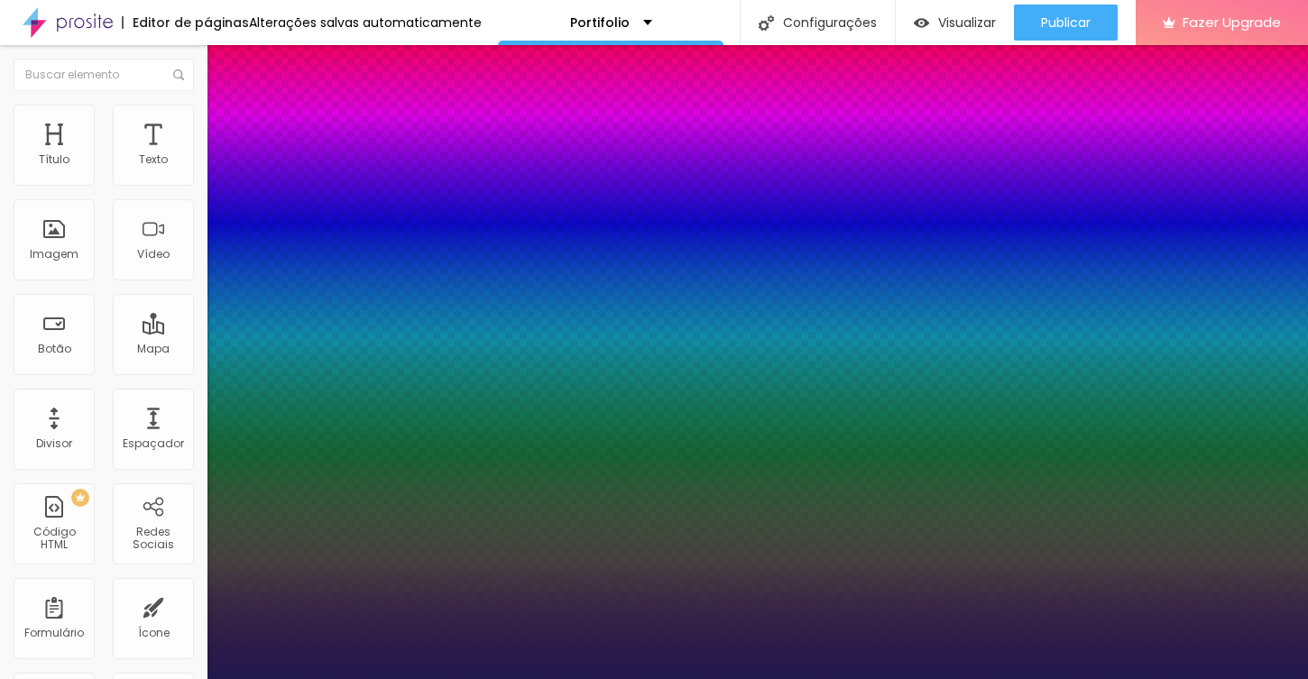
type input "35"
type input "1"
type input "36"
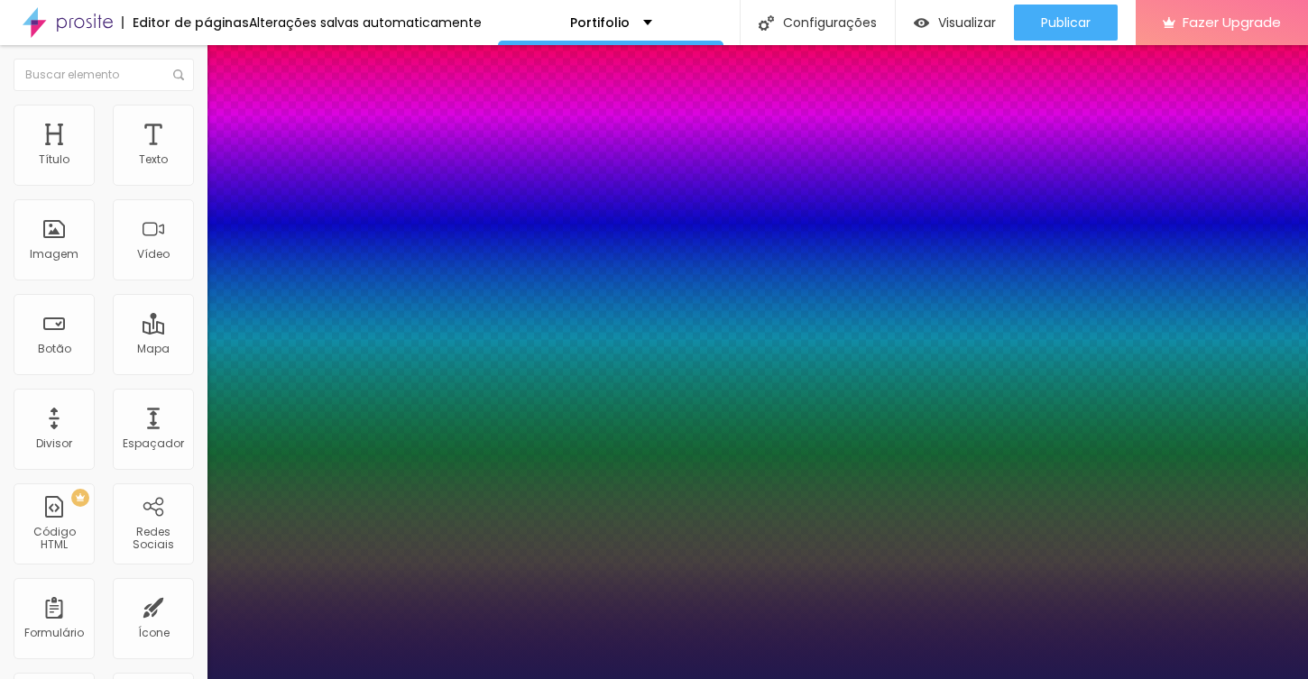
type input "1"
type input "37"
type input "1"
type input "38"
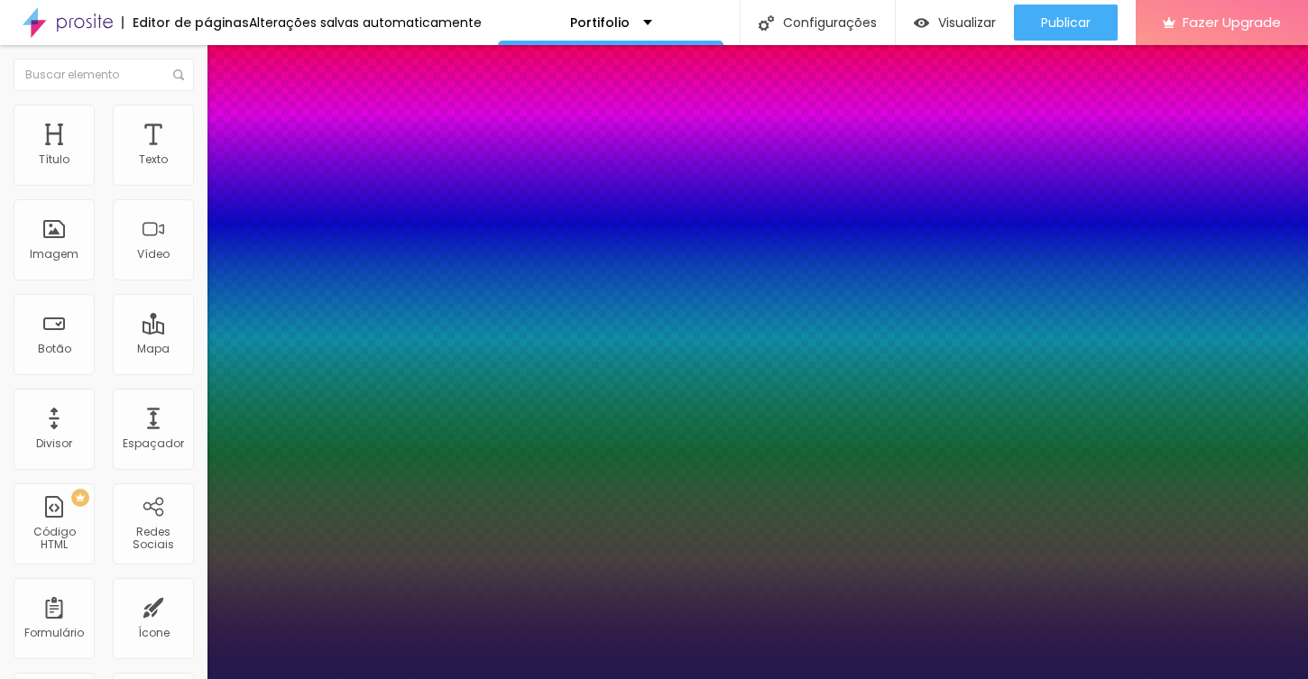
type input "38"
type input "1"
type input "39"
type input "1"
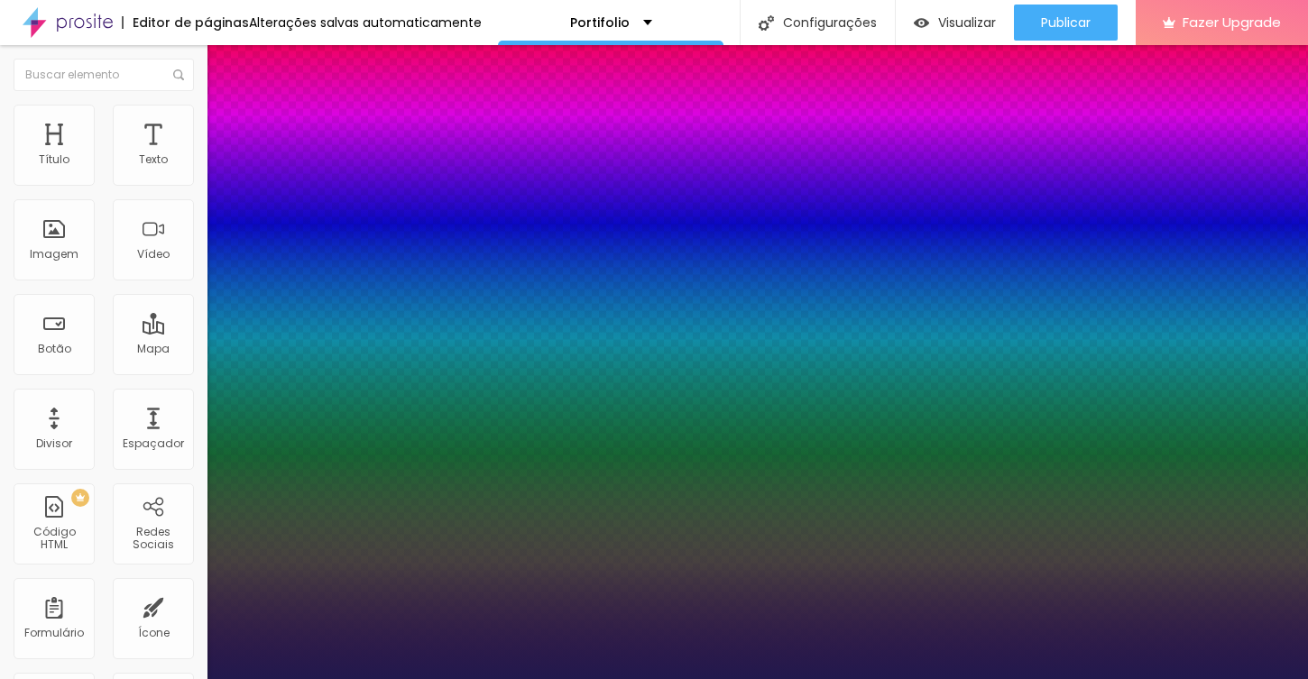
type input "40"
type input "1"
drag, startPoint x: 241, startPoint y: 306, endPoint x: 292, endPoint y: 296, distance: 52.4
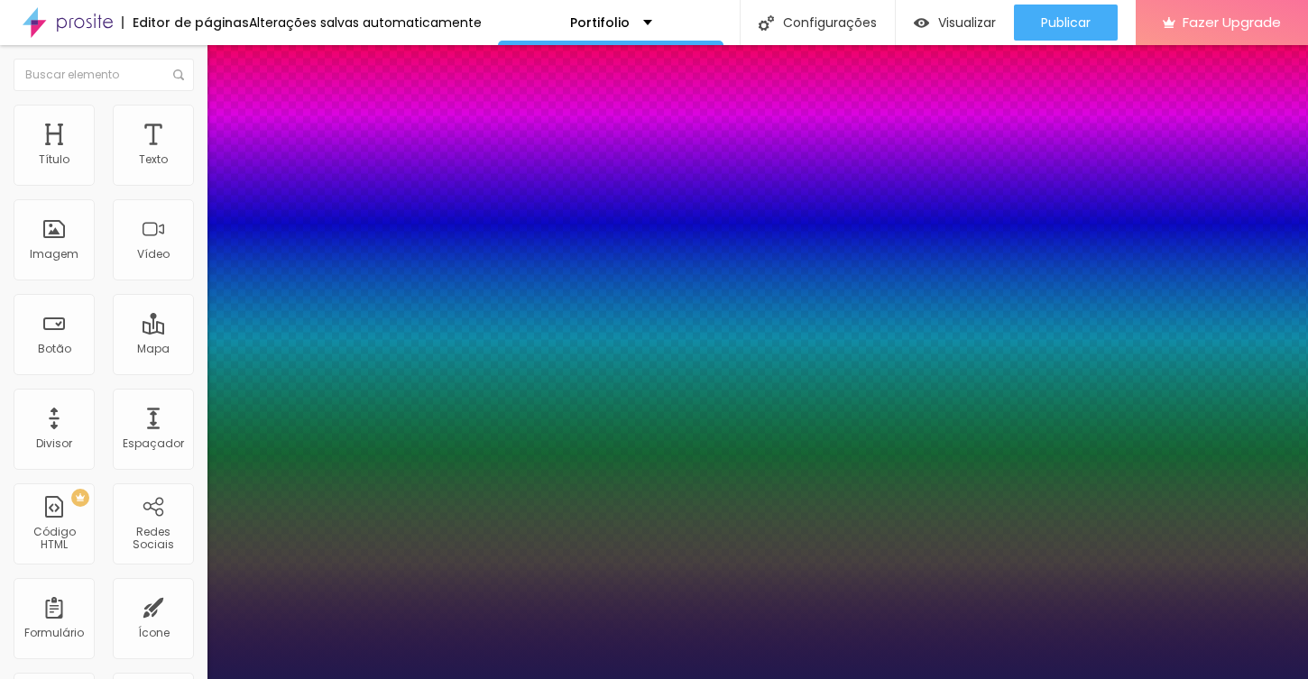
click at [1130, 678] on div at bounding box center [654, 679] width 1308 height 0
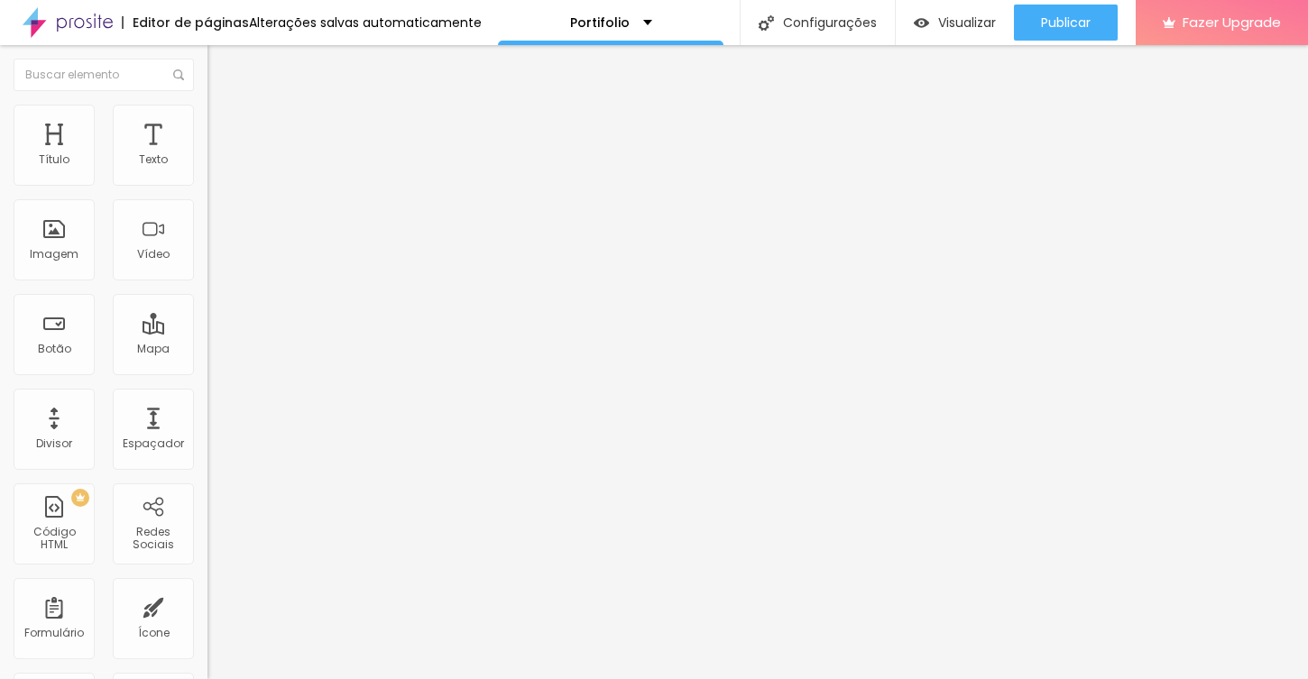
click at [207, 100] on img at bounding box center [215, 95] width 16 height 16
click at [221, 65] on img "button" at bounding box center [228, 66] width 14 height 14
click at [207, 155] on span "Adicionar imagem" at bounding box center [265, 147] width 116 height 15
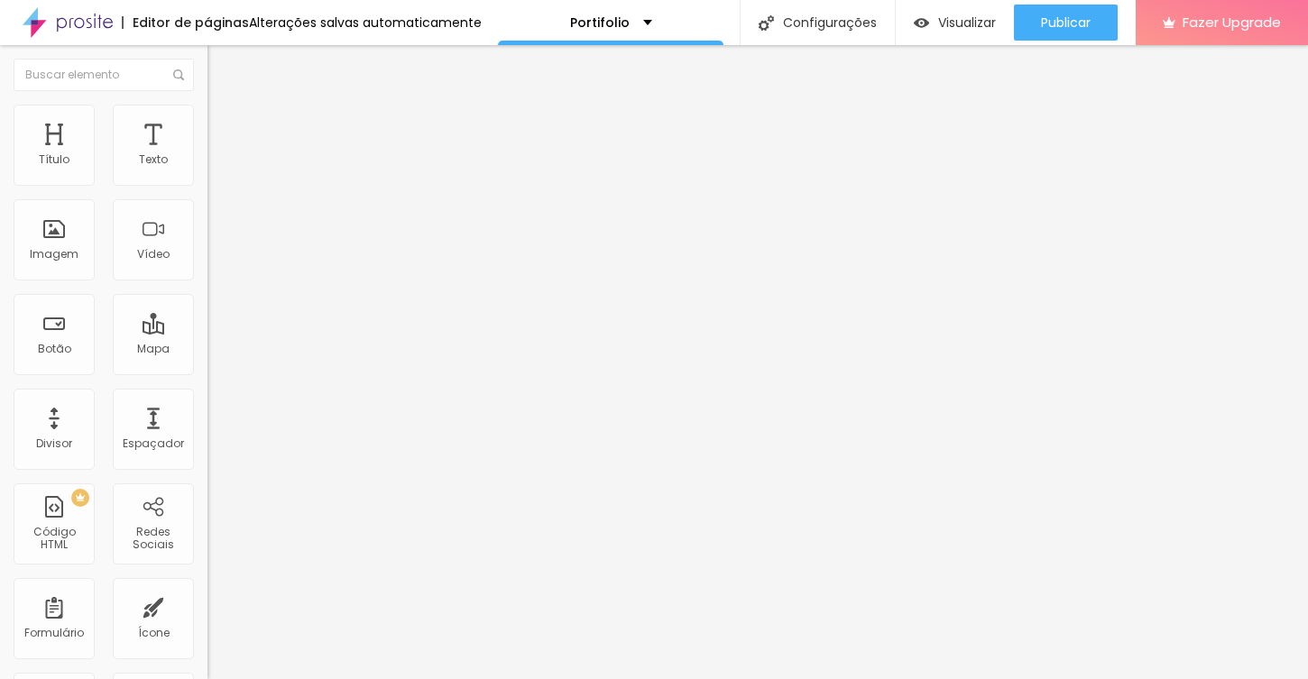
click at [207, 155] on span "Adicionar imagem" at bounding box center [265, 147] width 116 height 15
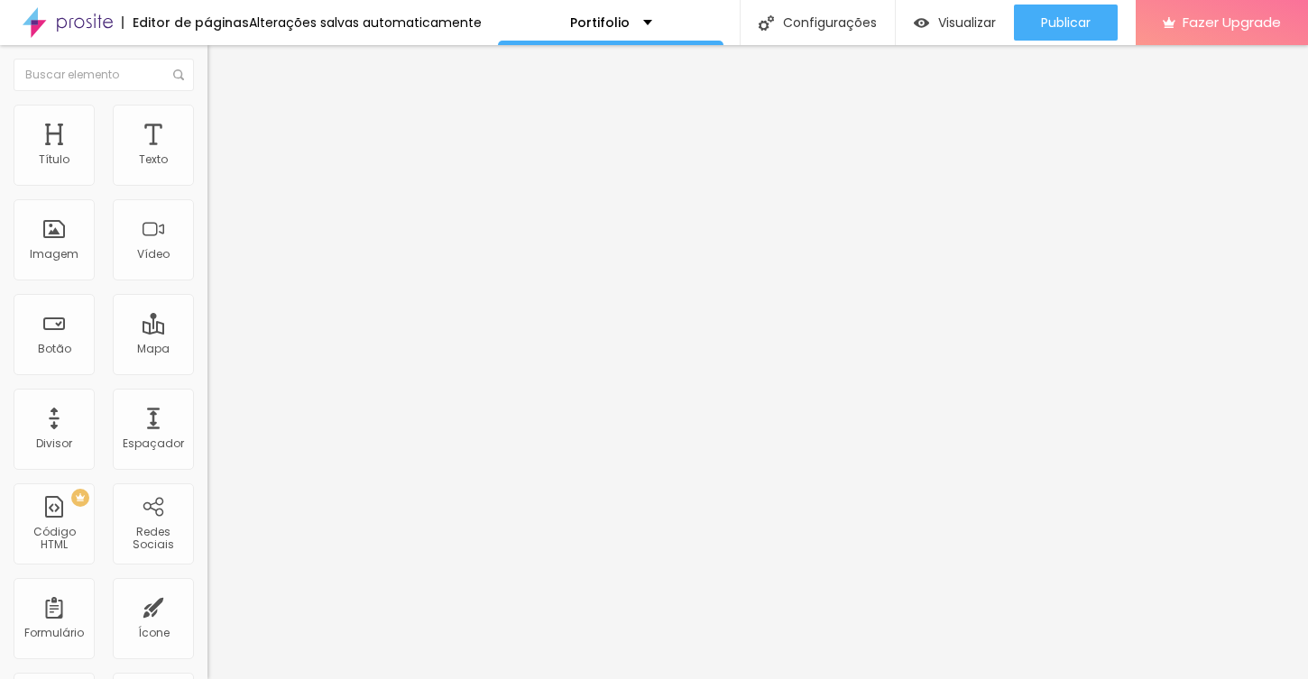
click at [207, 155] on span "Adicionar imagem" at bounding box center [265, 147] width 116 height 15
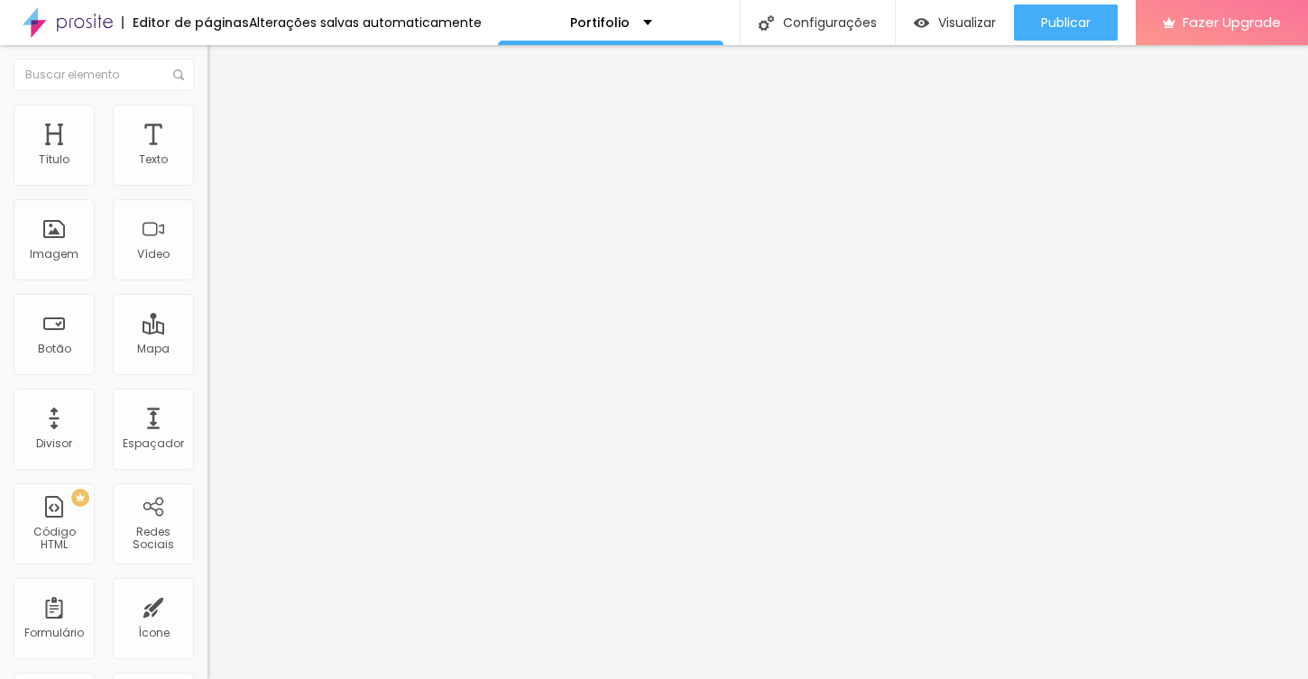
click at [207, 155] on span "Adicionar imagem" at bounding box center [265, 147] width 116 height 15
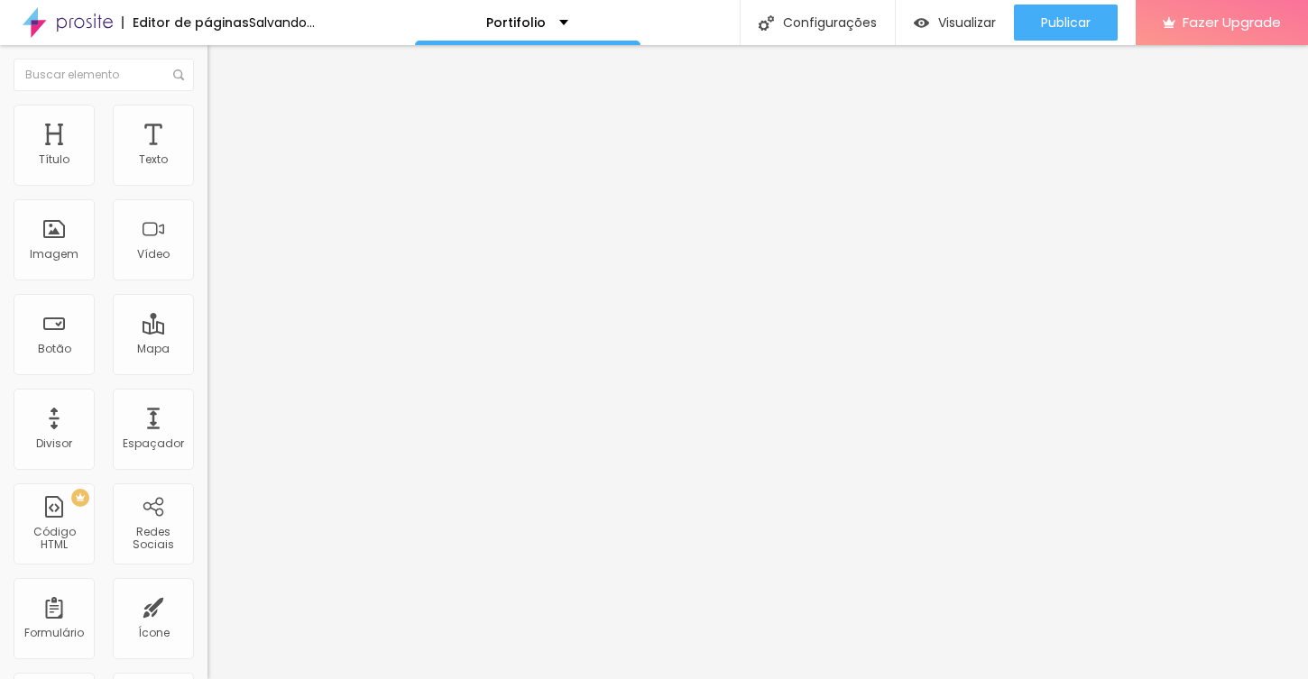
click at [207, 155] on span "Adicionar imagem" at bounding box center [265, 147] width 116 height 15
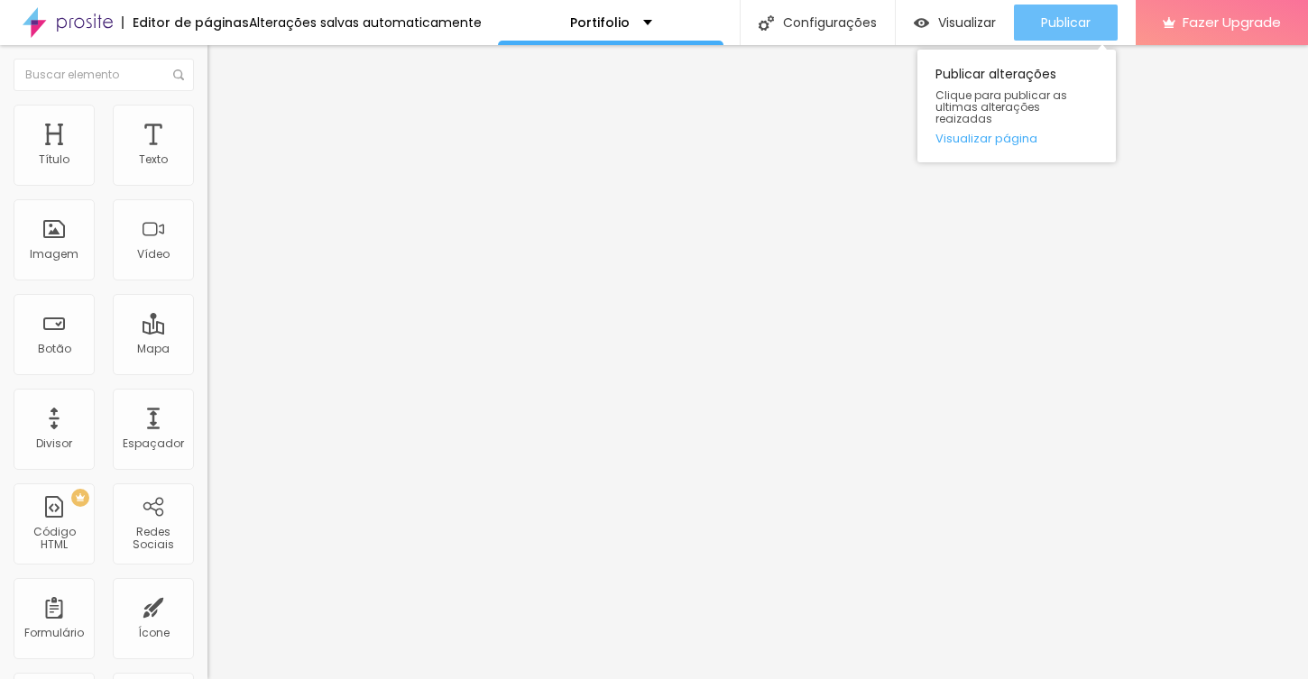
click at [1059, 17] on span "Publicar" at bounding box center [1066, 22] width 50 height 14
click at [1020, 133] on link "Visualizar página" at bounding box center [1017, 139] width 162 height 12
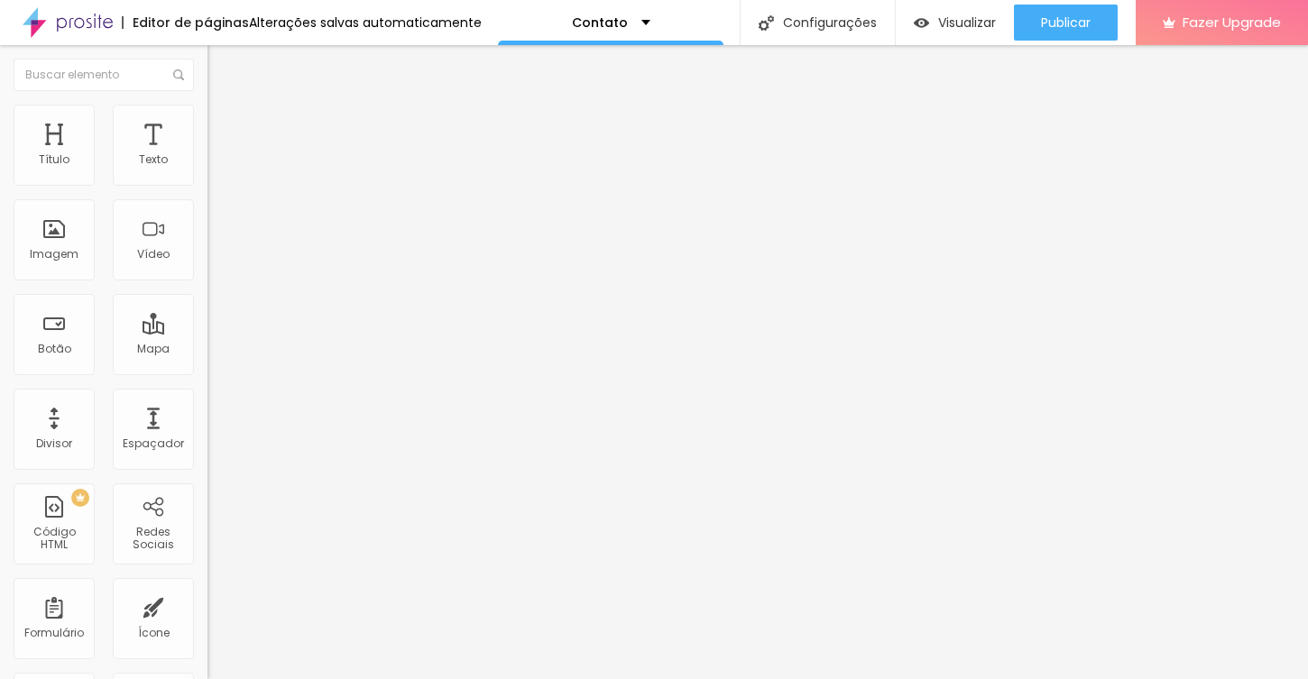
click at [215, 168] on icon "button" at bounding box center [220, 162] width 11 height 11
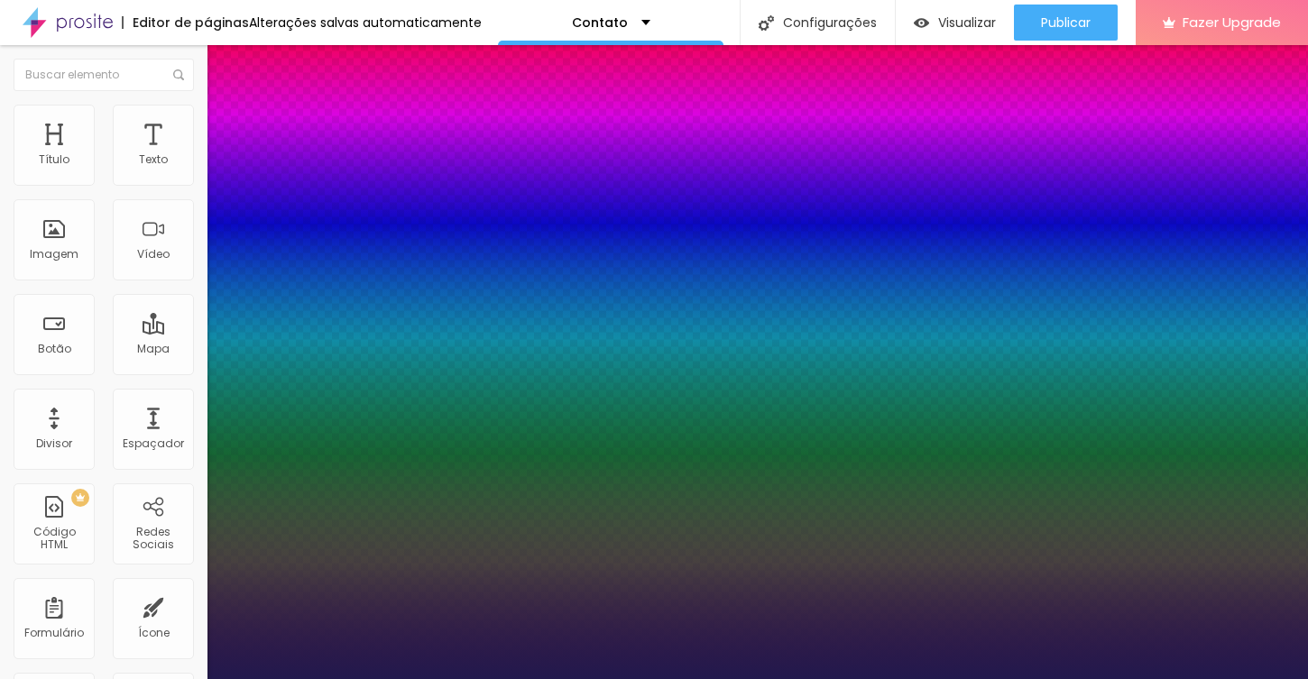
type input "1"
type input "16"
type input "1"
type input "17"
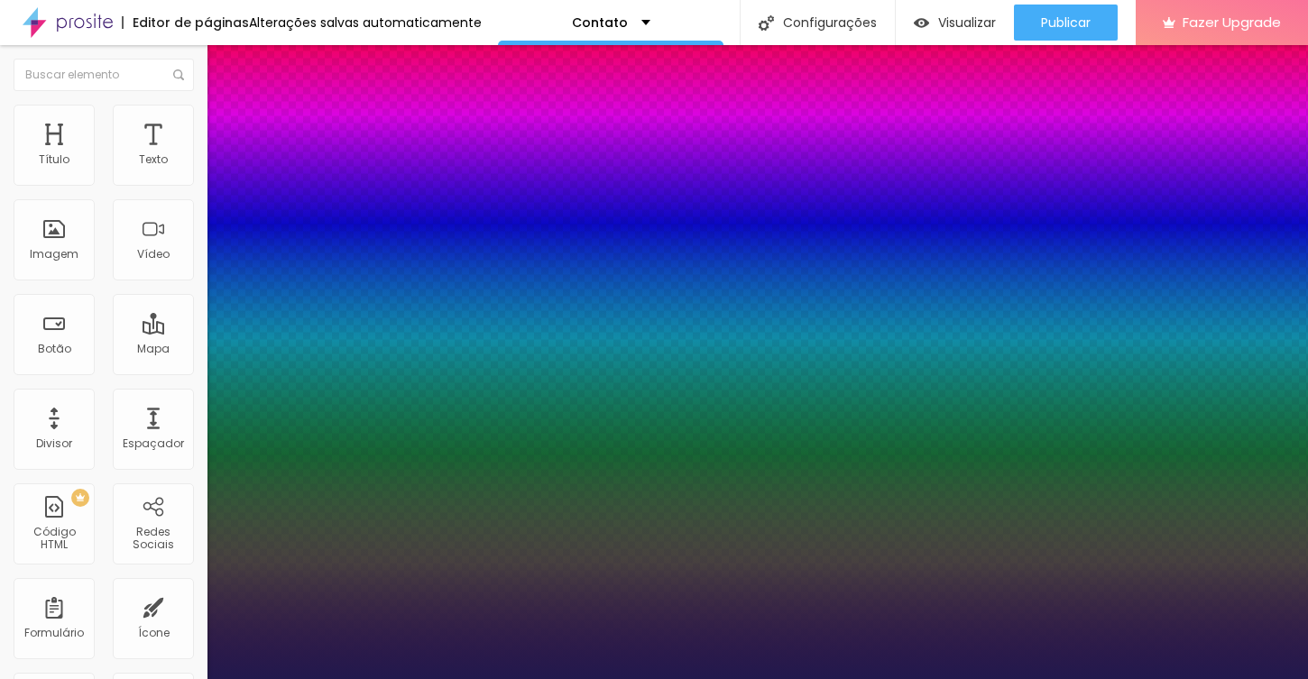
type input "1"
type input "18"
type input "1"
type input "19"
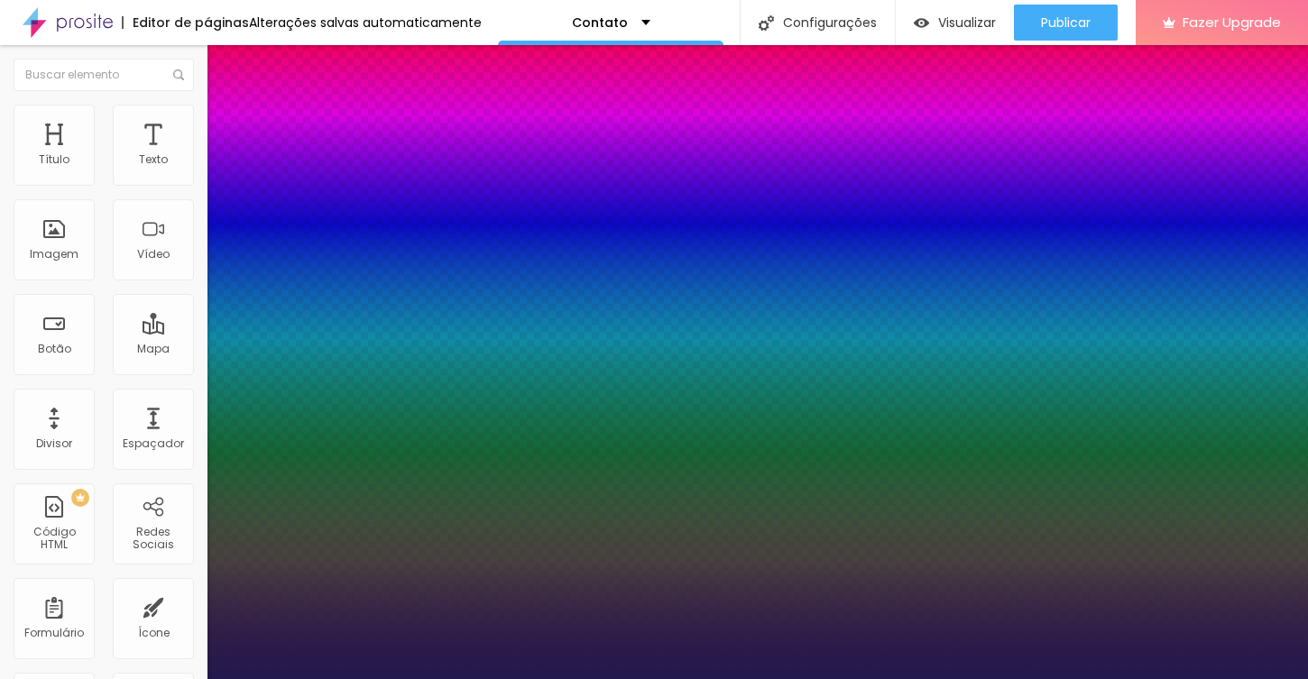
type input "19"
type input "1"
type input "20"
type input "1"
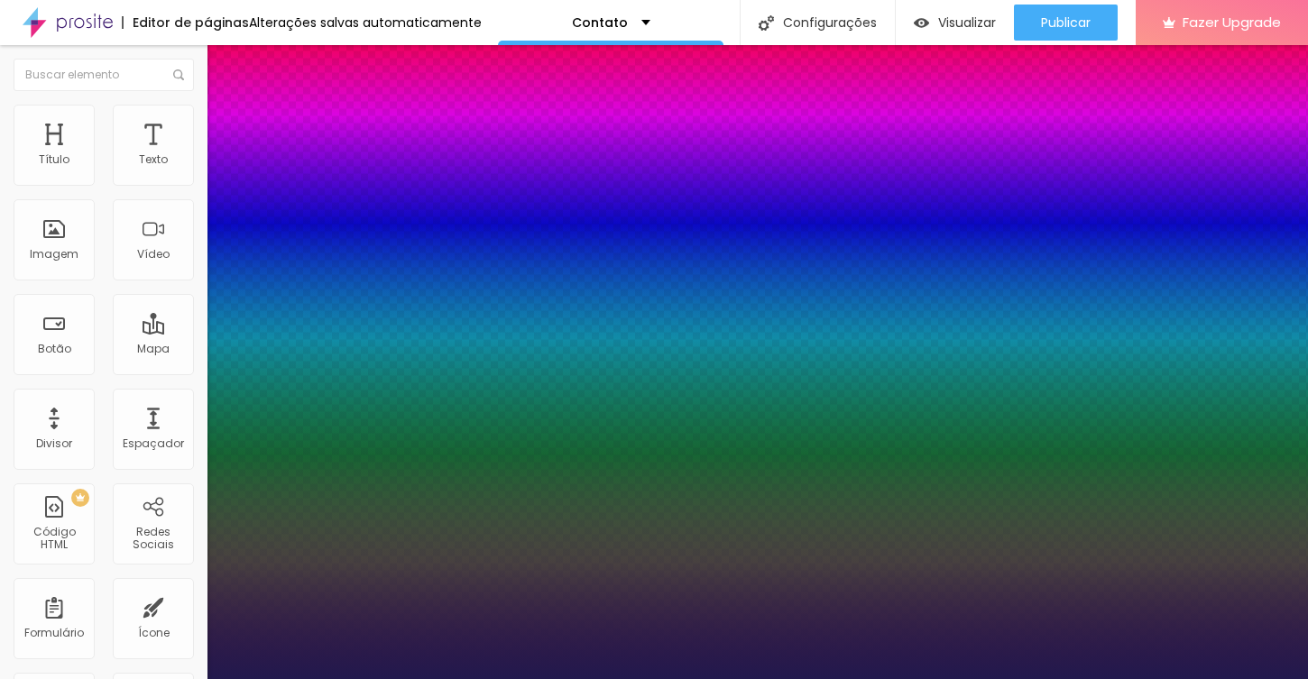
type input "21"
type input "1"
type input "22"
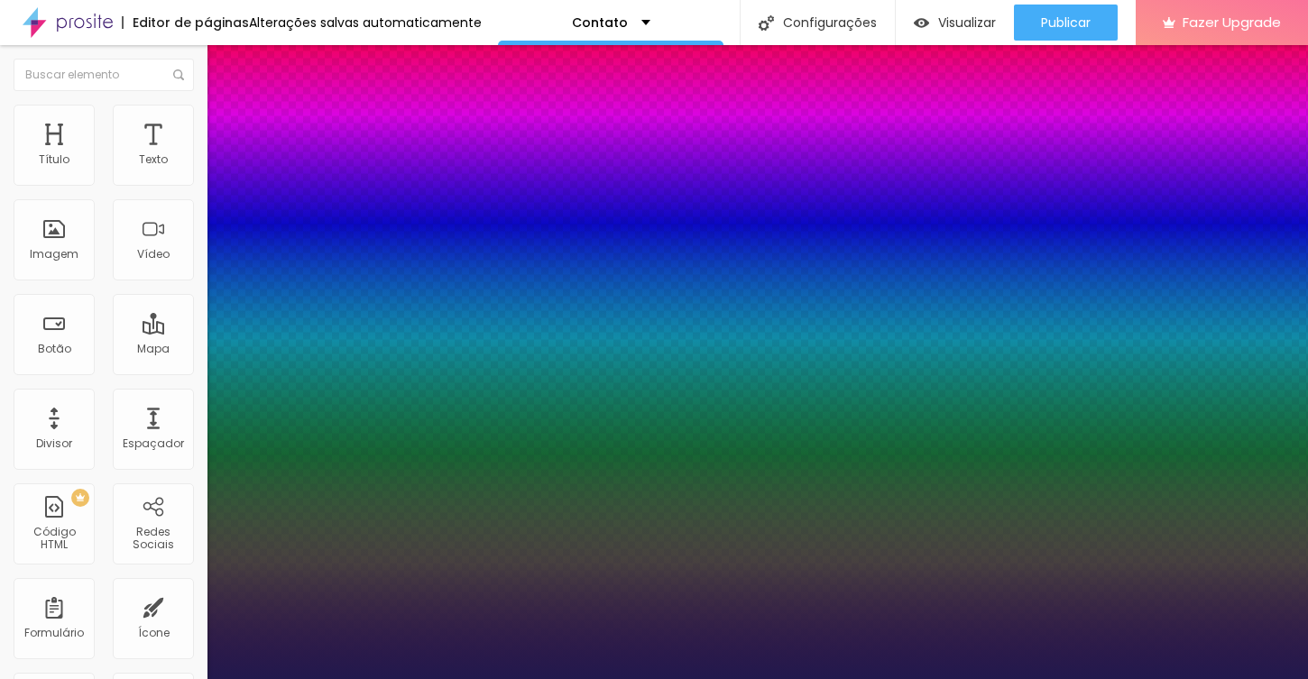
type input "1"
type input "23"
type input "1"
type input "24"
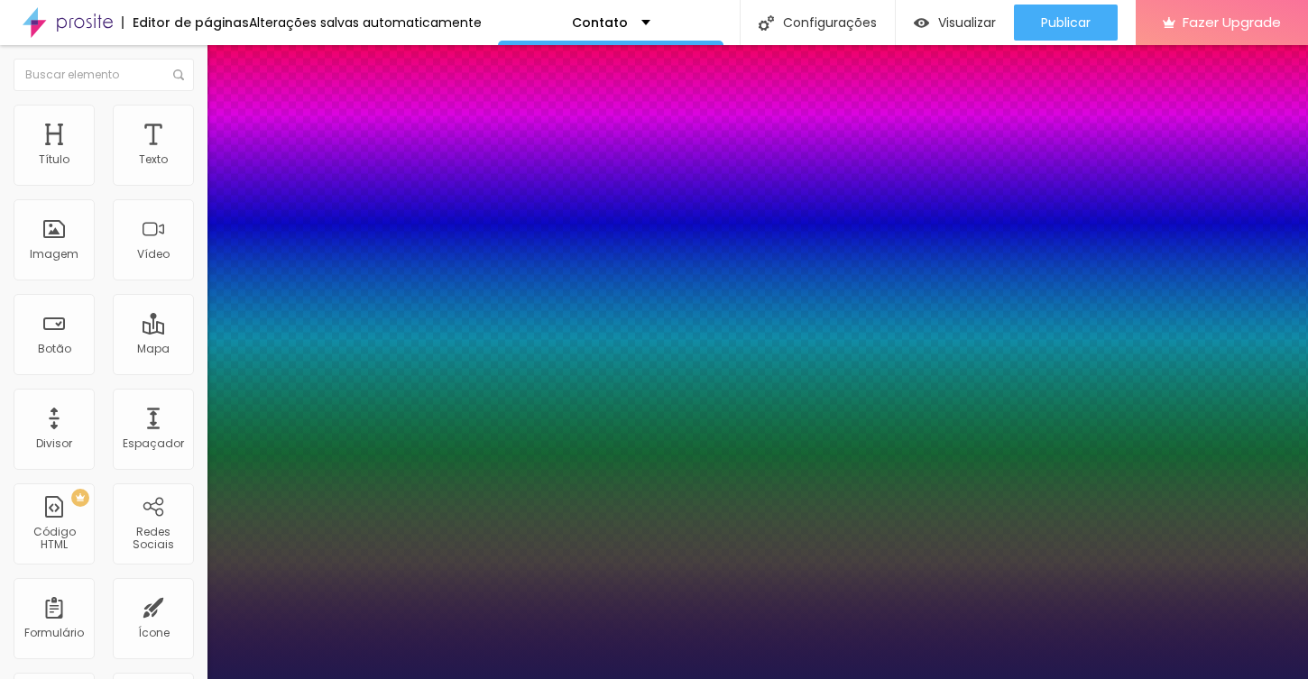
type input "24"
type input "1"
type input "25"
type input "1"
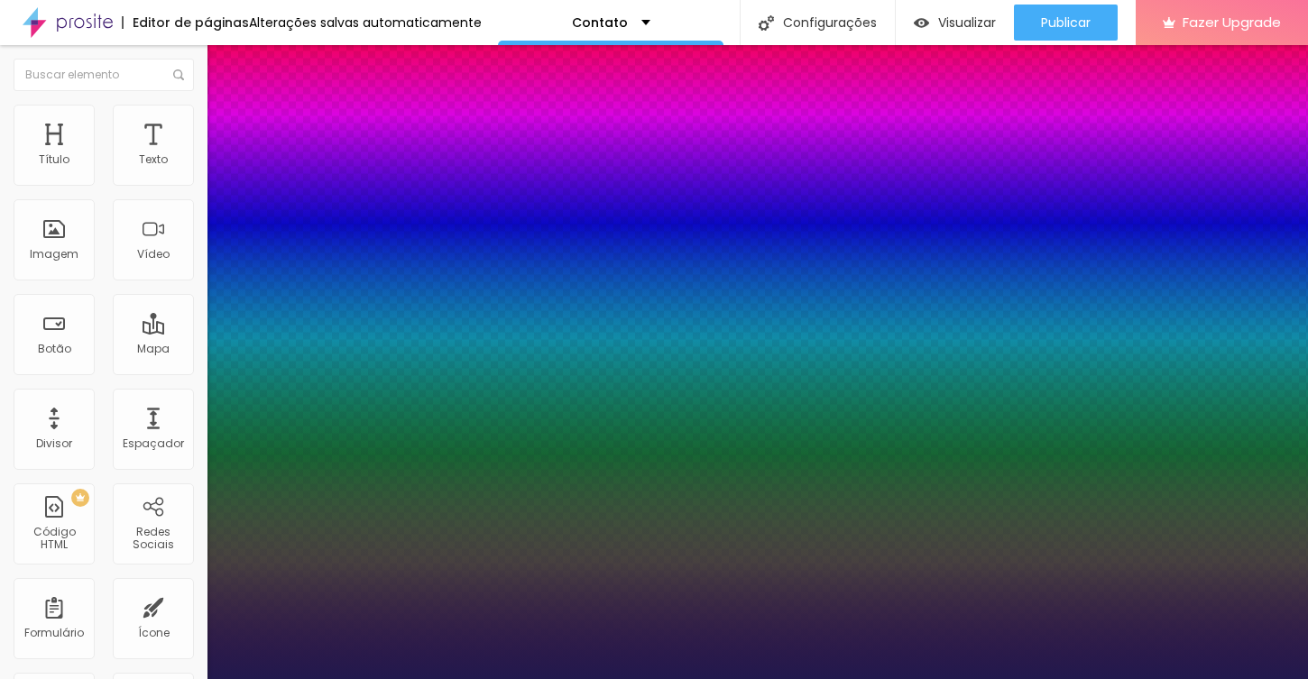
type input "26"
type input "1"
type input "27"
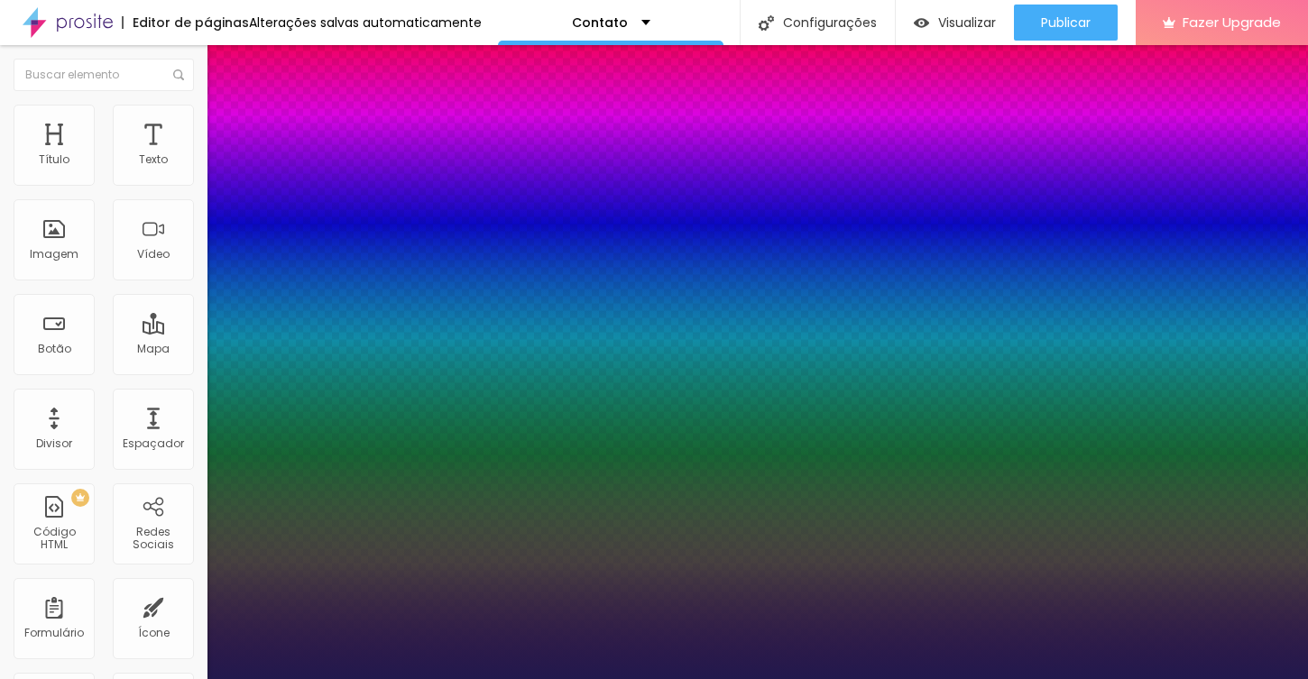
type input "1"
type input "28"
type input "1"
type input "27"
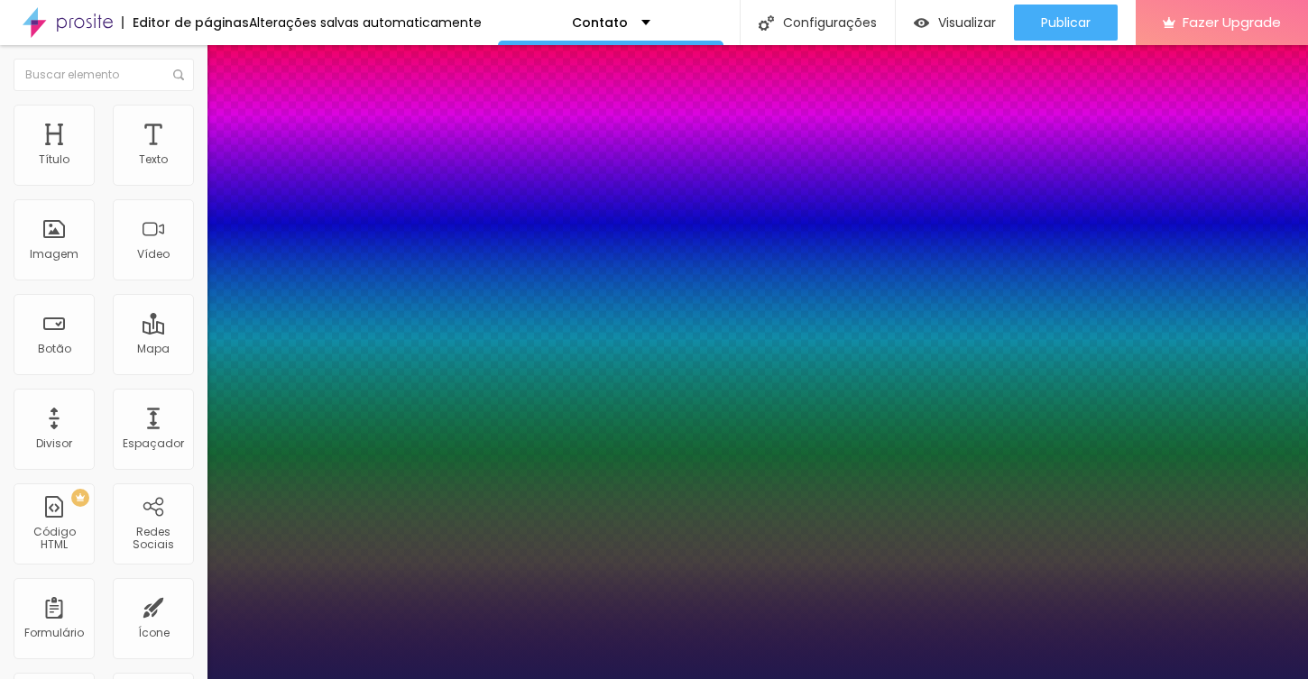
type input "27"
type input "1"
drag, startPoint x: 243, startPoint y: 306, endPoint x: 259, endPoint y: 306, distance: 16.2
type input "27"
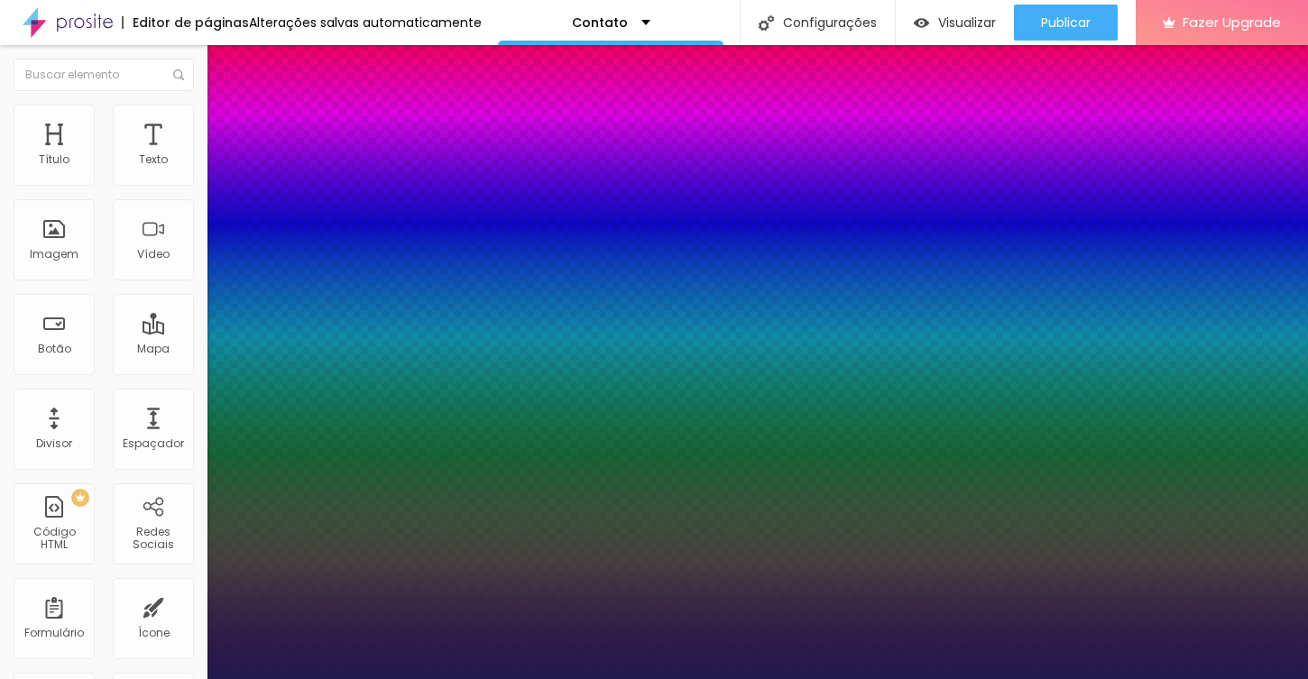
click at [641, 678] on div at bounding box center [654, 679] width 1308 height 0
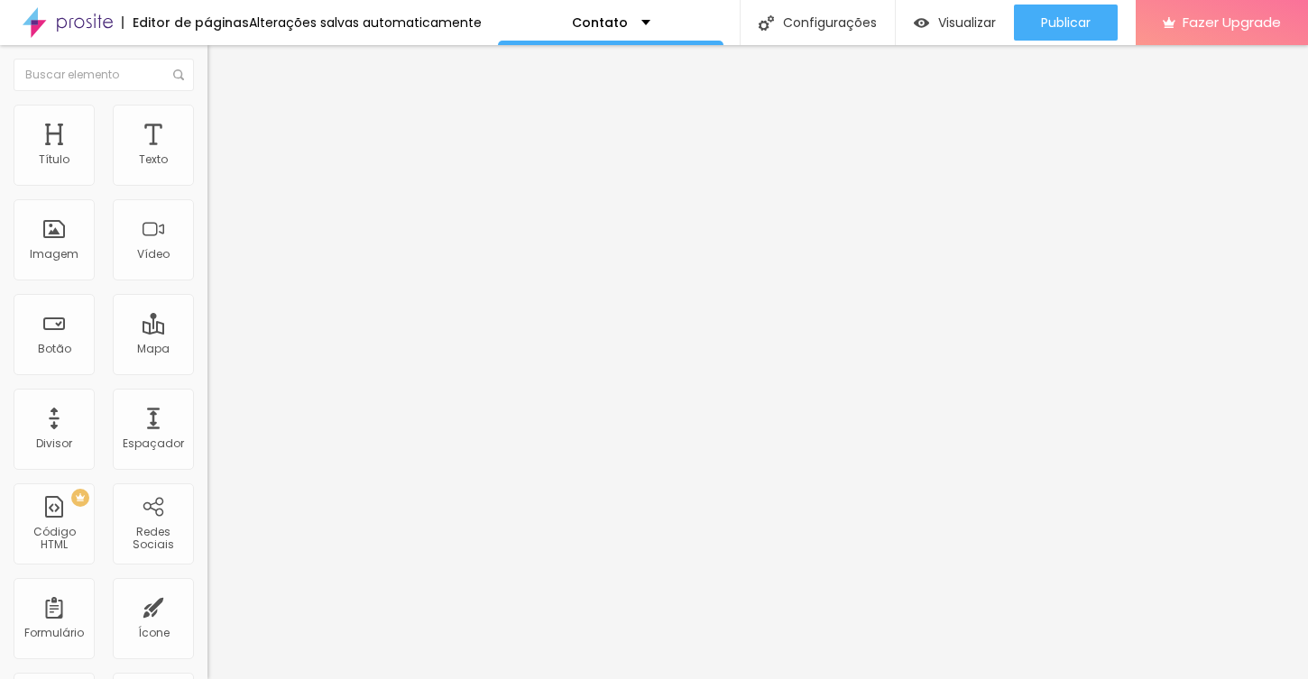
type input "17"
type input "18"
type input "19"
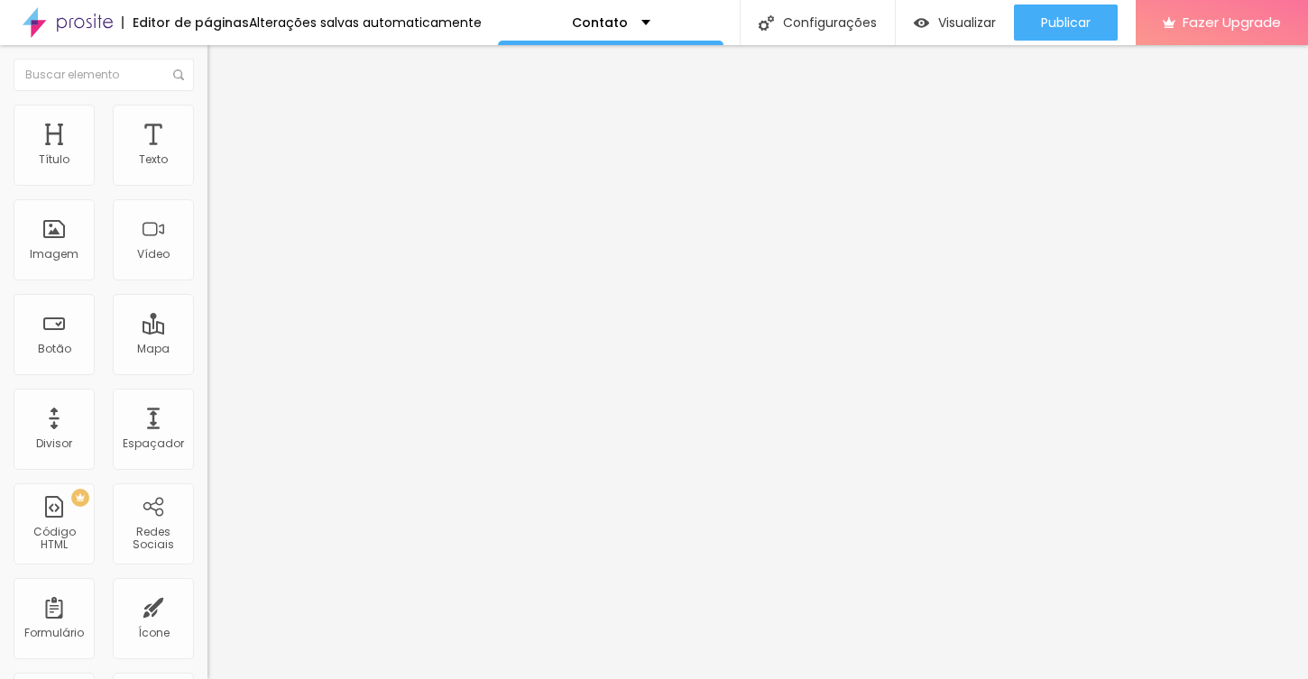
type input "19"
type input "20"
type input "21"
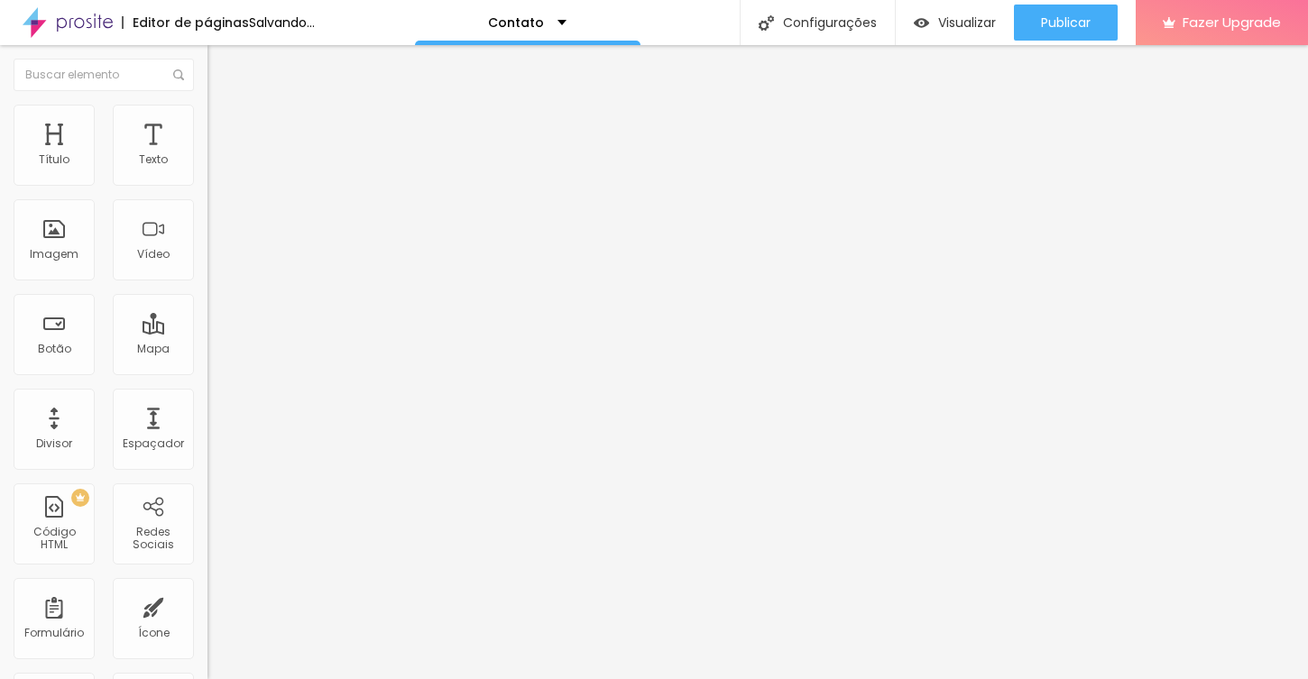
type input "22"
drag, startPoint x: 79, startPoint y: 176, endPoint x: 105, endPoint y: 174, distance: 25.3
click at [207, 332] on input "range" at bounding box center [265, 339] width 116 height 14
type input "23"
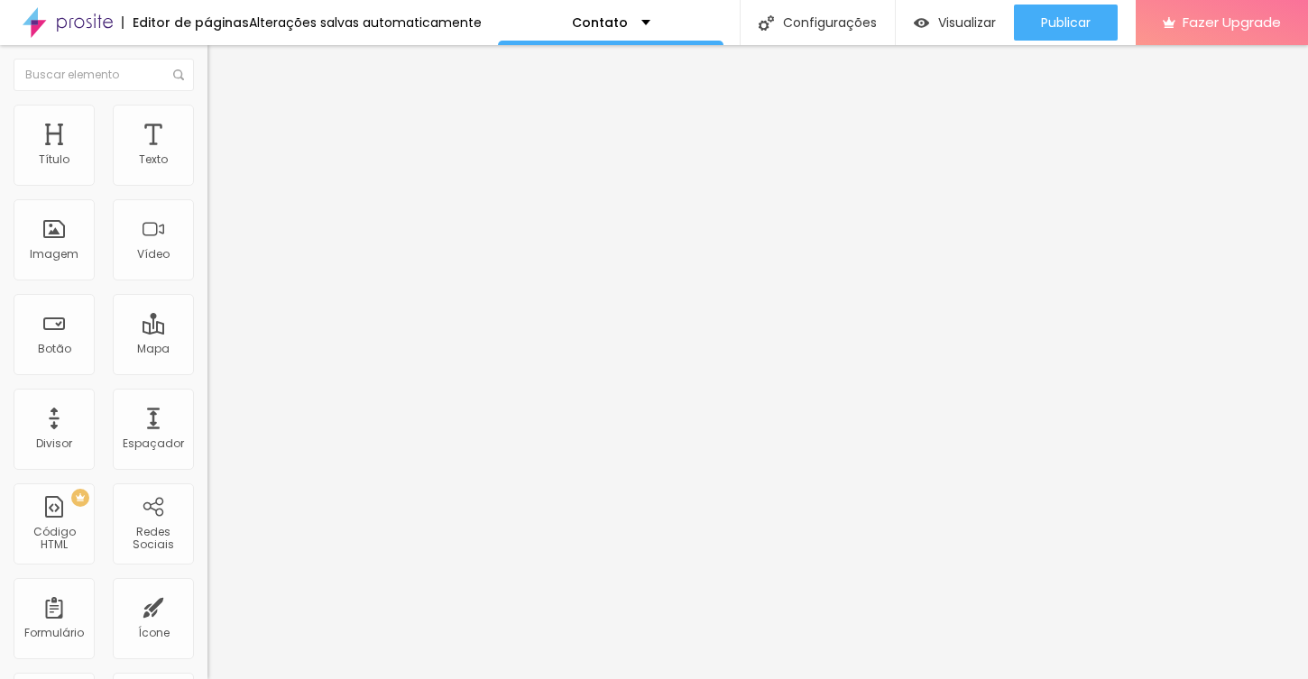
type input "23"
type input "24"
type input "23"
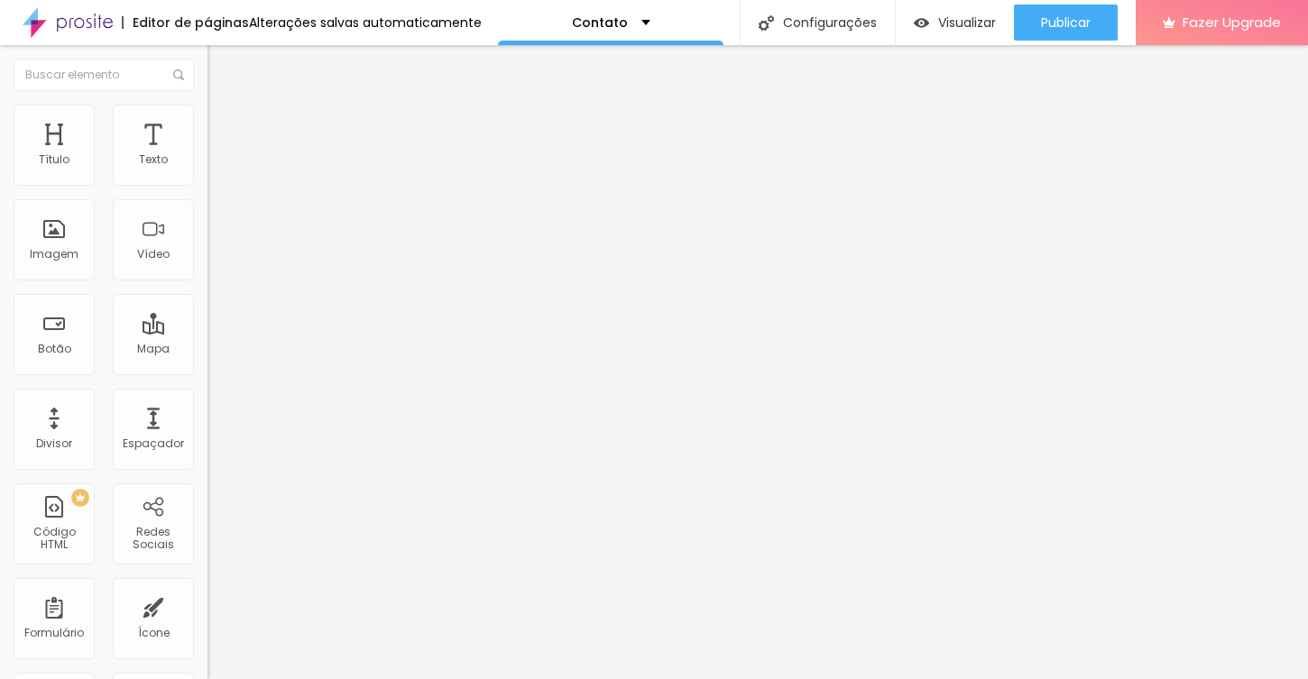
type input "22"
click at [207, 332] on input "range" at bounding box center [265, 339] width 116 height 14
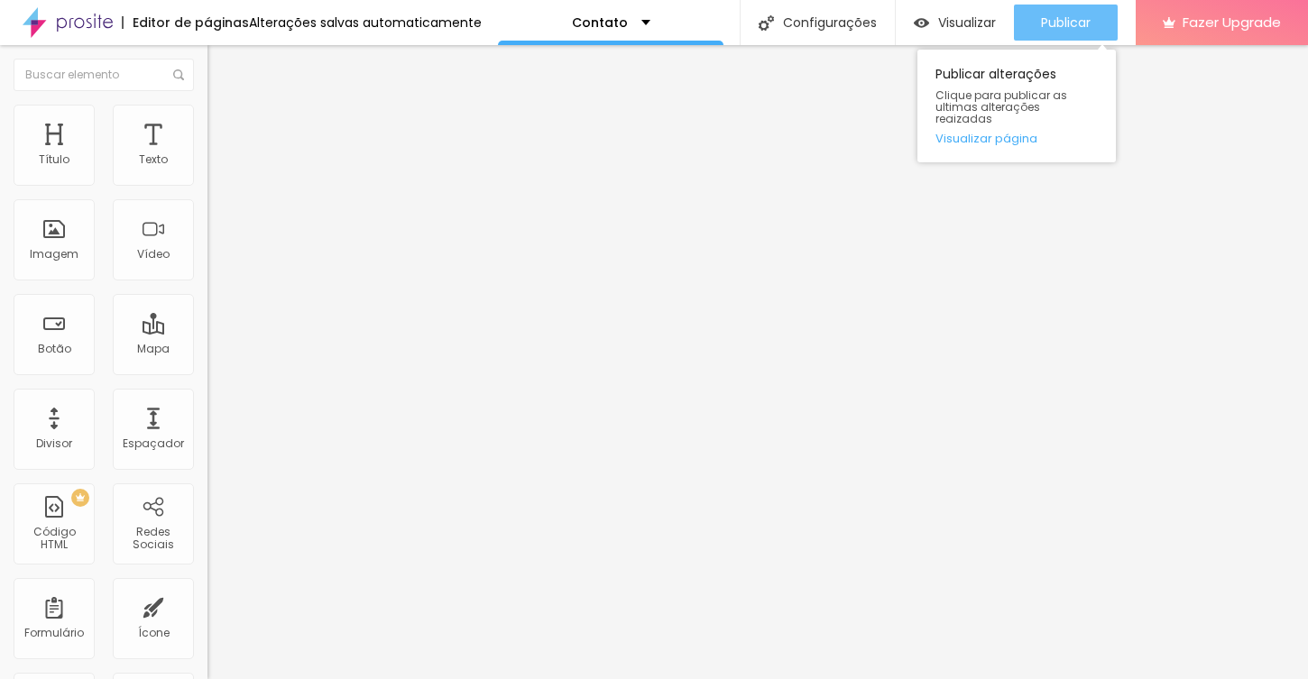
click at [1086, 23] on span "Publicar" at bounding box center [1066, 22] width 50 height 14
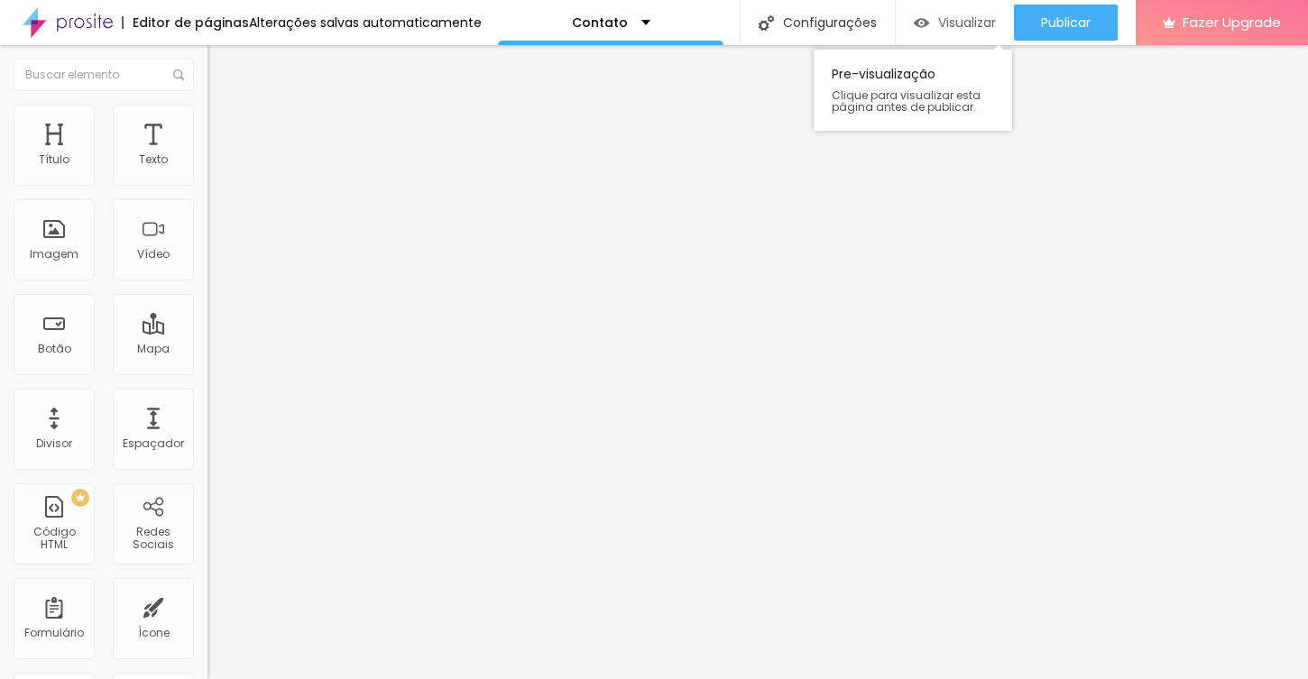
click at [975, 21] on span "Visualizar" at bounding box center [967, 22] width 58 height 14
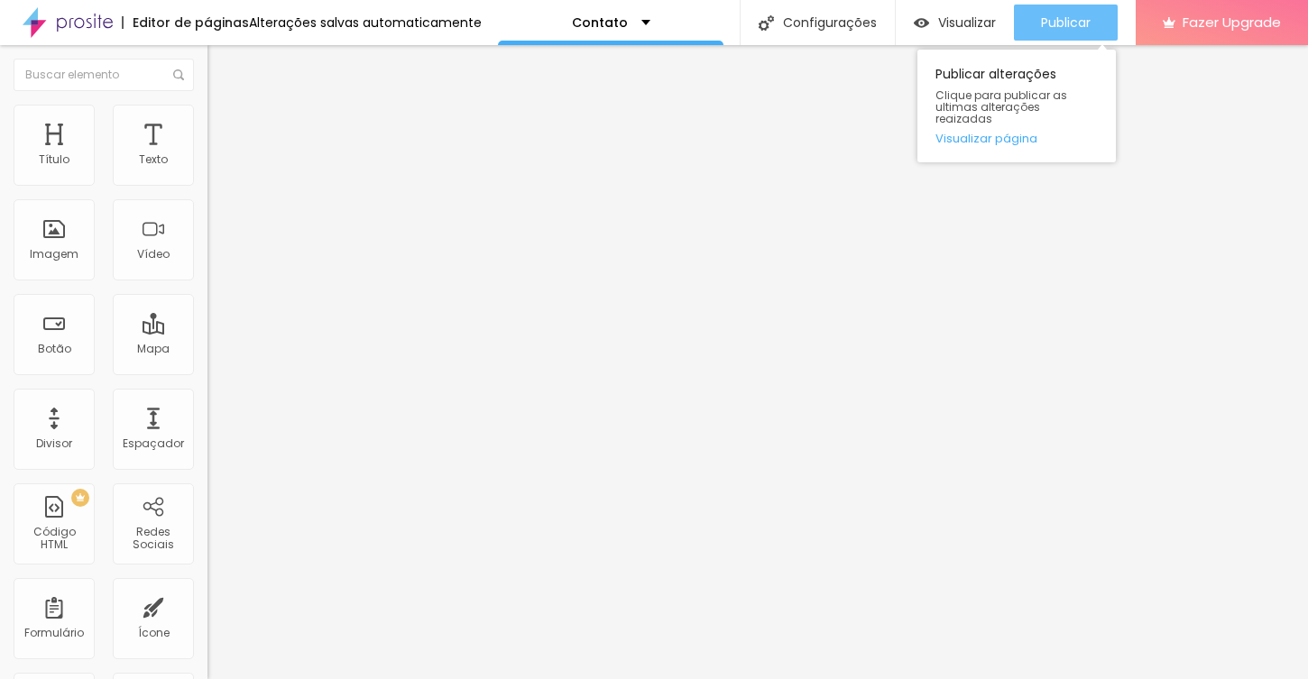
click at [1061, 21] on span "Publicar" at bounding box center [1066, 22] width 50 height 14
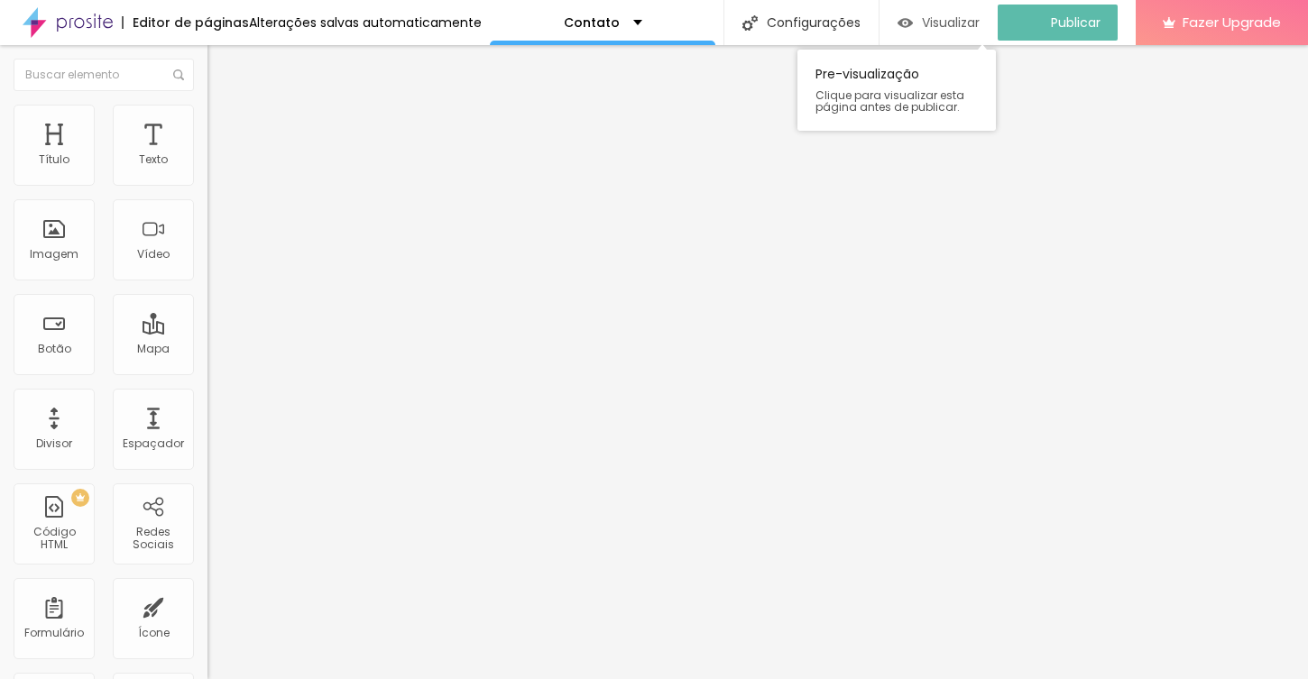
click at [934, 15] on span "Visualizar" at bounding box center [951, 22] width 58 height 14
